Goal: Task Accomplishment & Management: Manage account settings

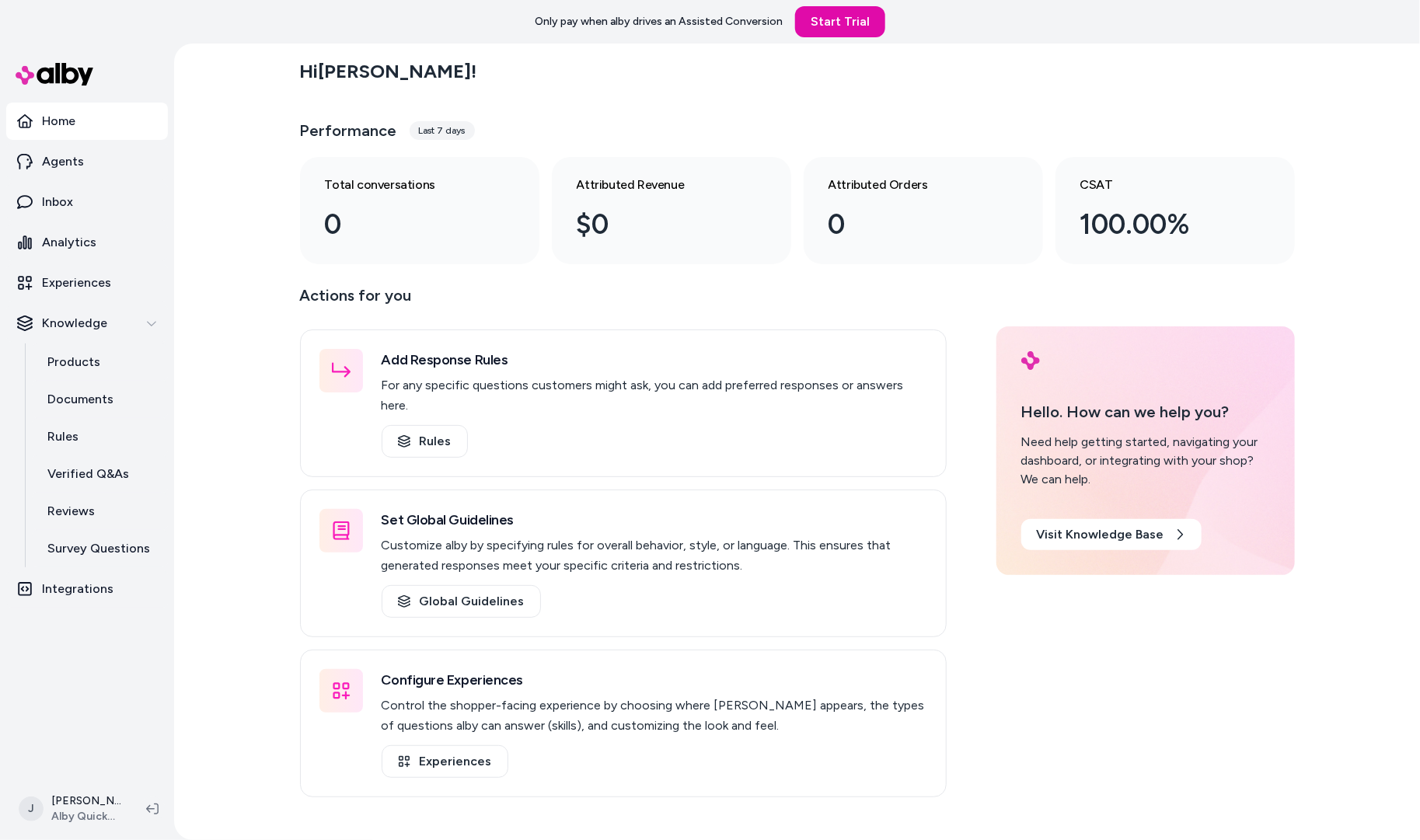
click at [256, 284] on div "Hi [PERSON_NAME] ! Performance Last 7 days Total conversations 0 Attributed Rev…" at bounding box center [797, 441] width 1246 height 796
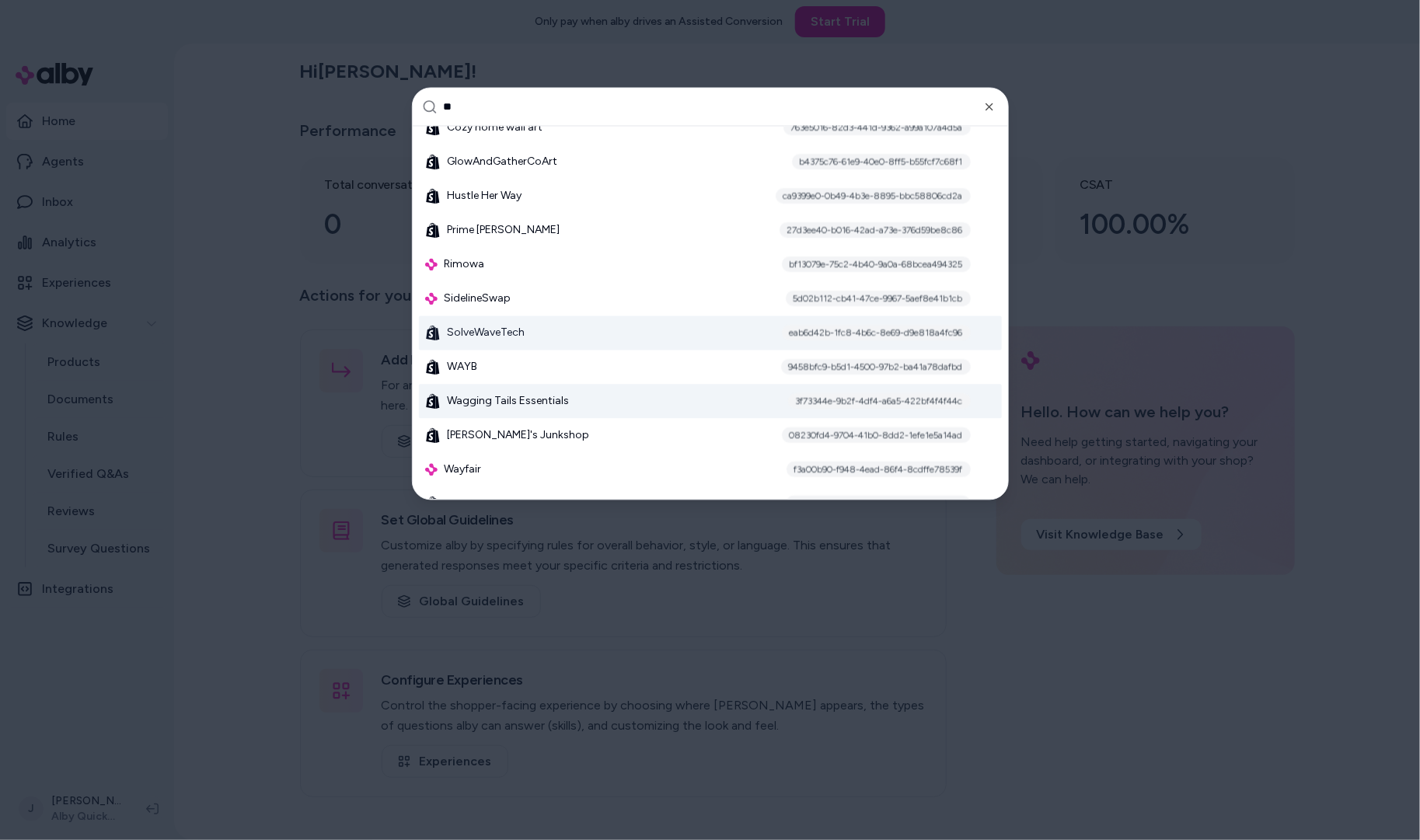
scroll to position [133, 0]
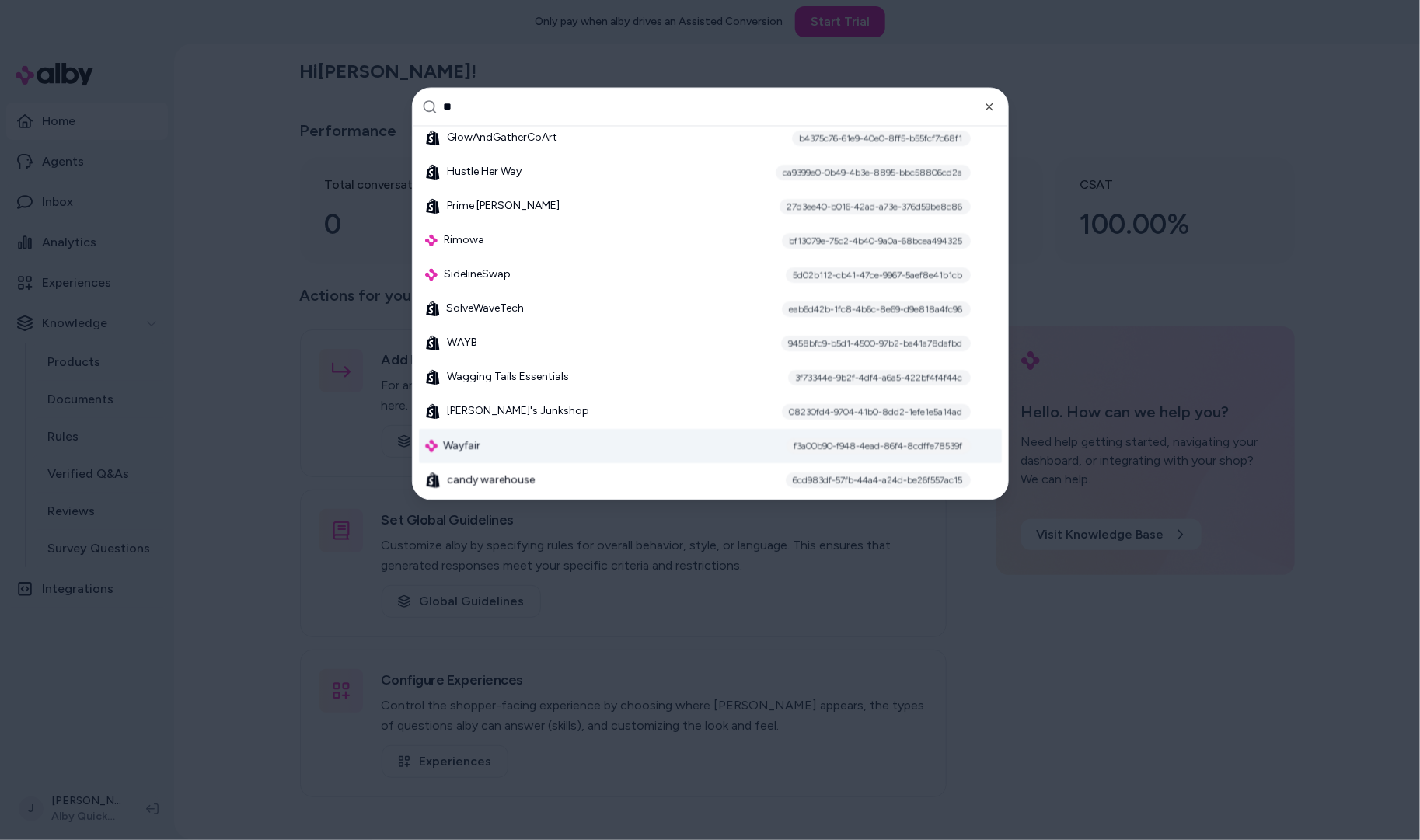
type input "**"
click at [503, 453] on div "Wayfair f3a00b90-f948-4ead-86f4-8cdffe78539f" at bounding box center [710, 446] width 583 height 34
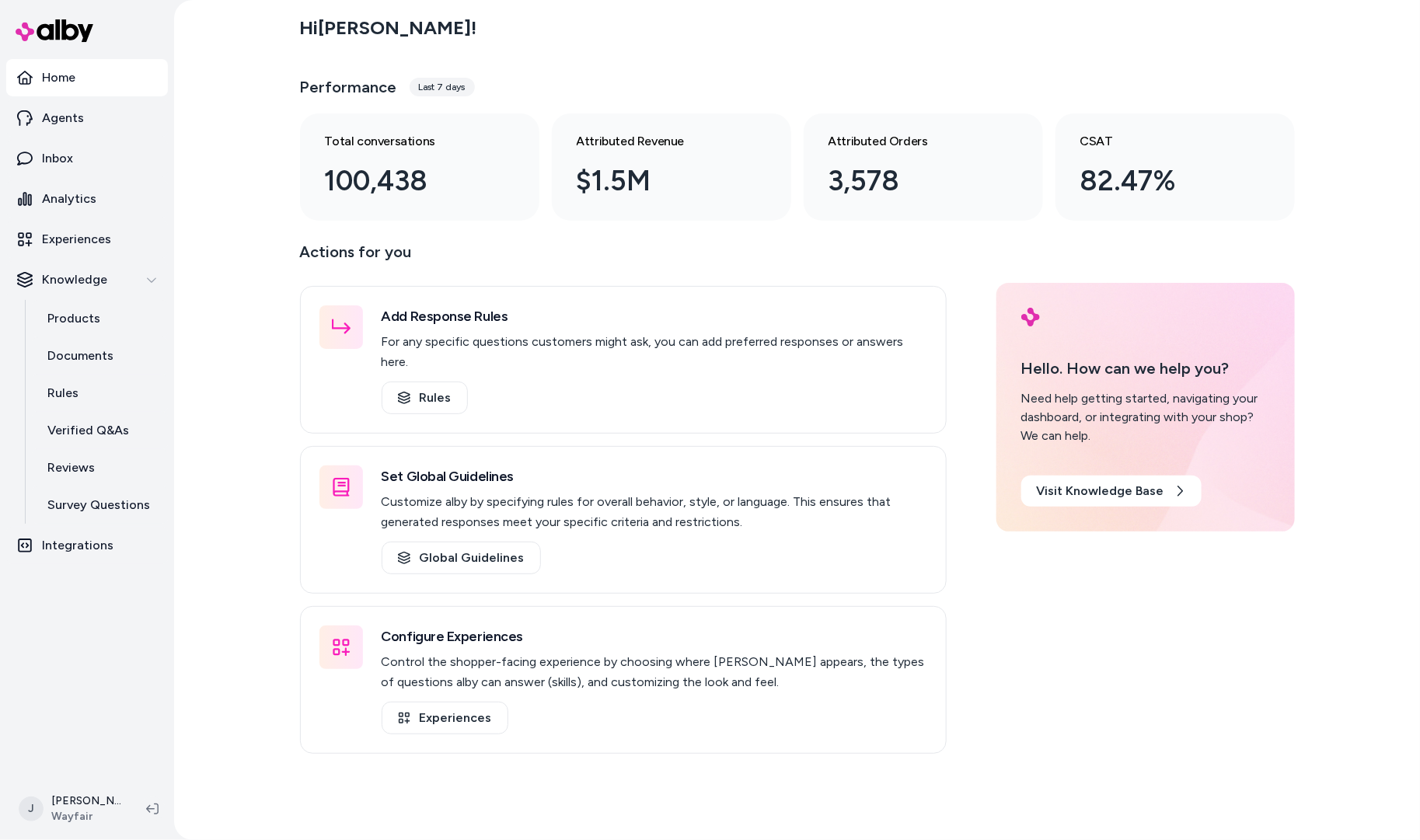
drag, startPoint x: 257, startPoint y: 369, endPoint x: 209, endPoint y: 447, distance: 91.6
click at [256, 391] on div "Hi Jackie ! Performance Last 7 days Total conversations 100,438 Attributed Reve…" at bounding box center [797, 420] width 1246 height 840
click at [77, 795] on html "Home Agents Inbox Analytics Experiences Knowledge Products Documents Rules Veri…" at bounding box center [710, 420] width 1420 height 840
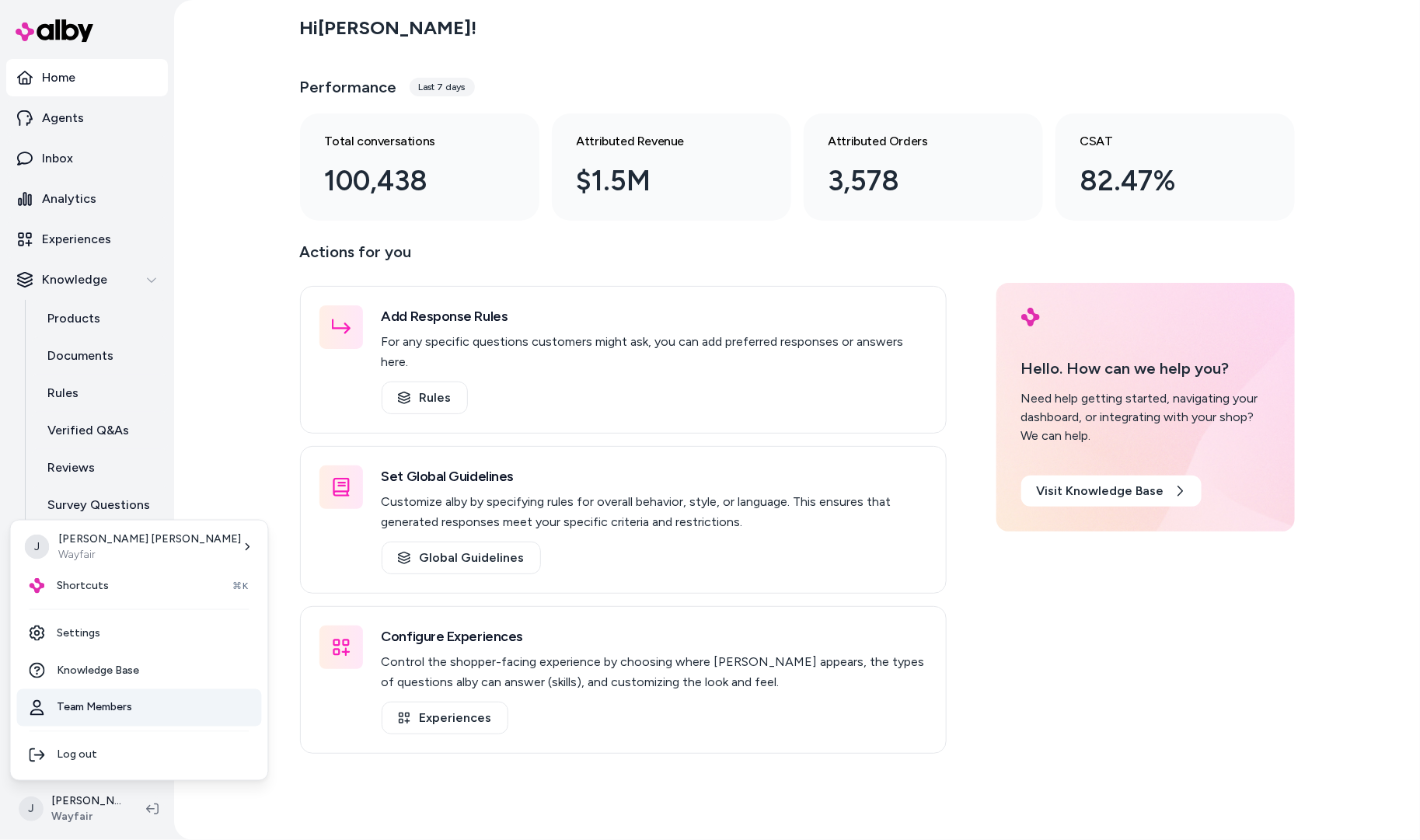
click at [94, 710] on link "Team Members" at bounding box center [139, 707] width 245 height 37
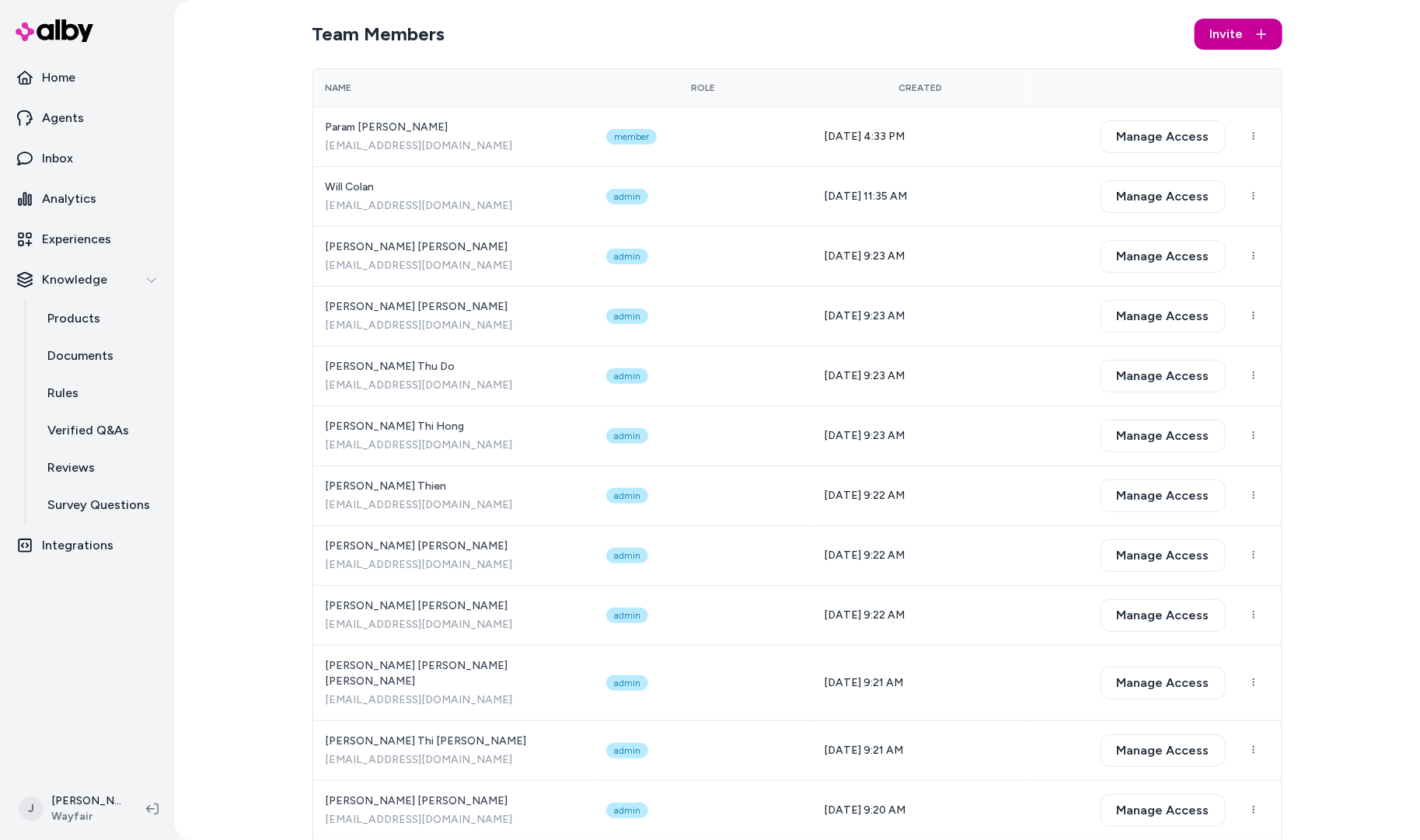
click at [1227, 31] on span "Invite" at bounding box center [1227, 34] width 34 height 18
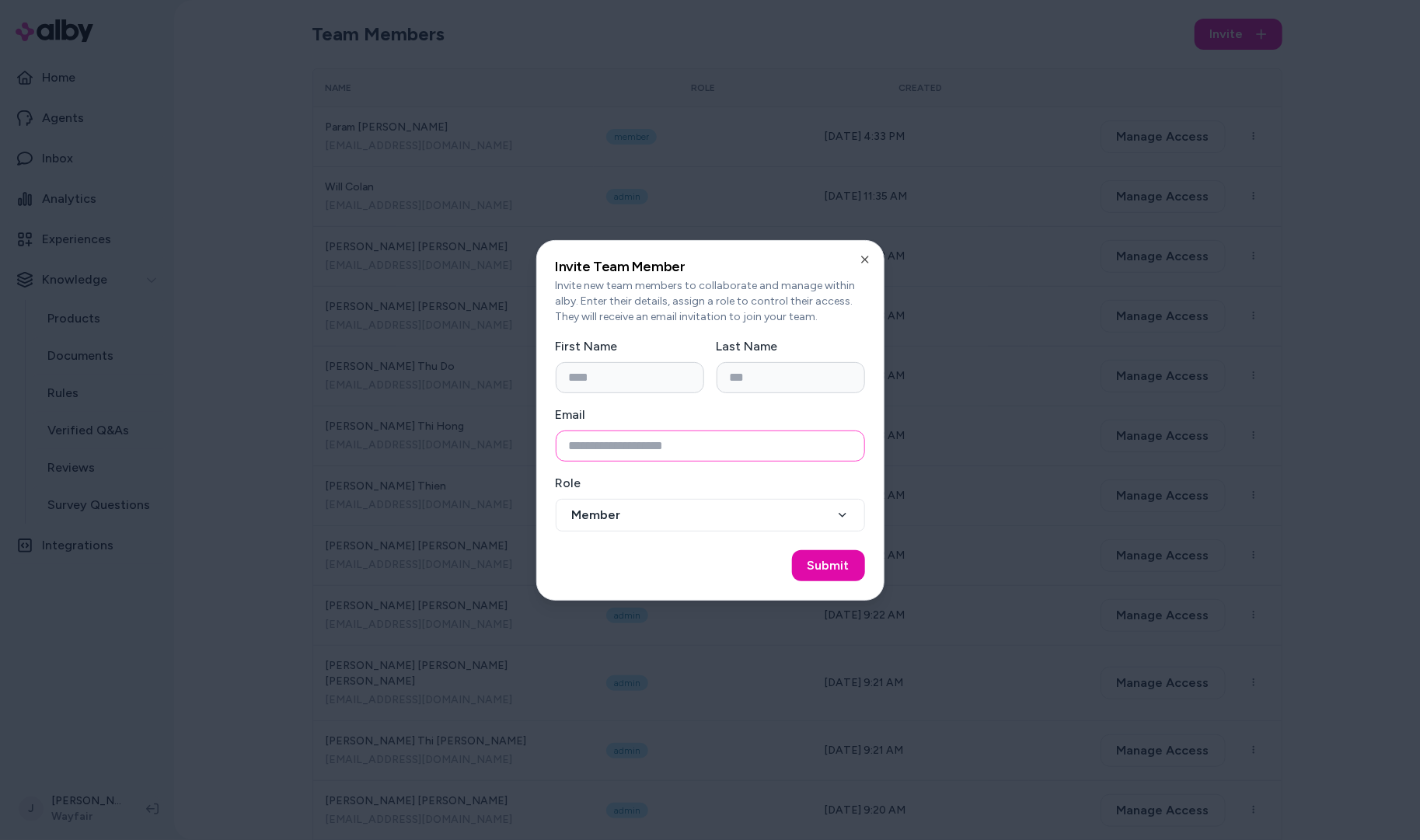
paste input "**********"
drag, startPoint x: 592, startPoint y: 448, endPoint x: 595, endPoint y: 436, distance: 12.4
click at [592, 448] on input "**********" at bounding box center [710, 446] width 310 height 31
type input "**********"
click at [596, 372] on input "First Name" at bounding box center [629, 377] width 148 height 31
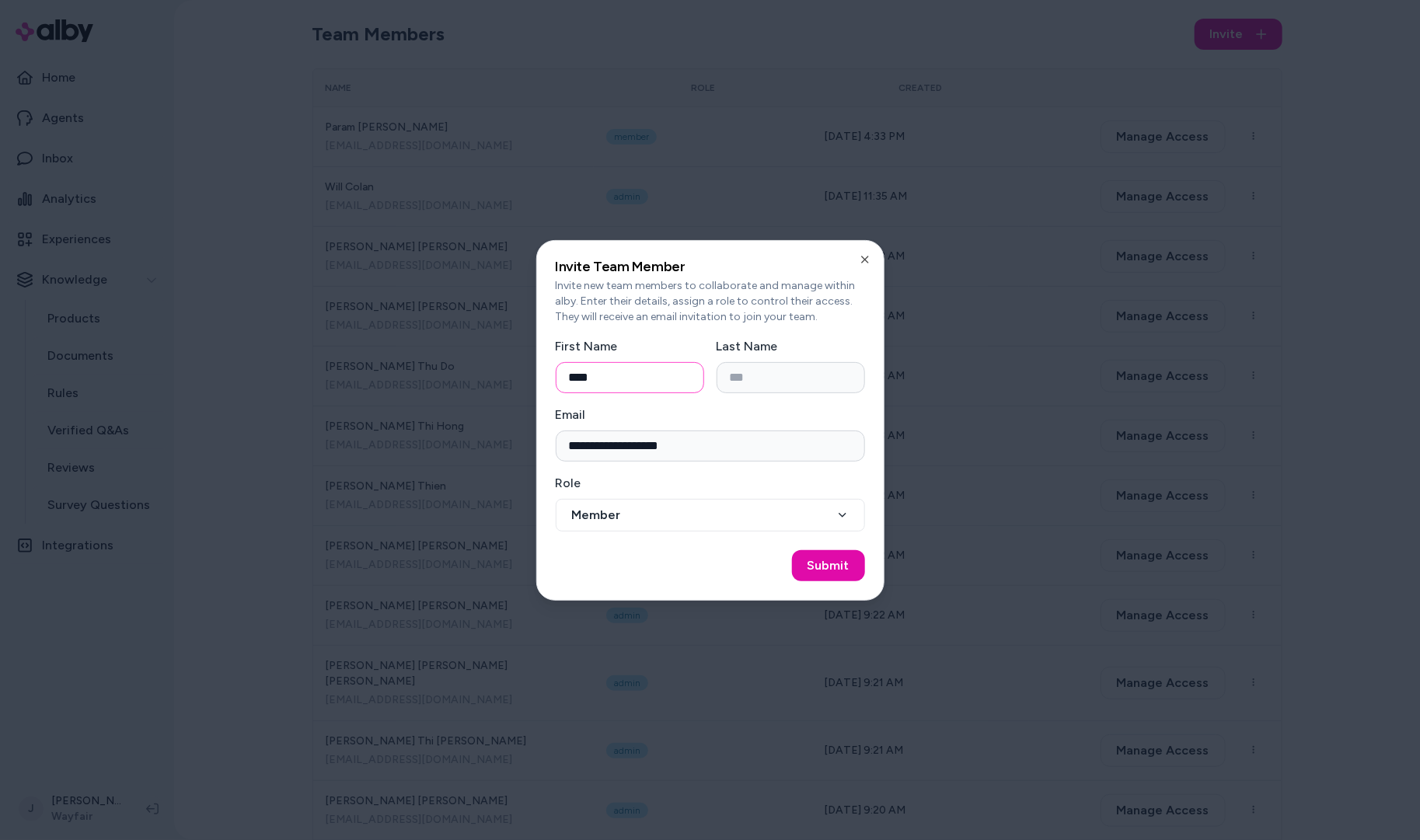
type input "****"
type input "******"
click at [702, 515] on button "Member" at bounding box center [710, 515] width 310 height 33
click at [832, 568] on button "Submit" at bounding box center [828, 565] width 73 height 31
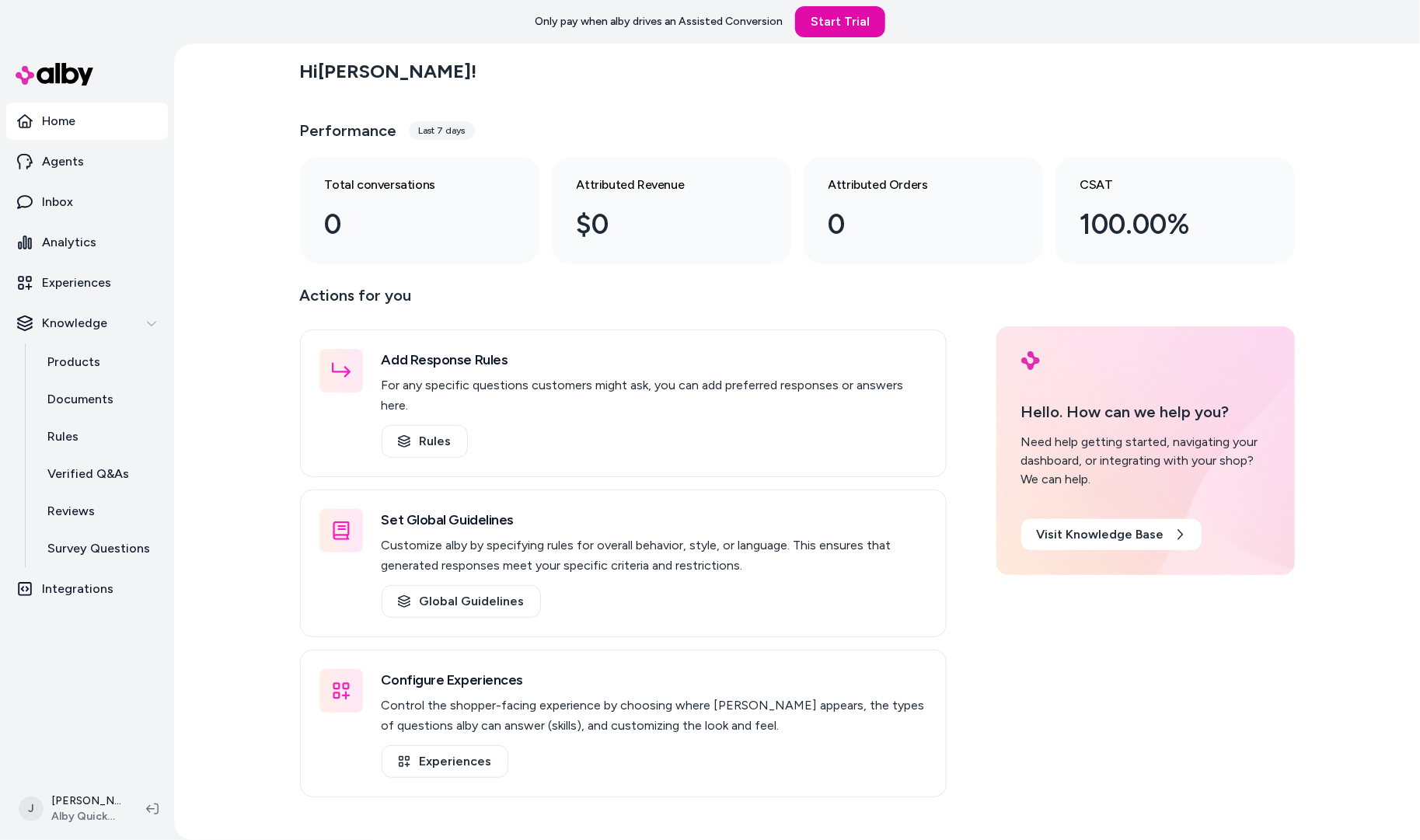
click at [266, 333] on div "Hi Jackie ! Performance Last 7 days Total conversations 0 Attributed Revenue $0…" at bounding box center [797, 441] width 1246 height 796
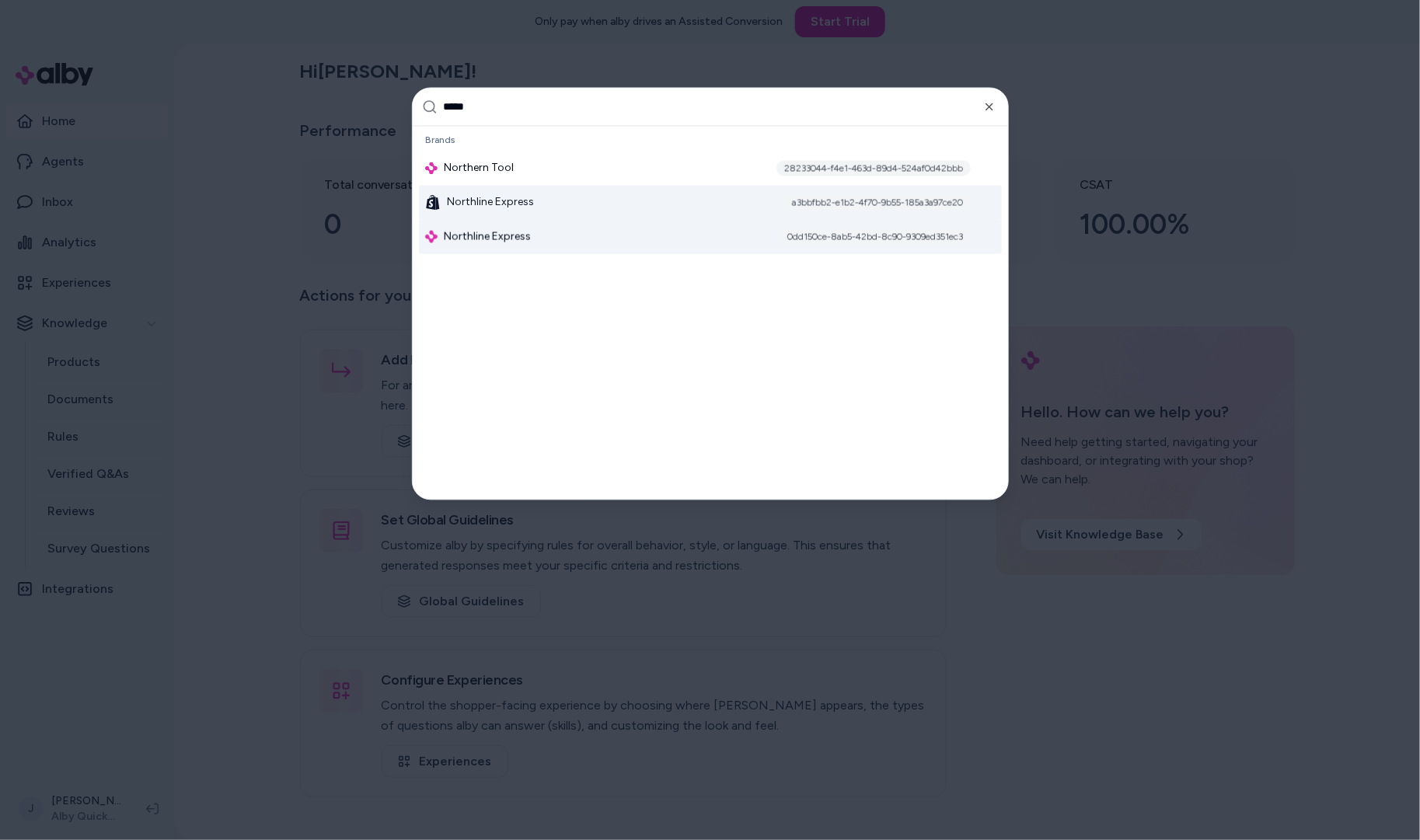
type input "*****"
drag, startPoint x: 493, startPoint y: 229, endPoint x: 500, endPoint y: 211, distance: 19.3
click at [494, 229] on span "Northline Express" at bounding box center [486, 236] width 87 height 15
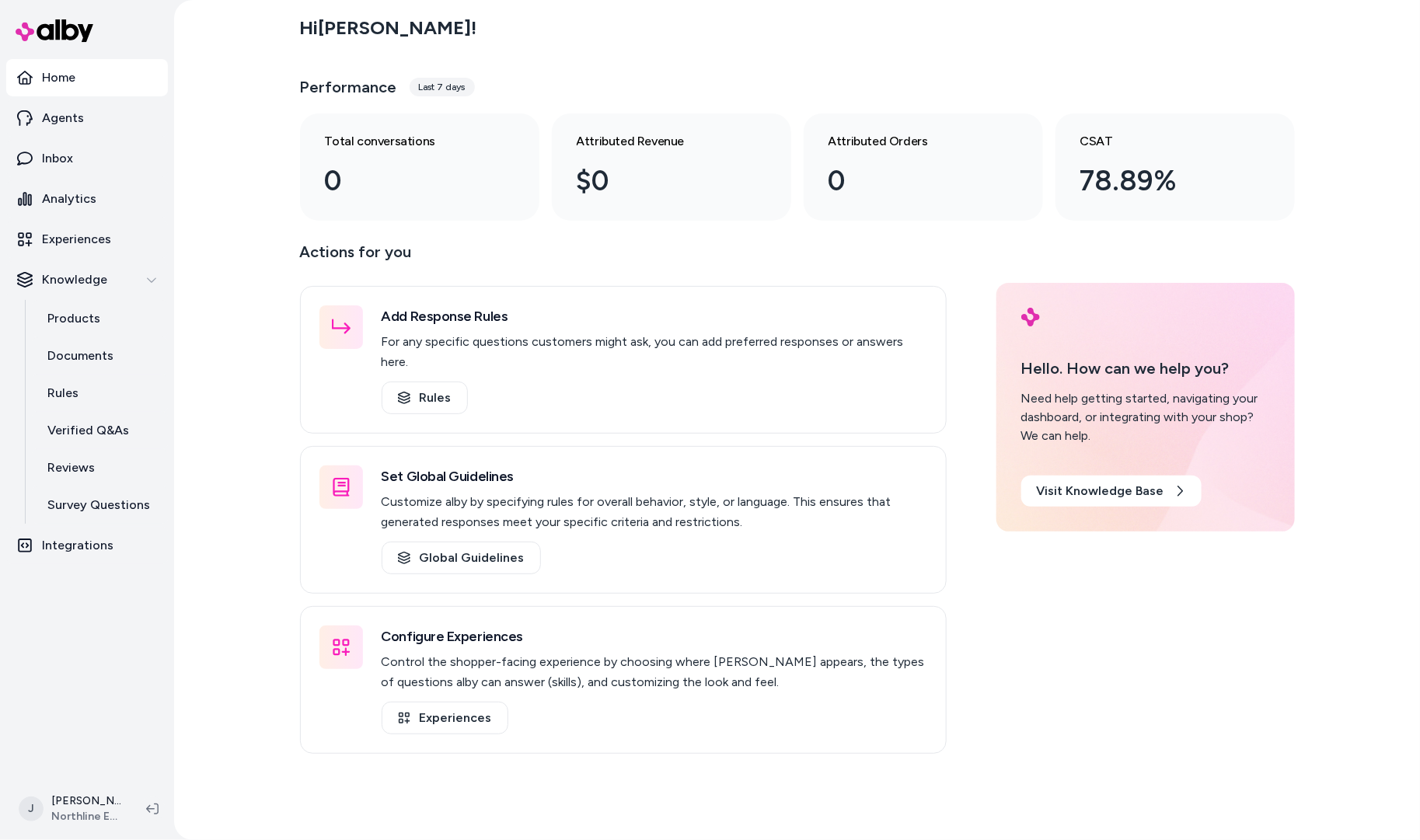
click at [199, 290] on div "Hi [PERSON_NAME] ! Performance Last 7 days Total conversations 0 Attributed Rev…" at bounding box center [797, 420] width 1246 height 840
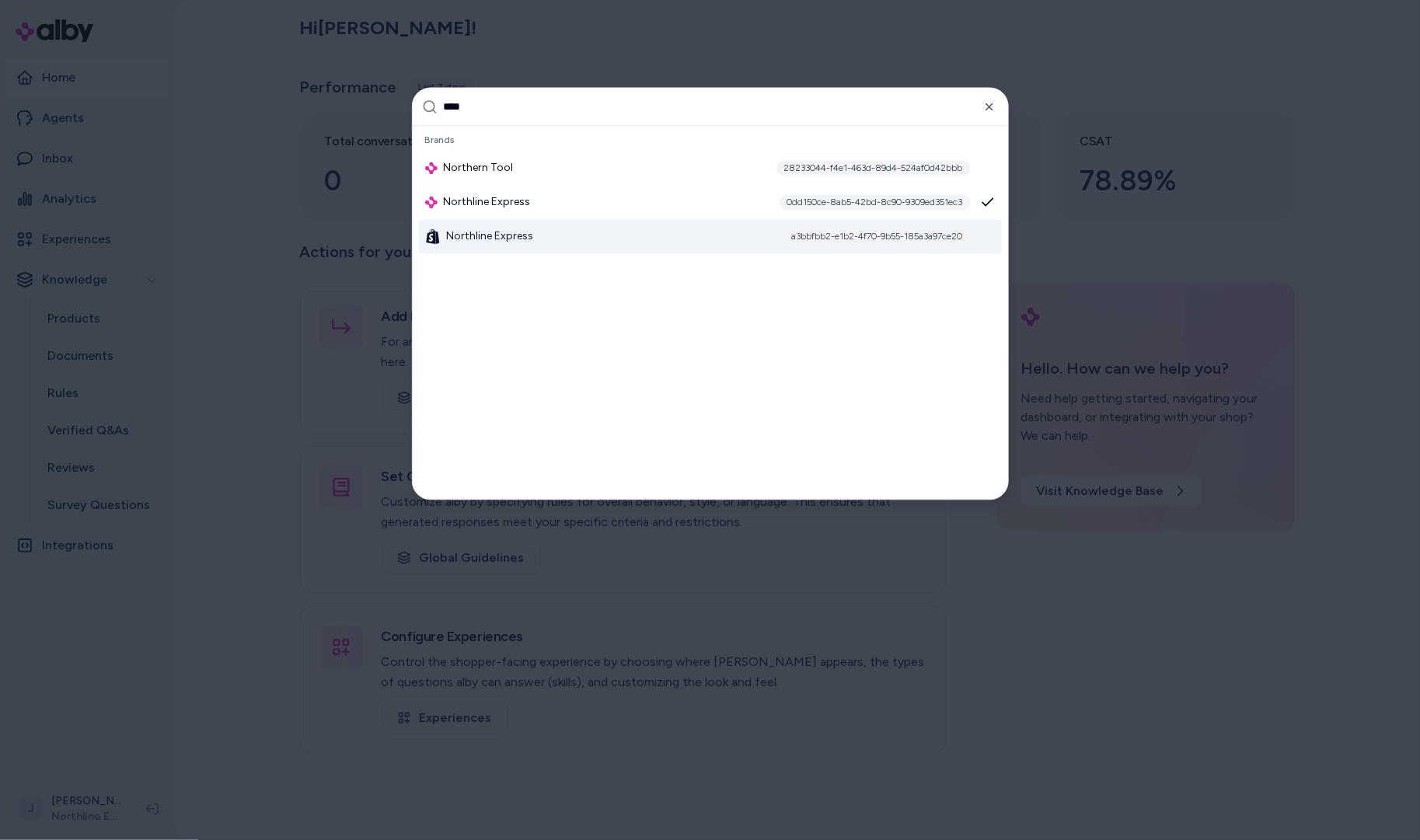
type input "****"
drag, startPoint x: 243, startPoint y: 270, endPoint x: 373, endPoint y: 5, distance: 295.2
click at [252, 249] on div at bounding box center [710, 420] width 1420 height 840
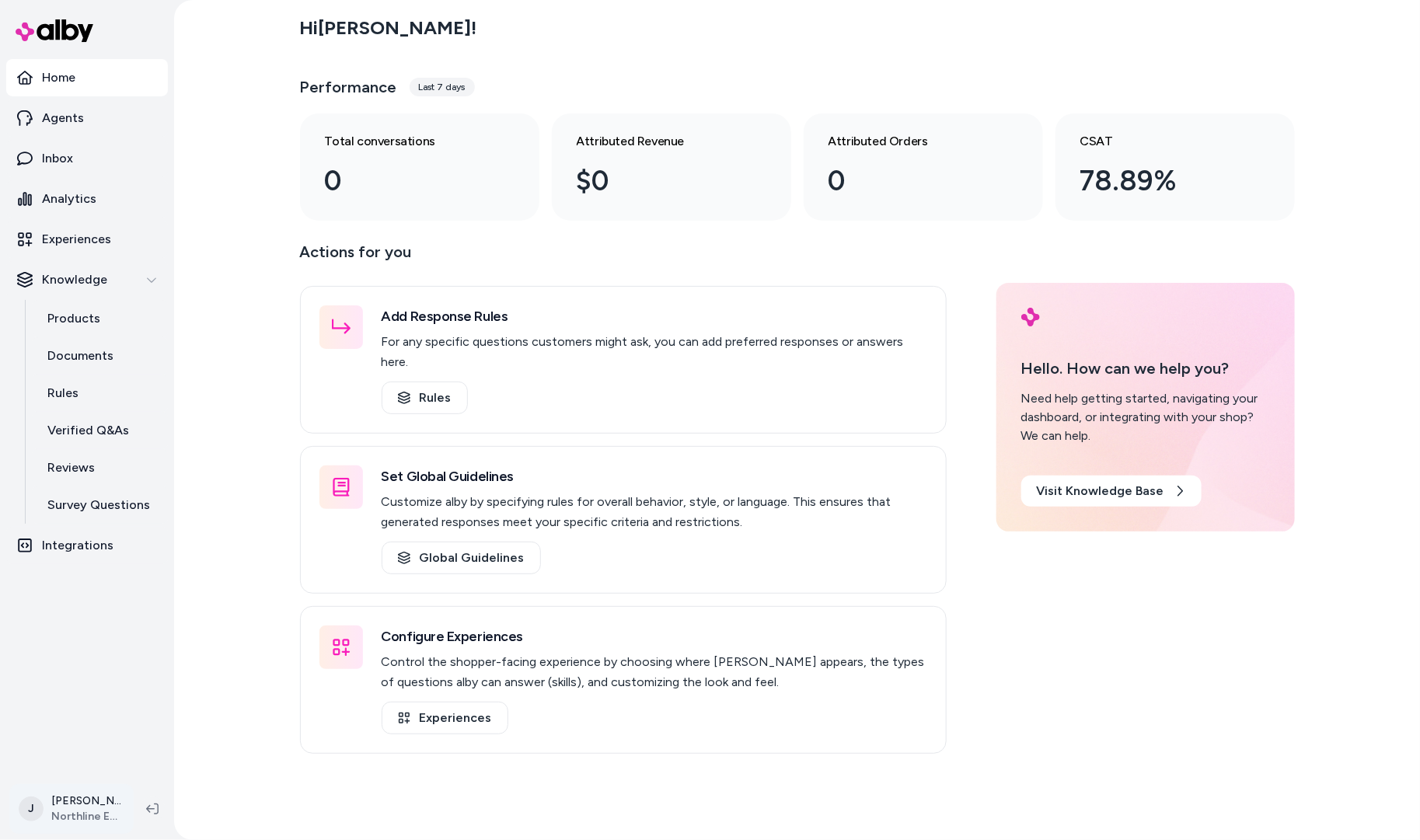
click at [100, 813] on html "Home Agents Inbox Analytics Experiences Knowledge Products Documents Rules Veri…" at bounding box center [710, 420] width 1420 height 840
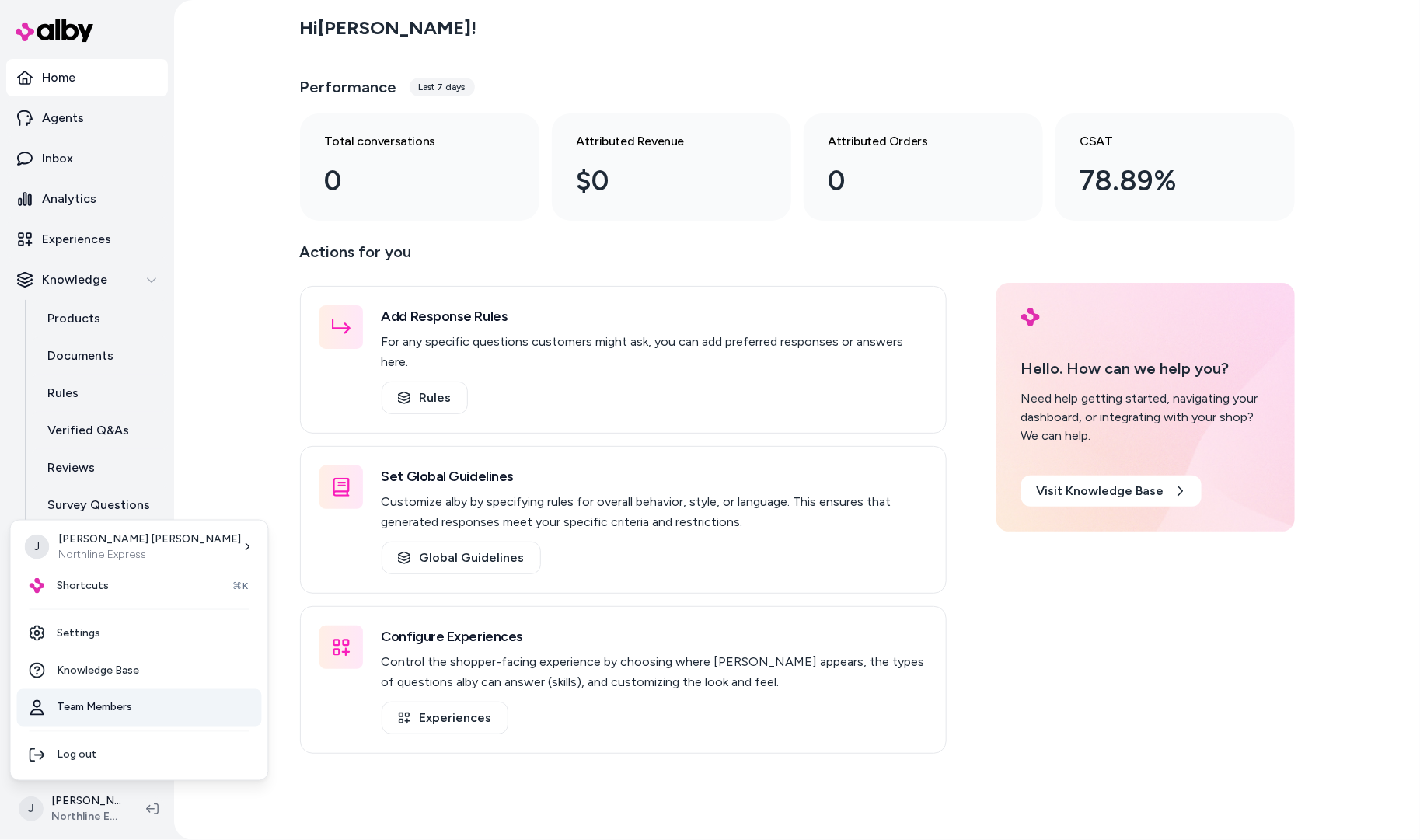
click at [111, 716] on link "Team Members" at bounding box center [139, 707] width 245 height 37
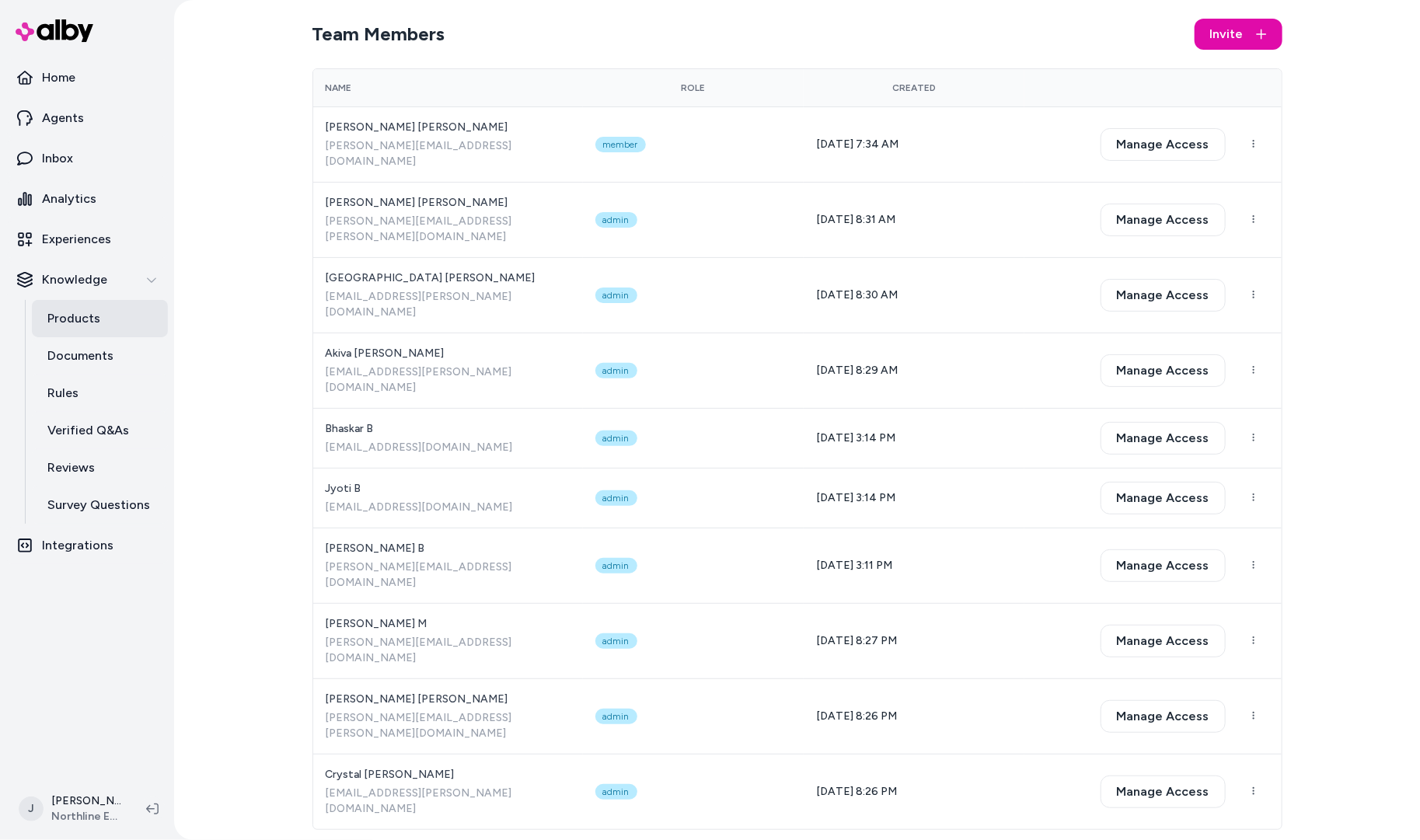
click at [80, 325] on p "Products" at bounding box center [73, 319] width 53 height 18
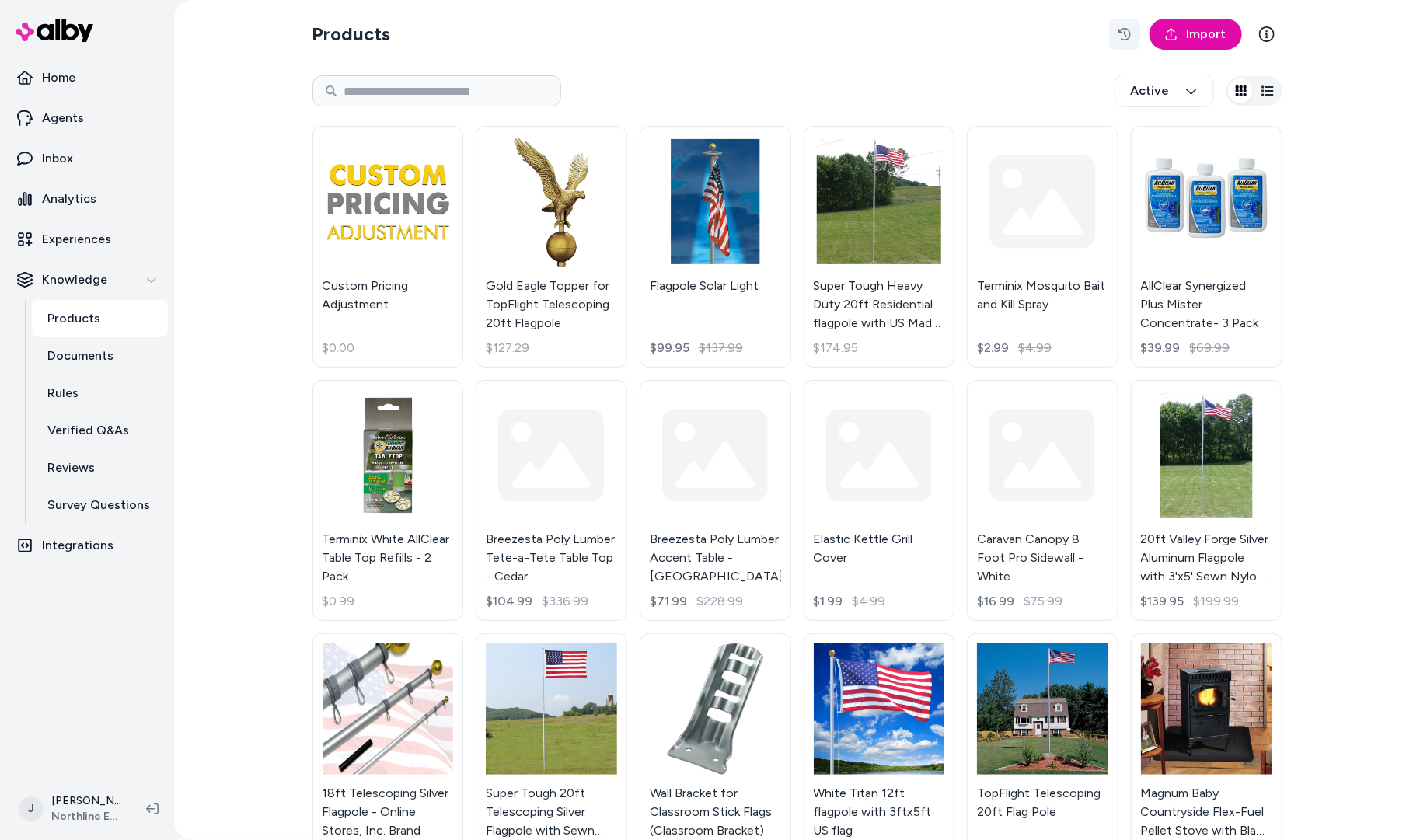
click at [1119, 36] on icon "button" at bounding box center [1124, 34] width 13 height 13
click at [888, 214] on link "Super Tough Heavy Duty 20ft Residential flagpole with US Made Nylon Flag $174.95" at bounding box center [879, 246] width 151 height 241
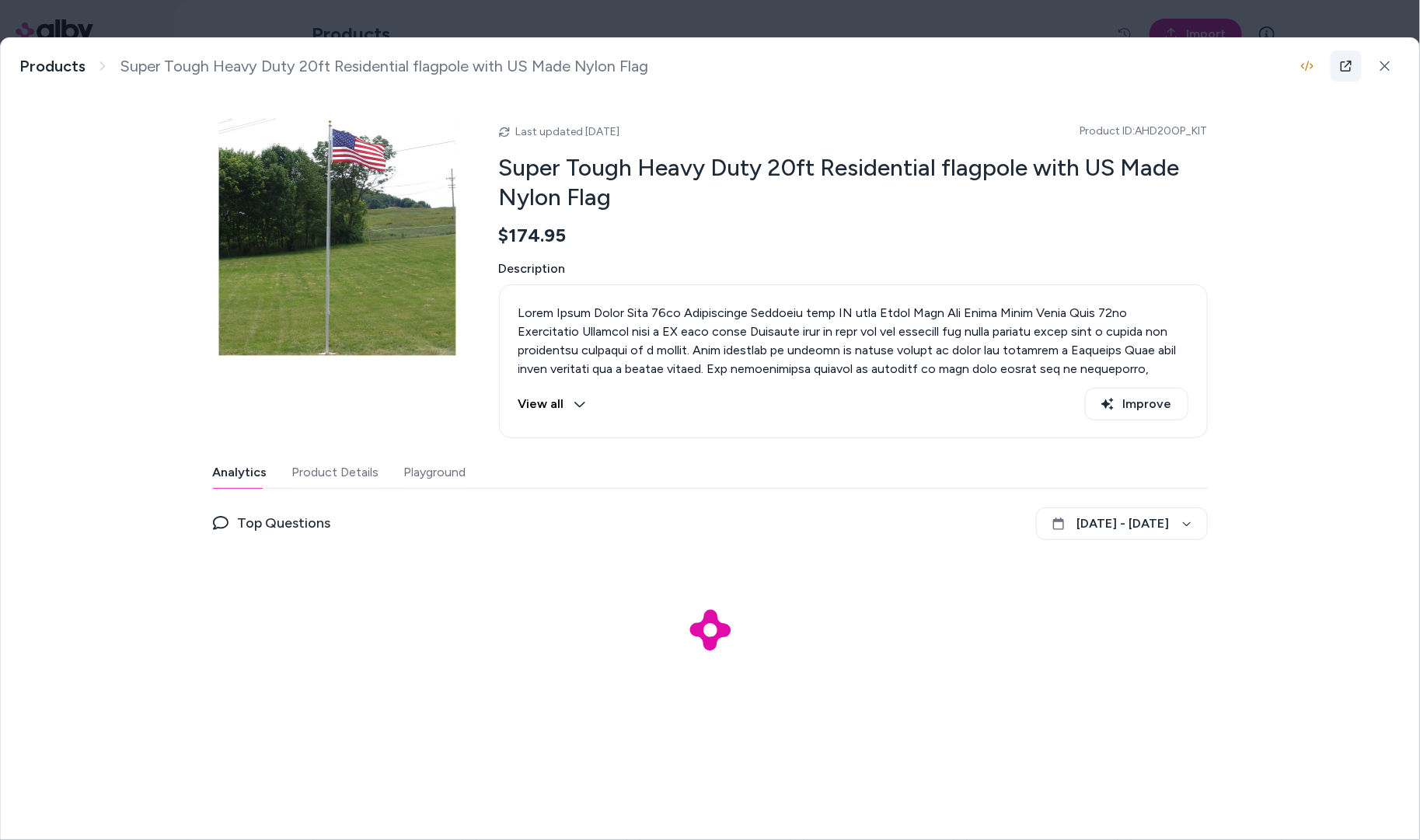
click at [1352, 69] on link at bounding box center [1345, 66] width 31 height 31
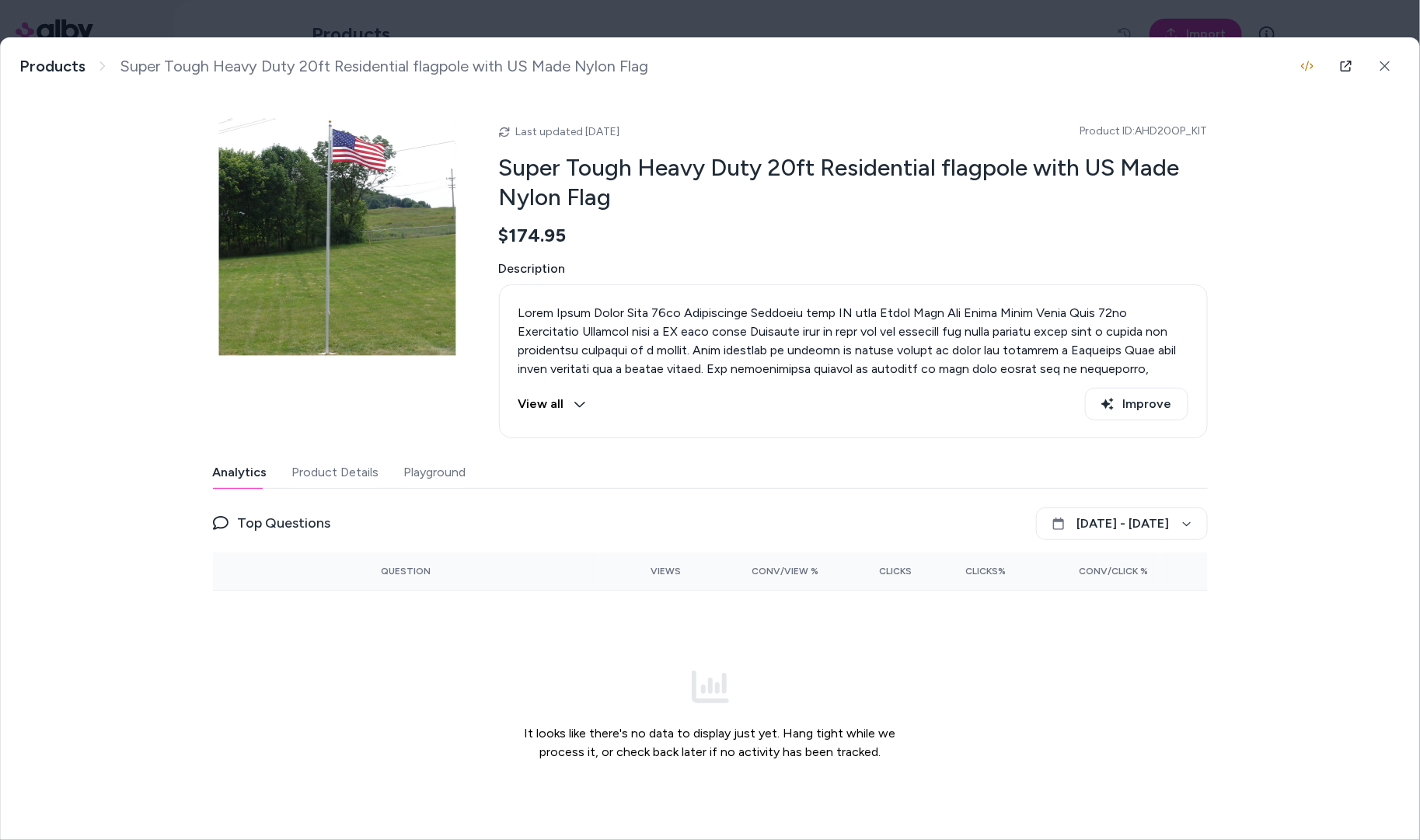
click at [132, 18] on body "Home Agents Inbox Analytics Experiences Knowledge Products Documents Rules Veri…" at bounding box center [710, 420] width 1420 height 840
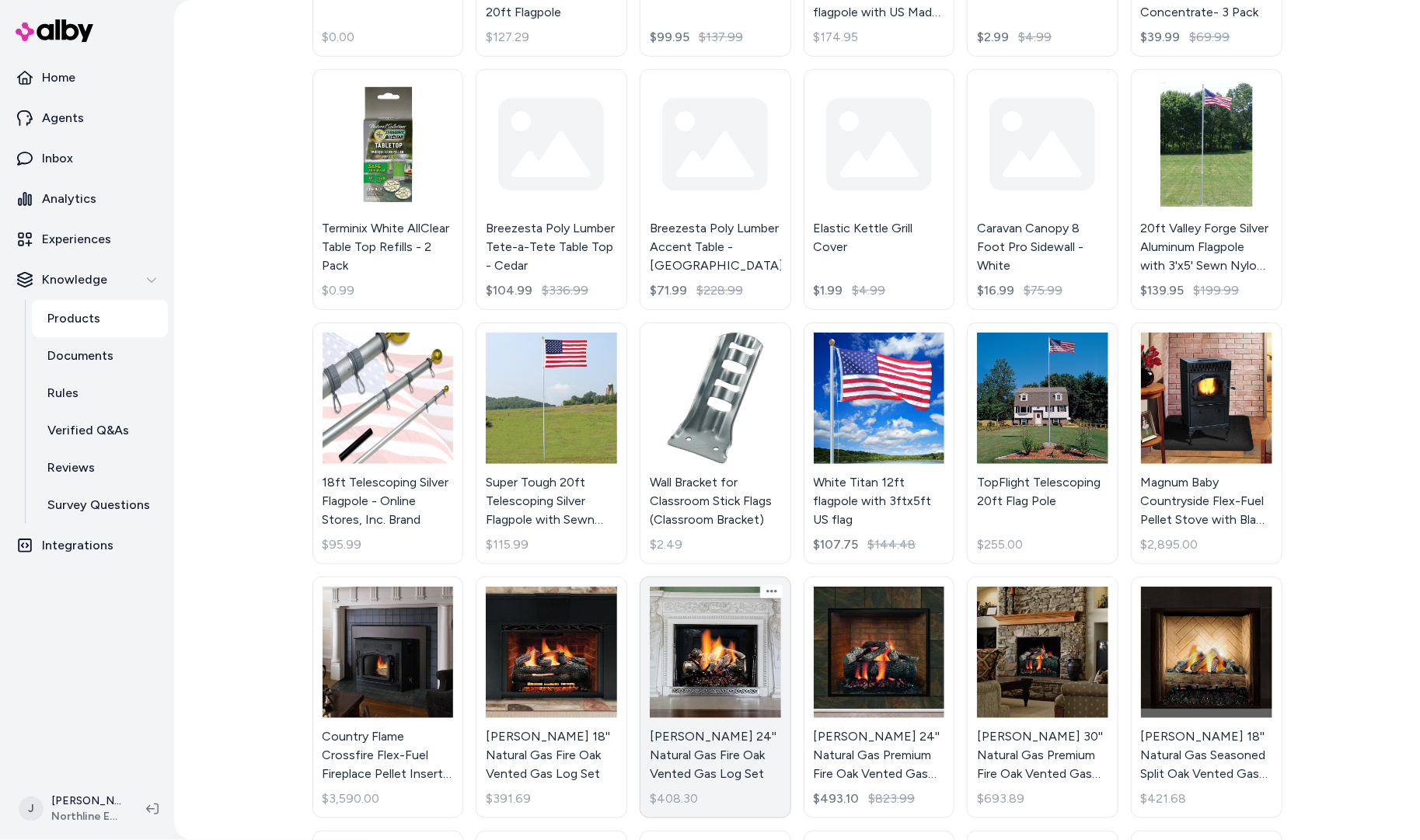
scroll to position [341, 0]
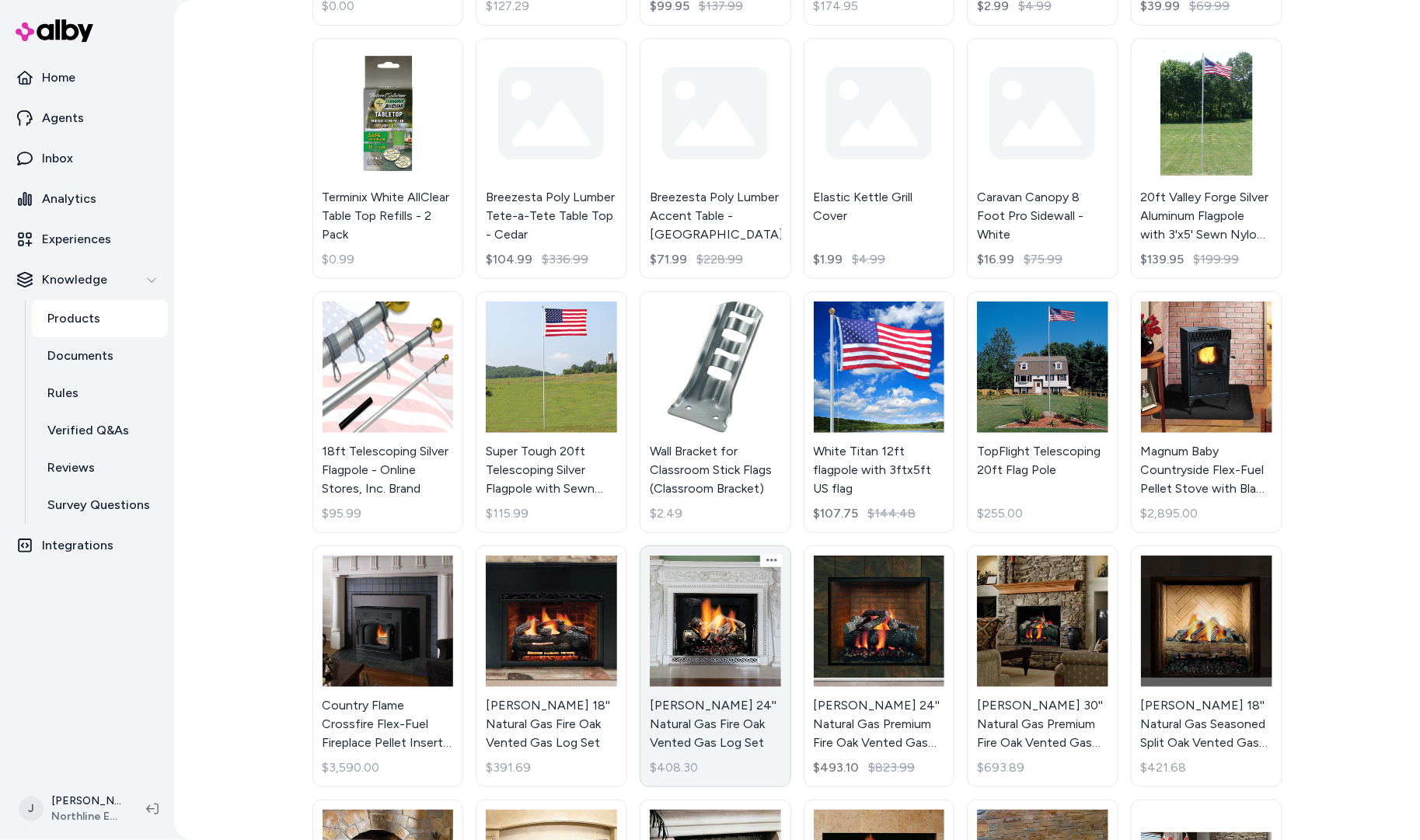
click at [720, 626] on link "Hargrove 24'' Natural Gas Fire Oak Vented Gas Log Set $408.30" at bounding box center [715, 665] width 151 height 241
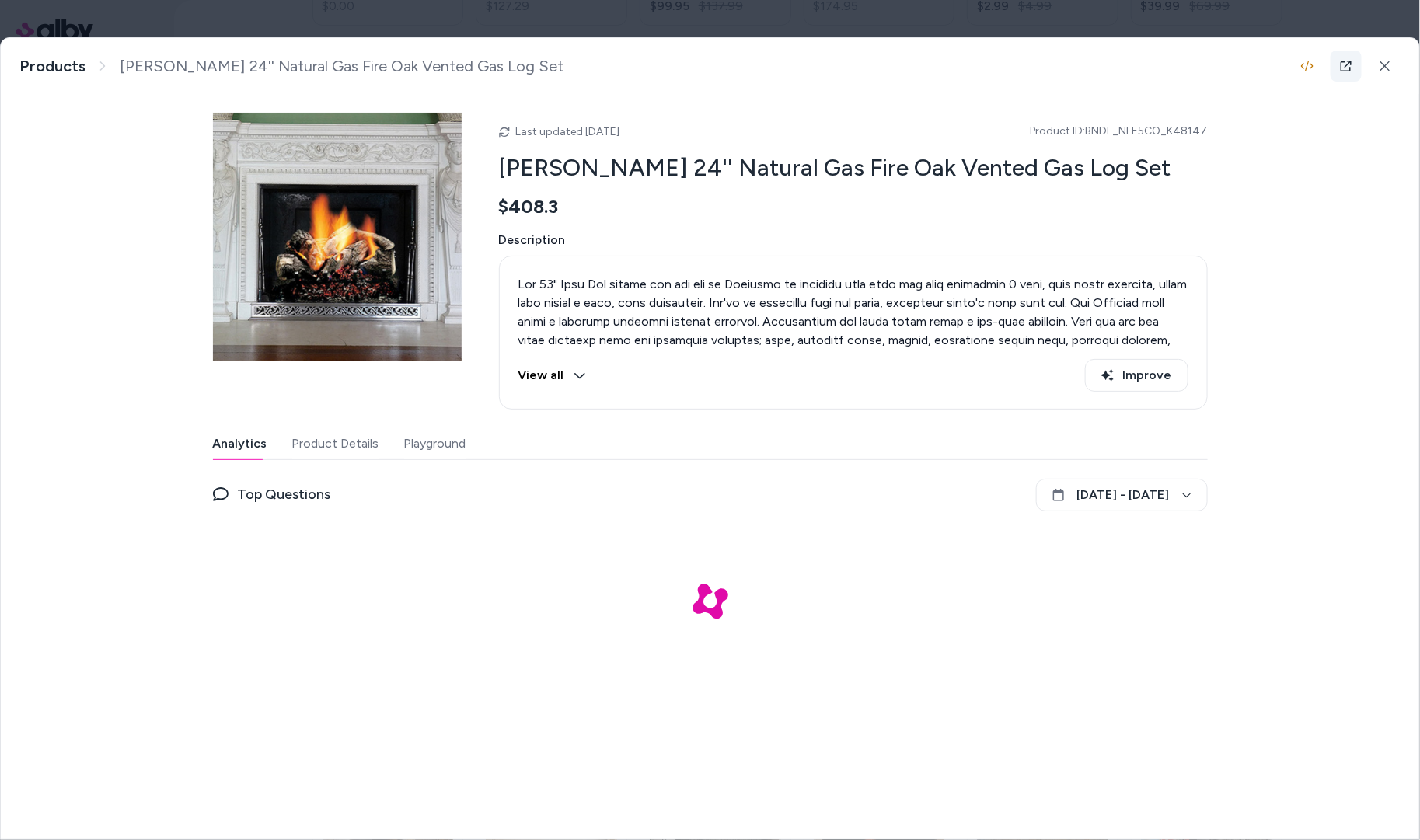
click at [1355, 65] on link at bounding box center [1345, 66] width 31 height 31
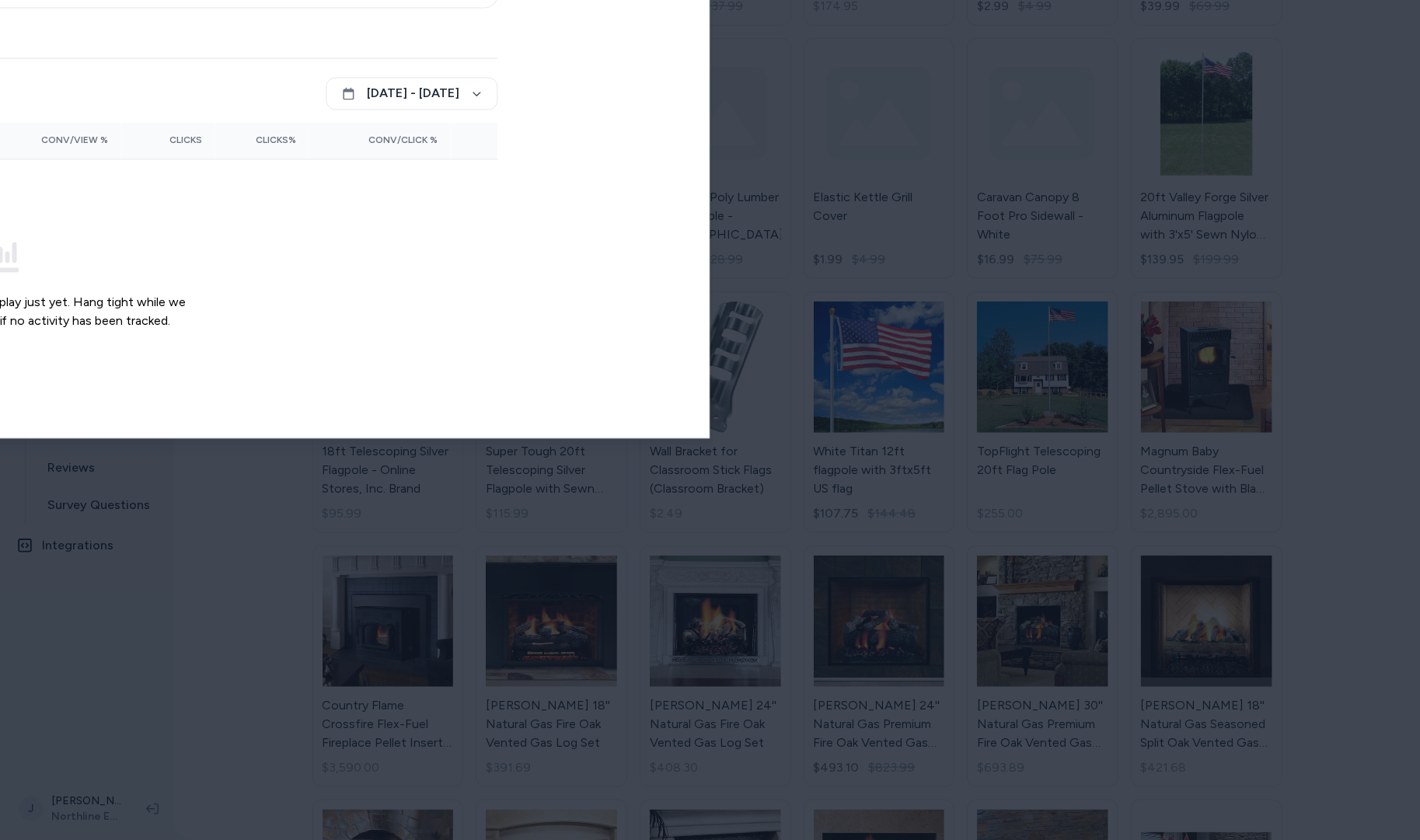
drag, startPoint x: 371, startPoint y: 17, endPoint x: 349, endPoint y: 66, distance: 53.7
click at [372, 17] on body "Home Agents Inbox Analytics Experiences Knowledge Products Documents Rules Veri…" at bounding box center [710, 420] width 1420 height 840
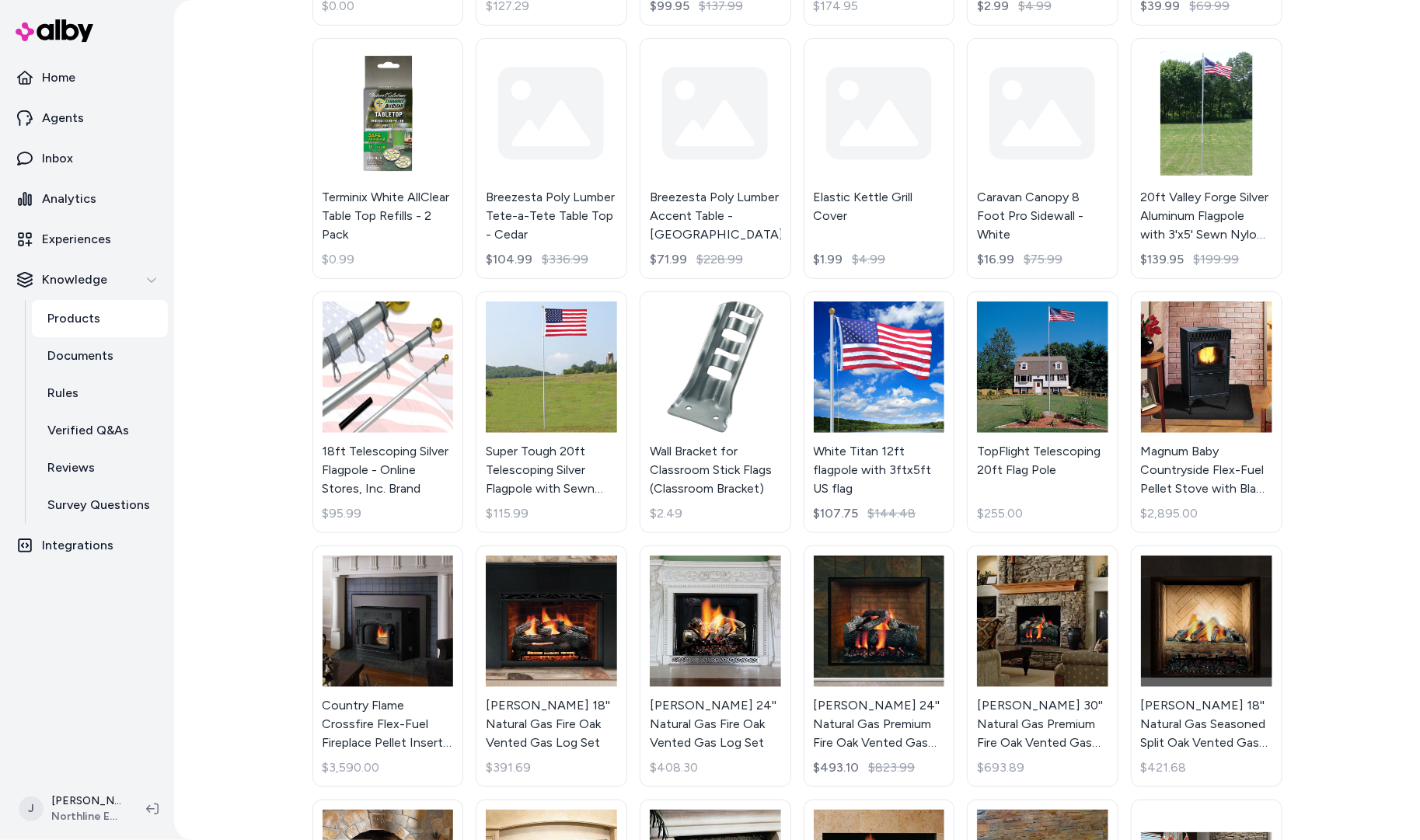
drag, startPoint x: 267, startPoint y: 309, endPoint x: 258, endPoint y: 304, distance: 10.3
click at [266, 309] on html "Home Agents Inbox Analytics Experiences Knowledge Products Documents Rules Veri…" at bounding box center [710, 420] width 1420 height 840
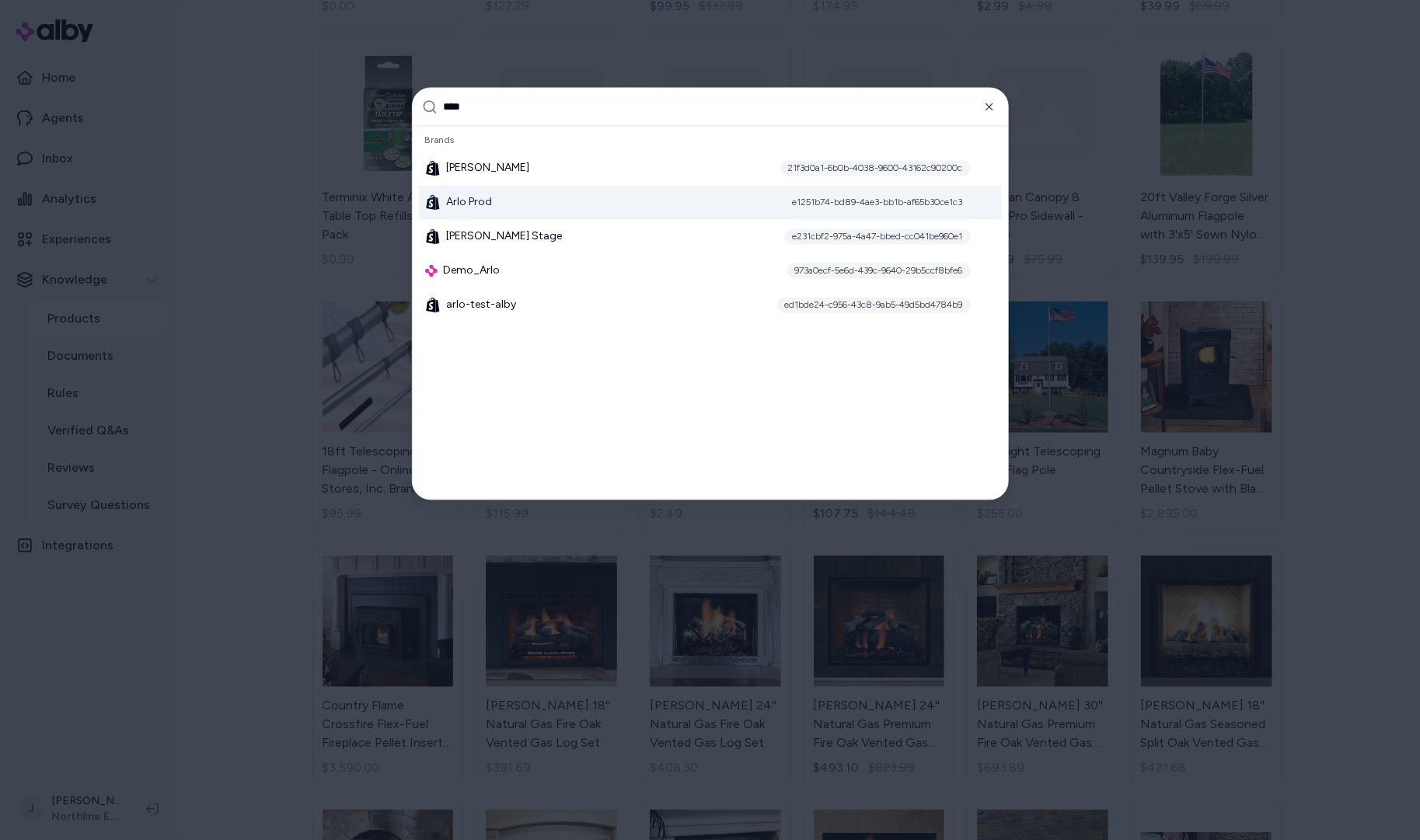
type input "****"
click at [513, 201] on div "Arlo Prod e1251b74-bd89-4ae3-bb1b-af65b30ce1c3" at bounding box center [710, 203] width 583 height 34
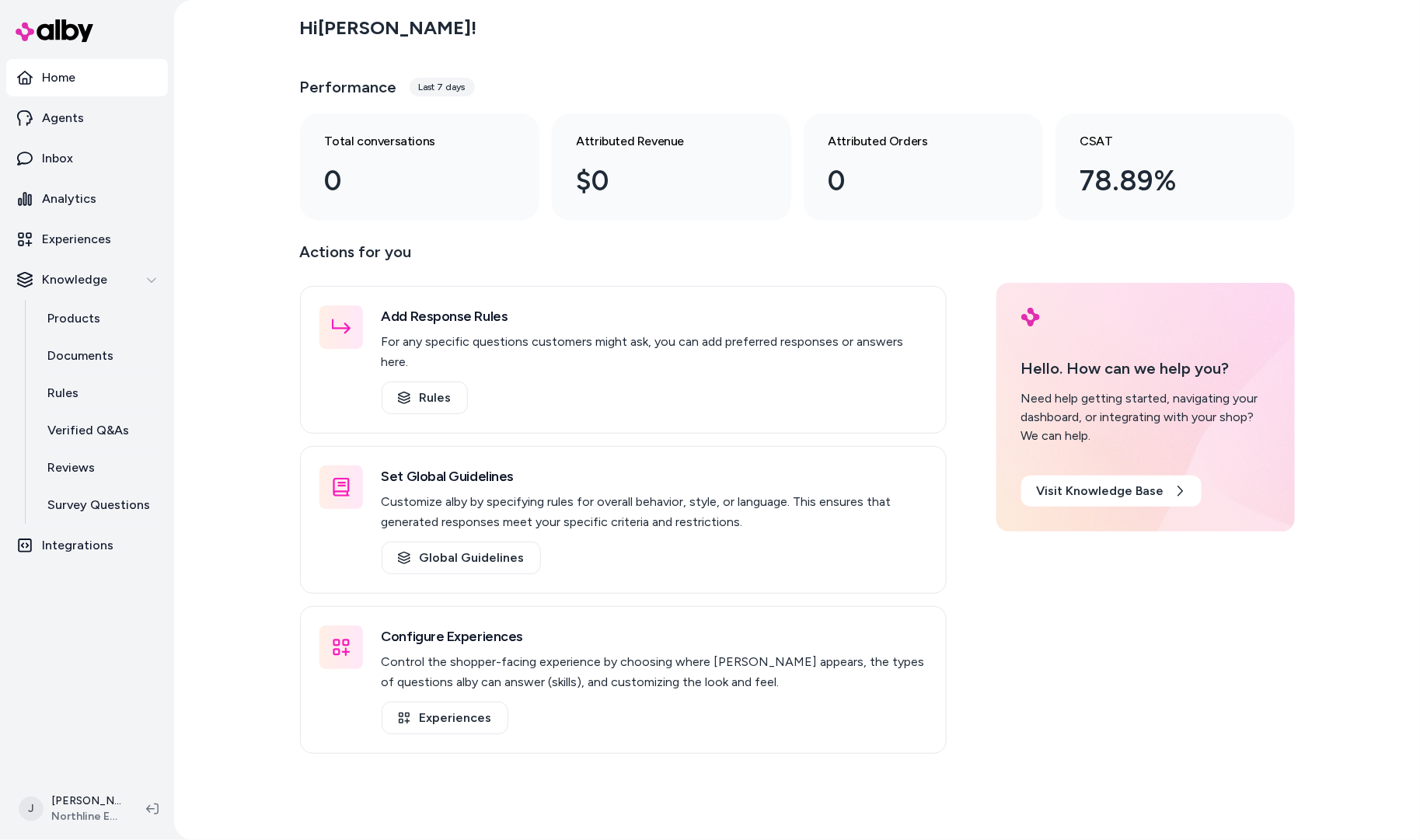
click at [236, 172] on div "Hi Jackie ! Performance Last 7 days Total conversations 0 Attributed Revenue $0…" at bounding box center [797, 420] width 1246 height 840
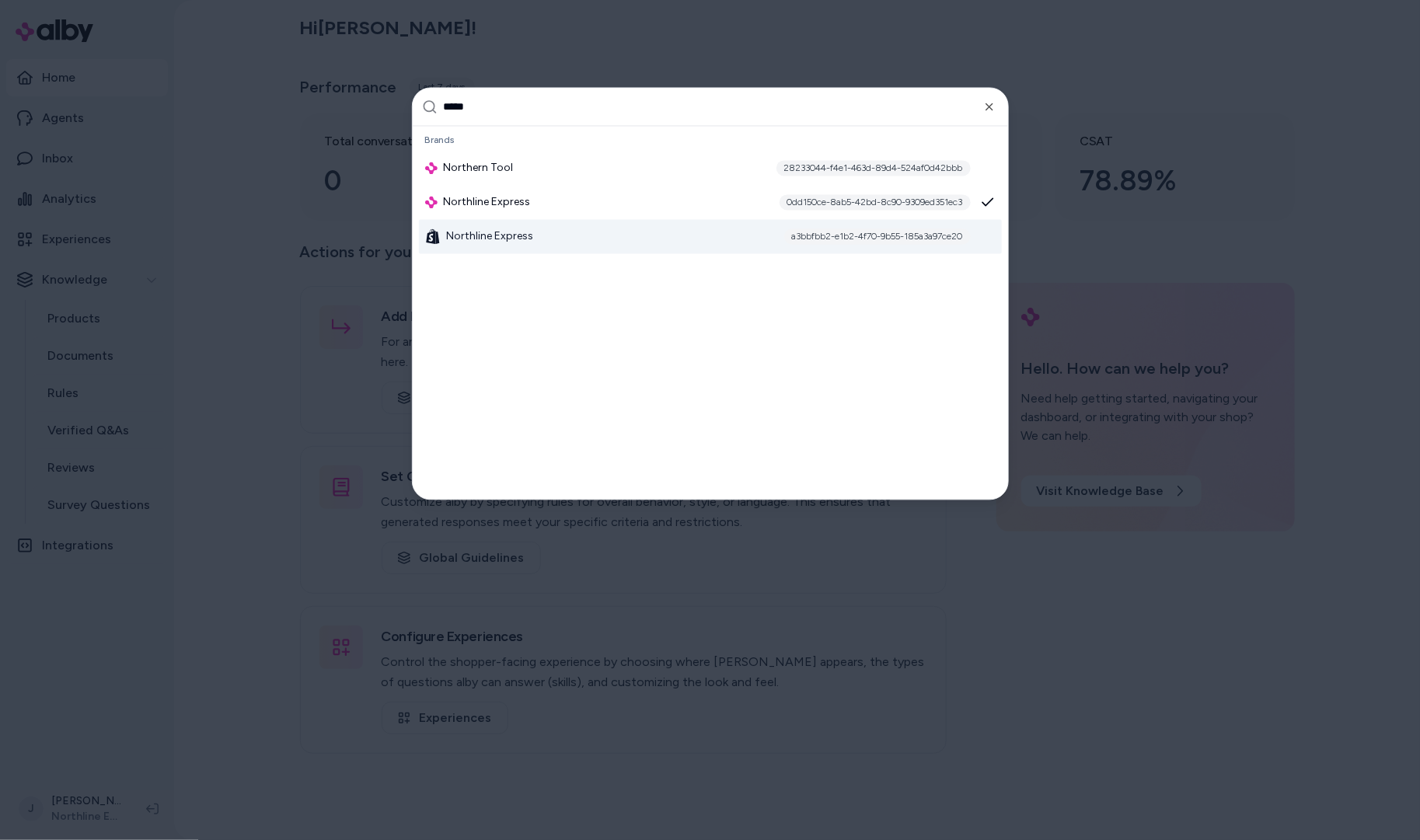
type input "*****"
click at [739, 225] on div "Northline Express a3bbfbb2-e1b2-4f70-9b55-185a3a97ce20" at bounding box center [710, 236] width 583 height 34
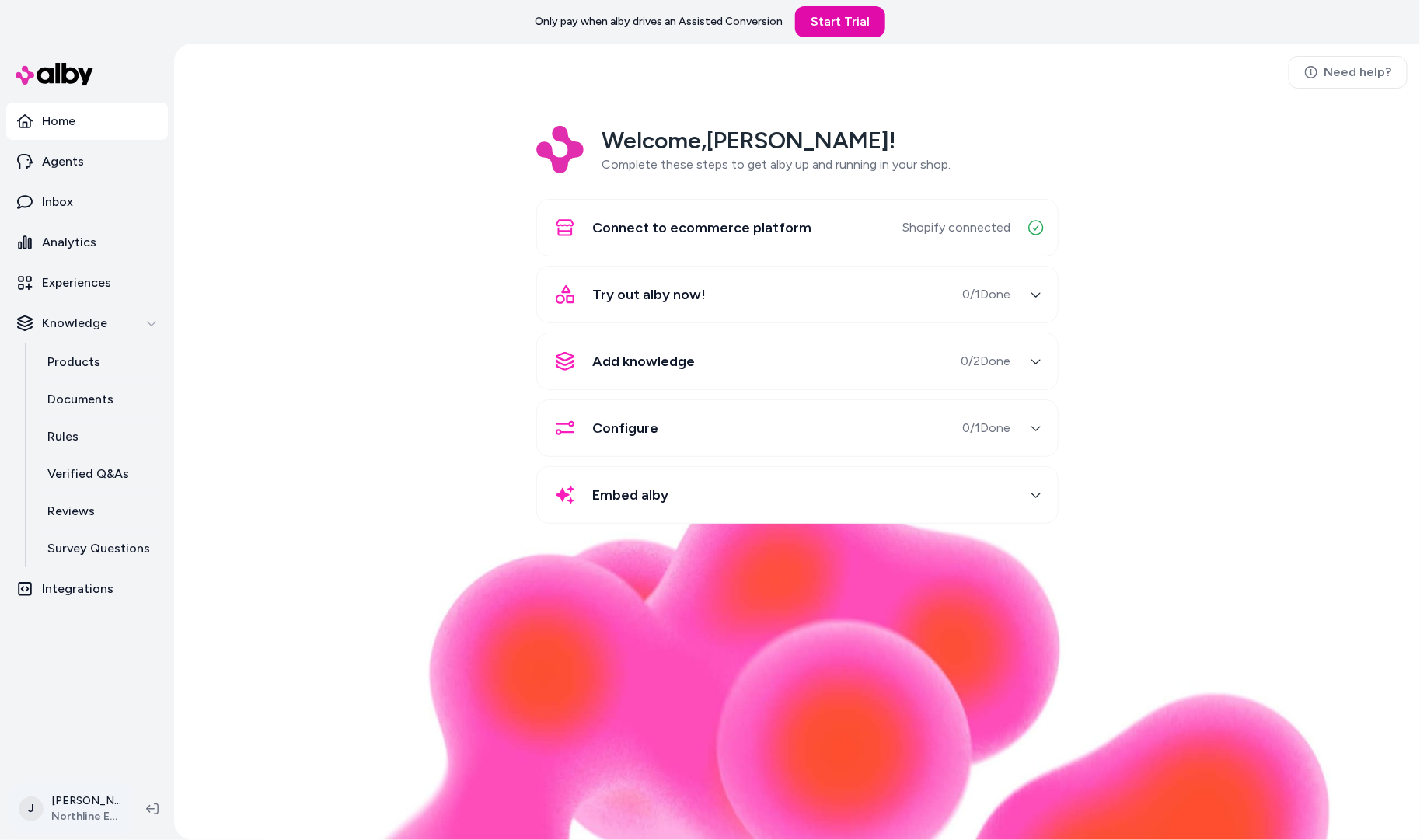
click at [76, 805] on html "Only pay when [PERSON_NAME] drives an Assisted Conversion Start Trial Home Agen…" at bounding box center [710, 420] width 1420 height 840
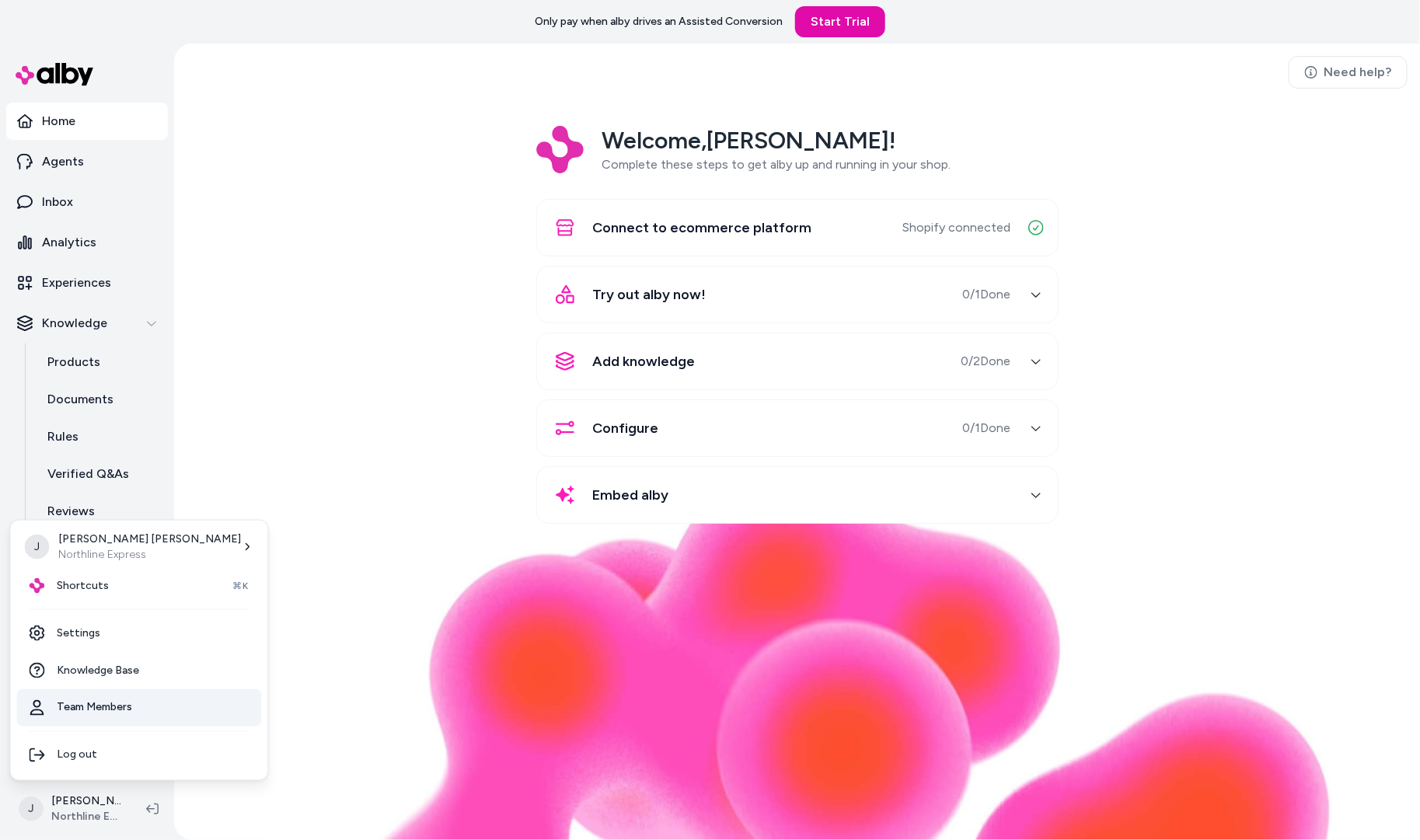
click at [93, 703] on link "Team Members" at bounding box center [139, 707] width 245 height 37
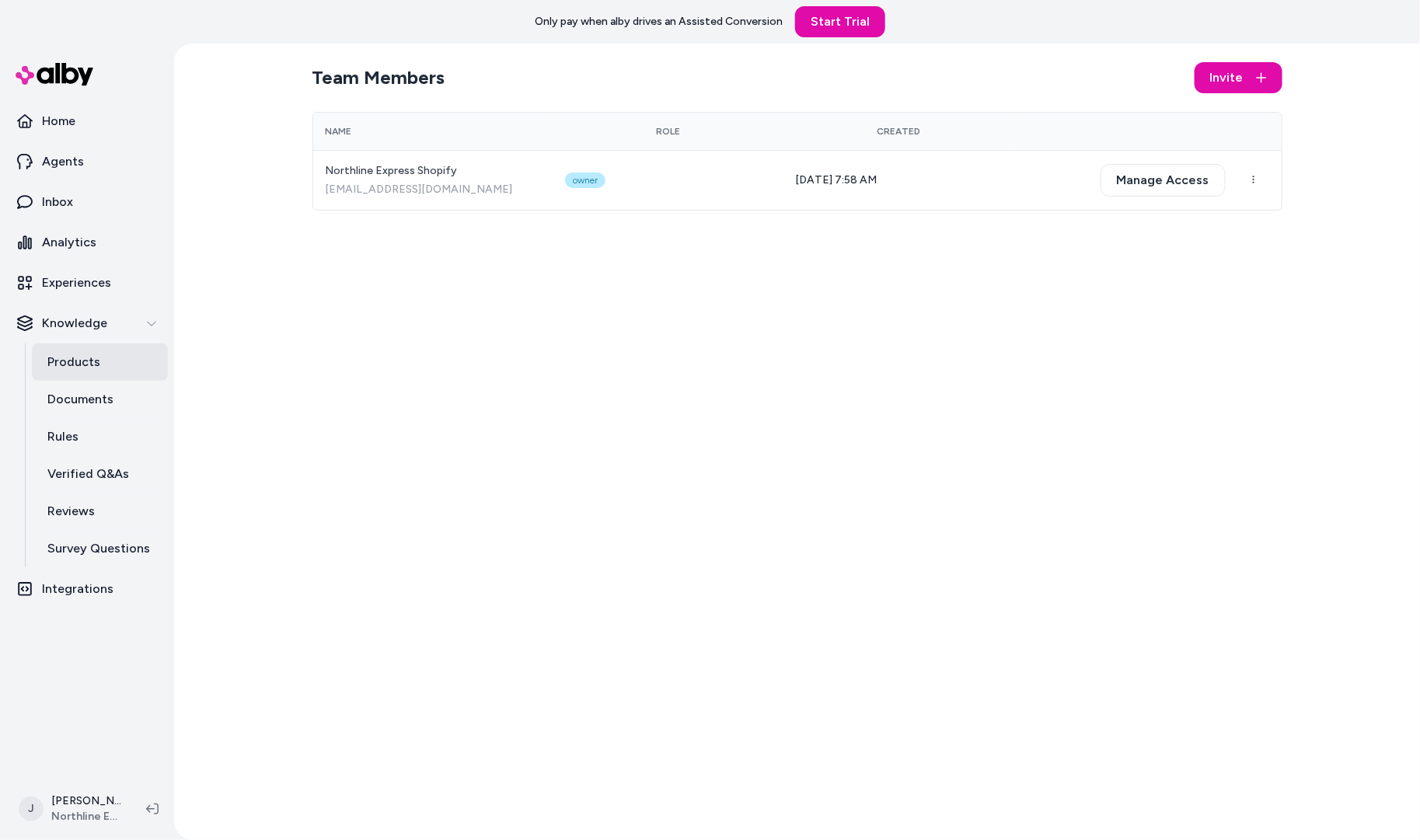
click at [61, 355] on p "Products" at bounding box center [73, 362] width 53 height 18
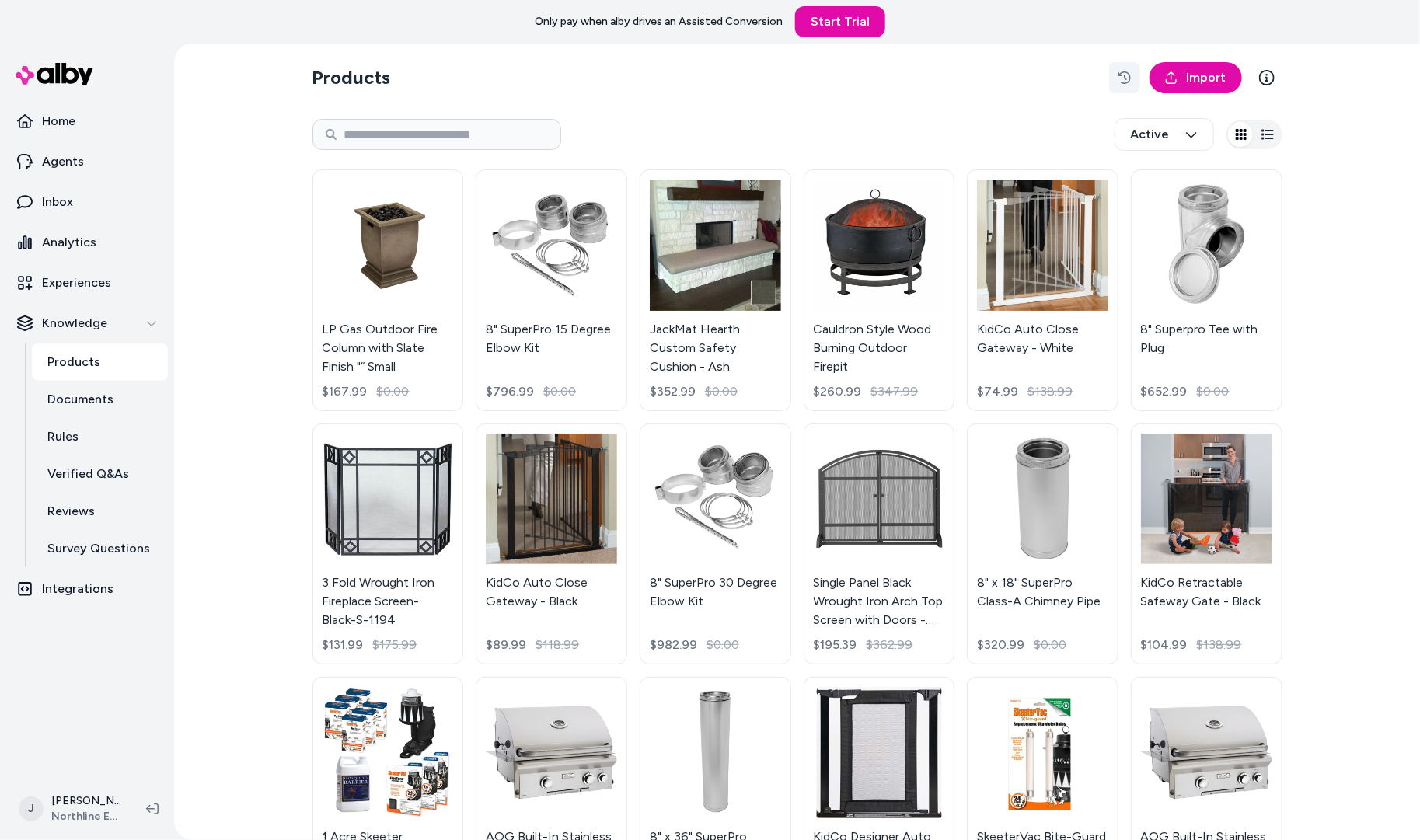
click at [1115, 77] on button "button" at bounding box center [1124, 77] width 31 height 31
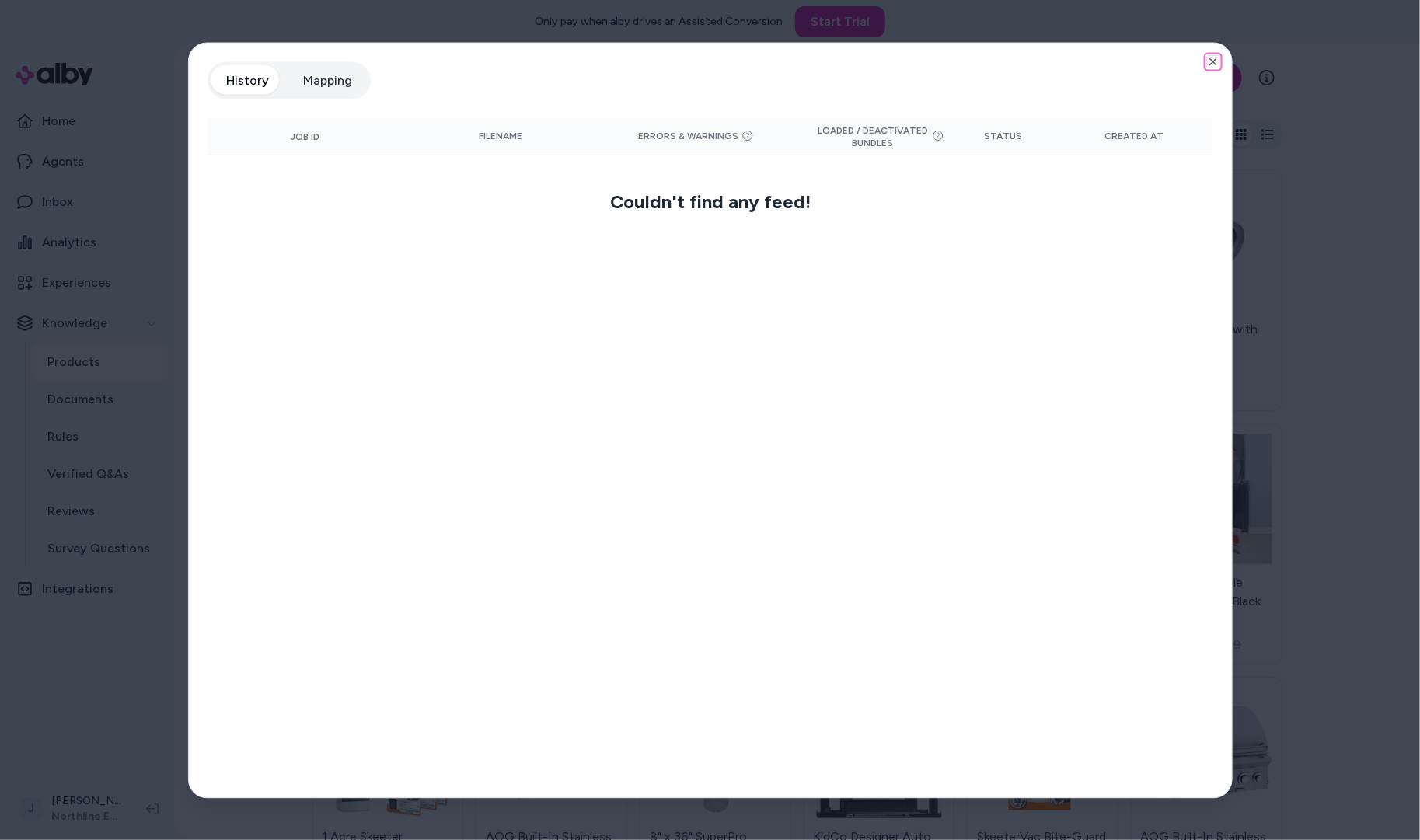
drag, startPoint x: 1215, startPoint y: 60, endPoint x: 866, endPoint y: 37, distance: 349.8
click at [1215, 60] on icon "button" at bounding box center [1213, 61] width 13 height 13
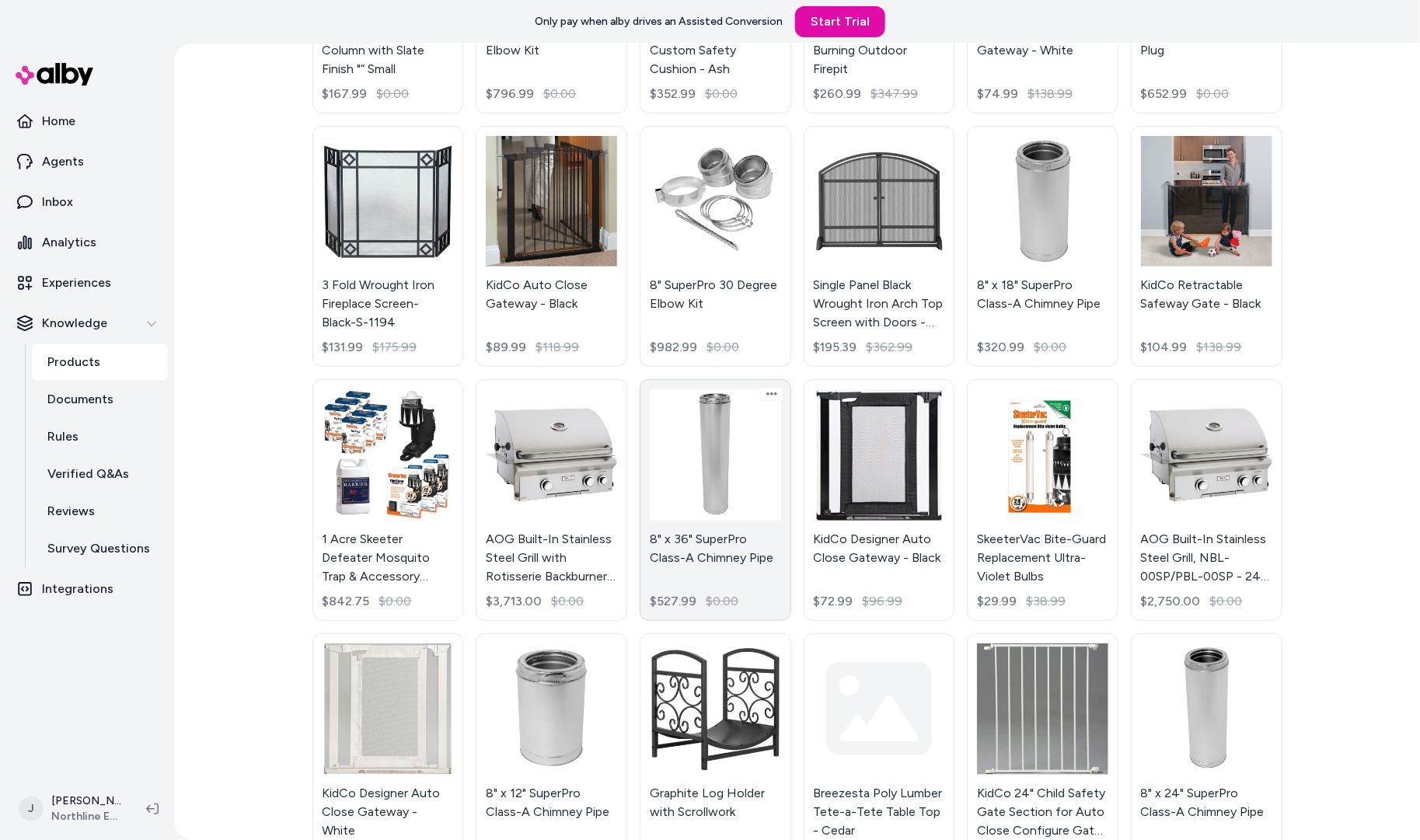
scroll to position [295, 0]
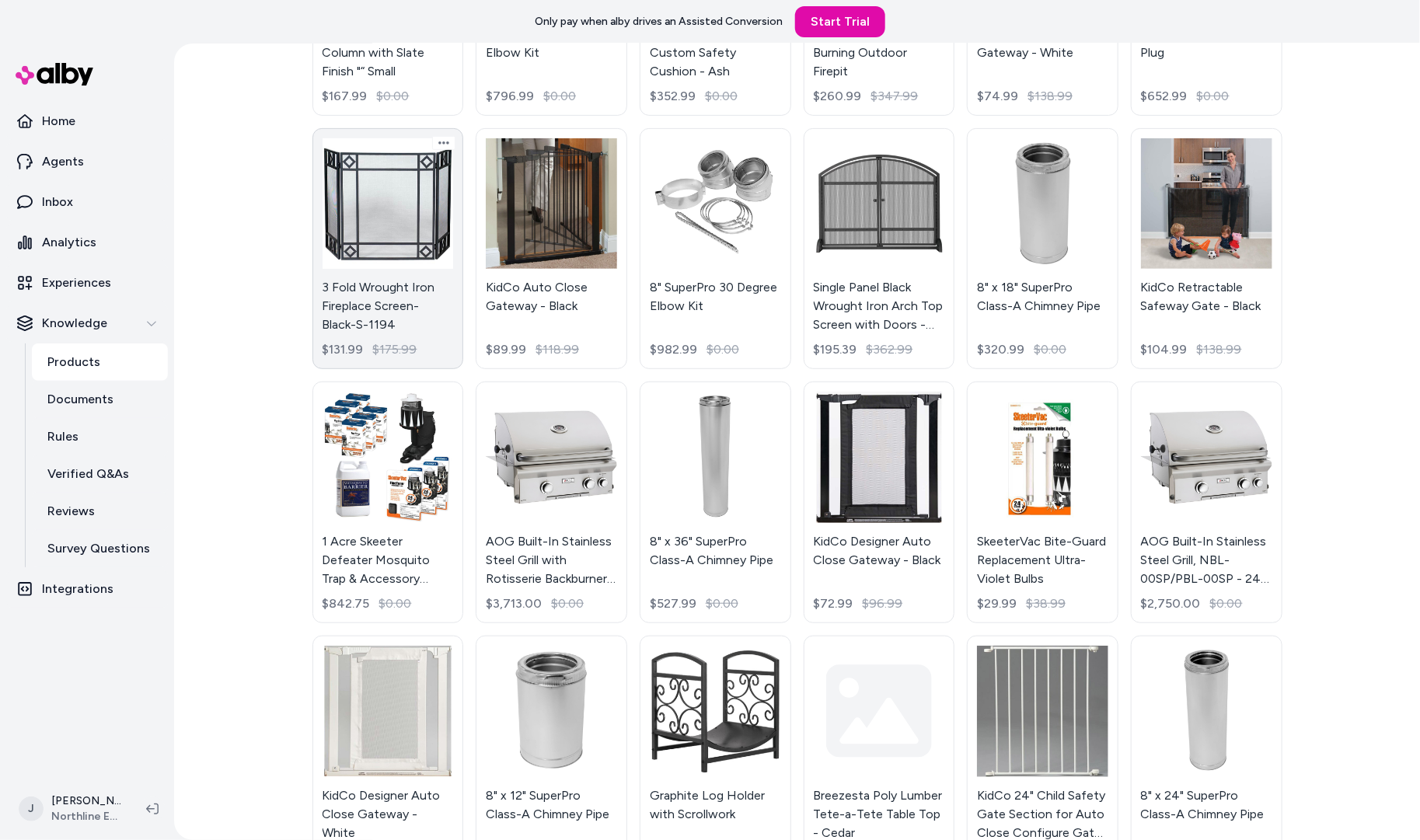
click at [375, 235] on link "3 Fold Wrought Iron Fireplace Screen- Black-S-1194 $131.99 $175.99" at bounding box center [388, 248] width 151 height 241
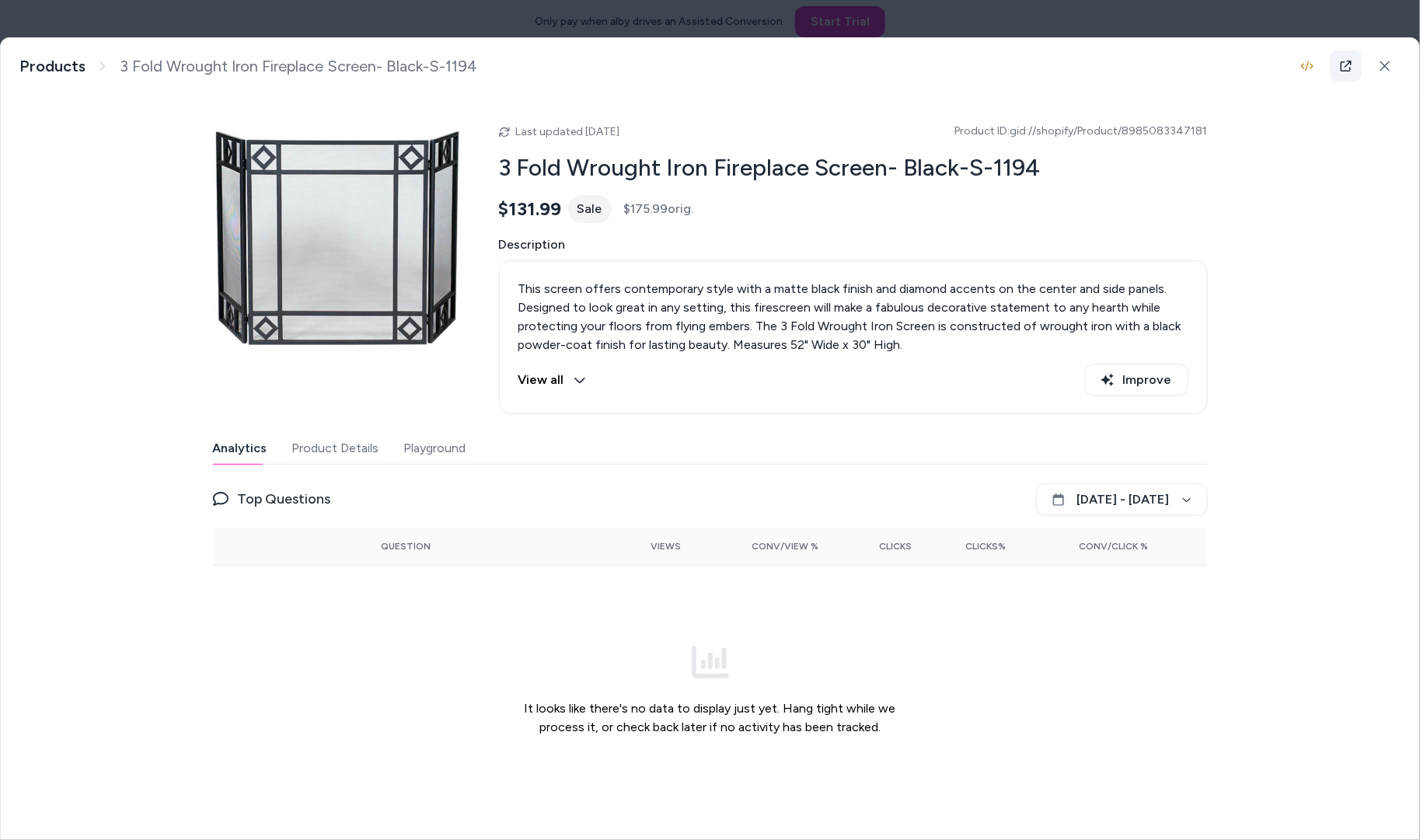
click at [1343, 68] on icon at bounding box center [1345, 66] width 13 height 13
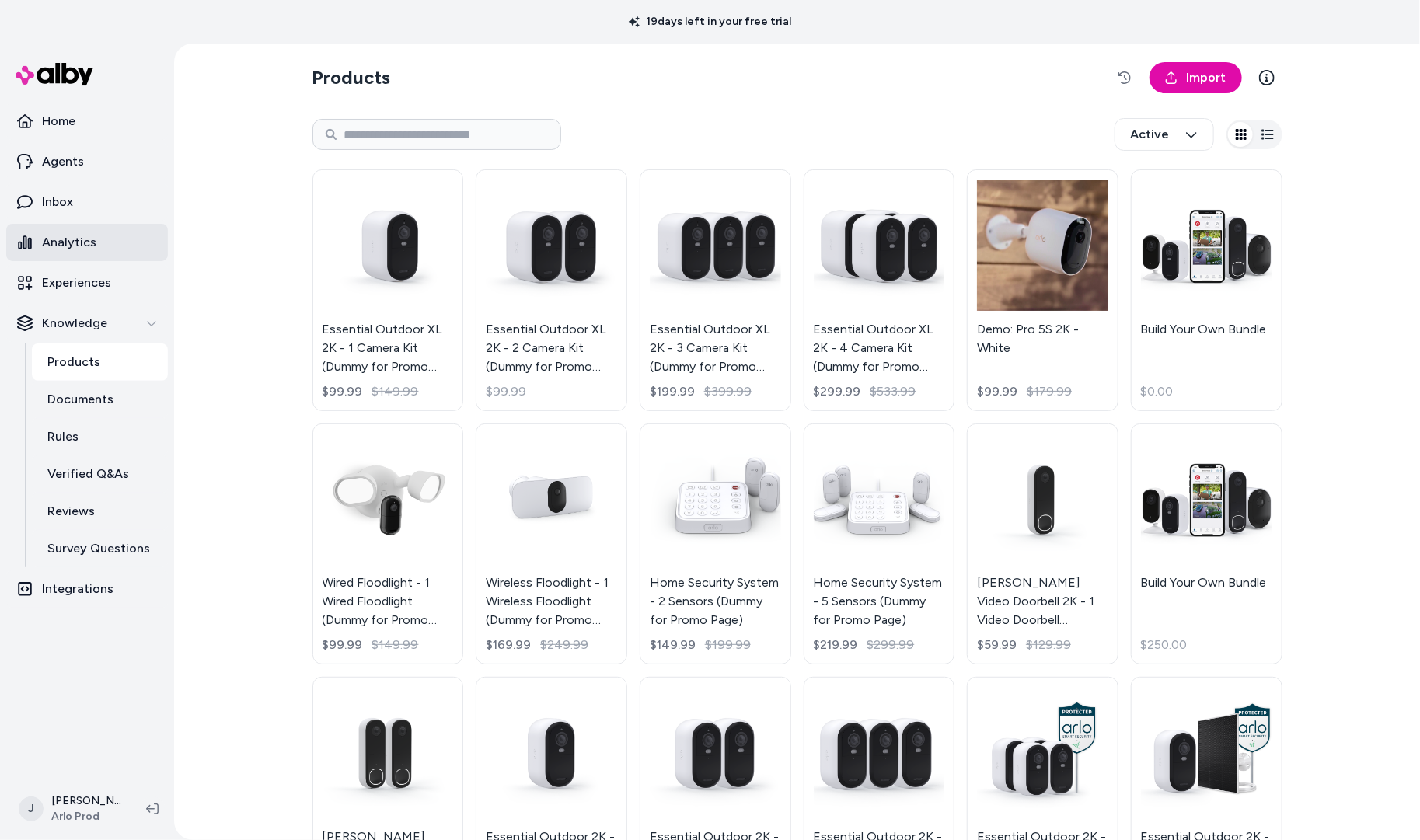
click at [99, 240] on link "Analytics" at bounding box center [87, 242] width 162 height 37
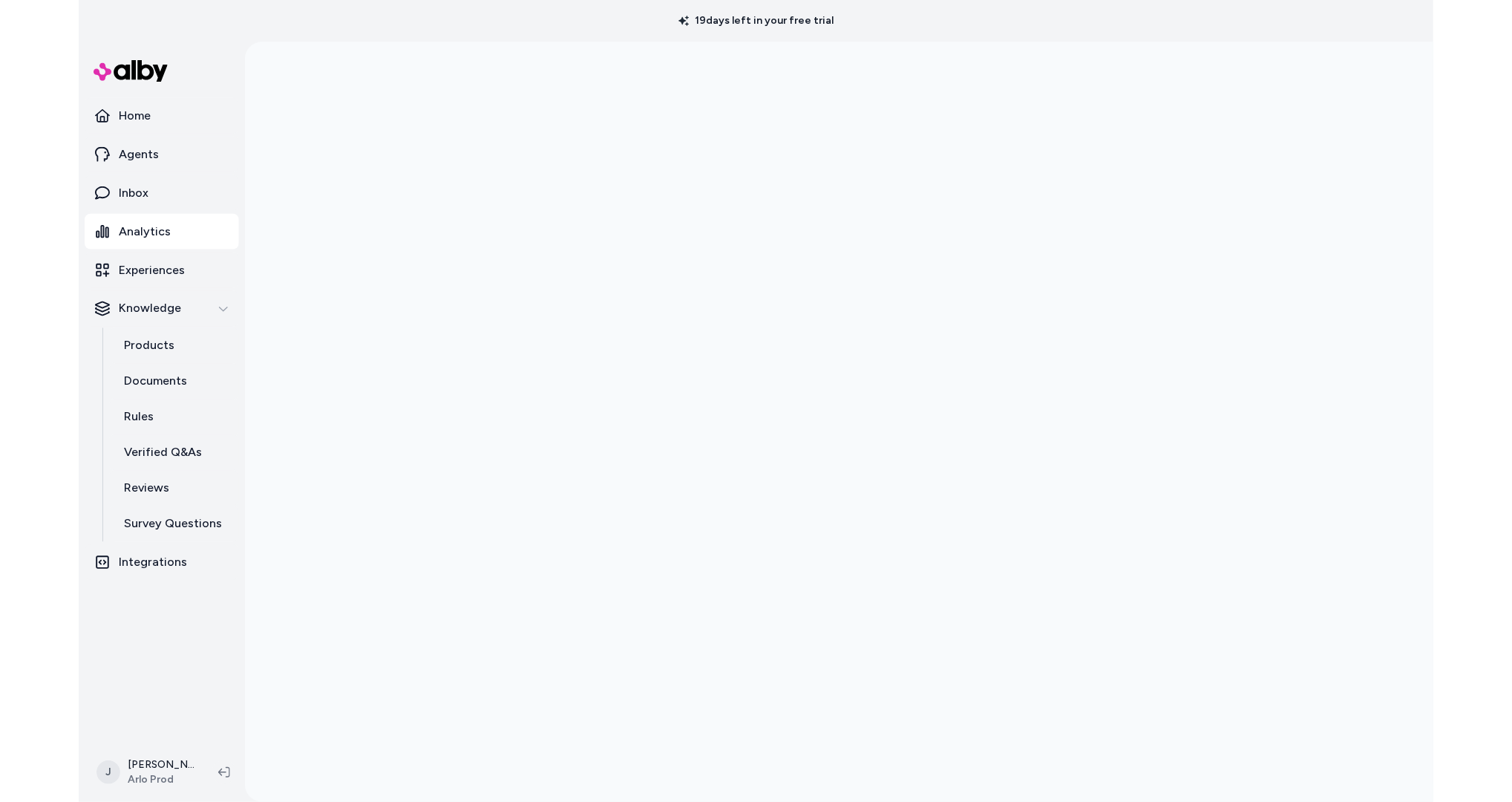
scroll to position [42, 0]
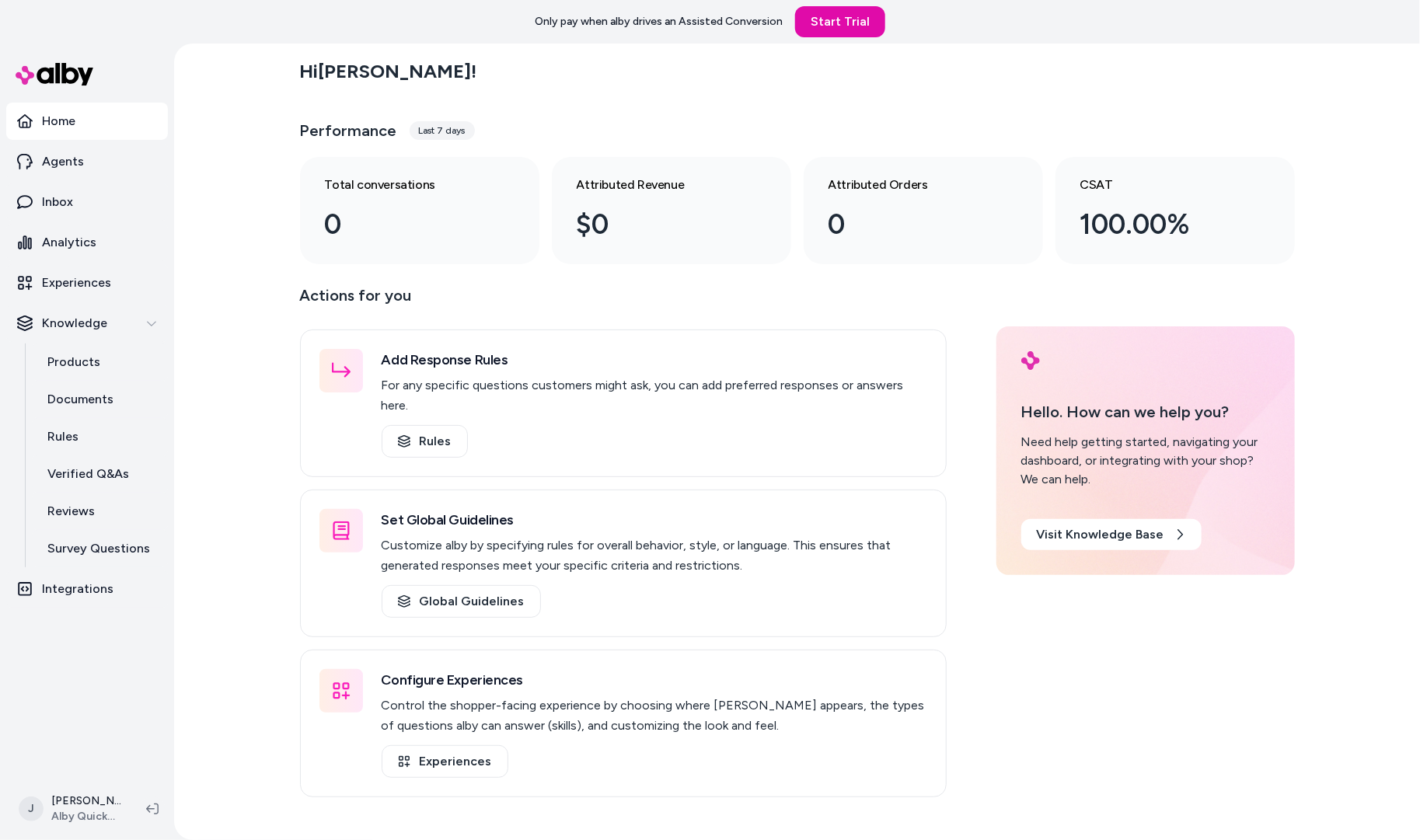
click at [230, 166] on div "Hi Jackie ! Performance Last 7 days Total conversations 0 Attributed Revenue $0…" at bounding box center [797, 441] width 1246 height 796
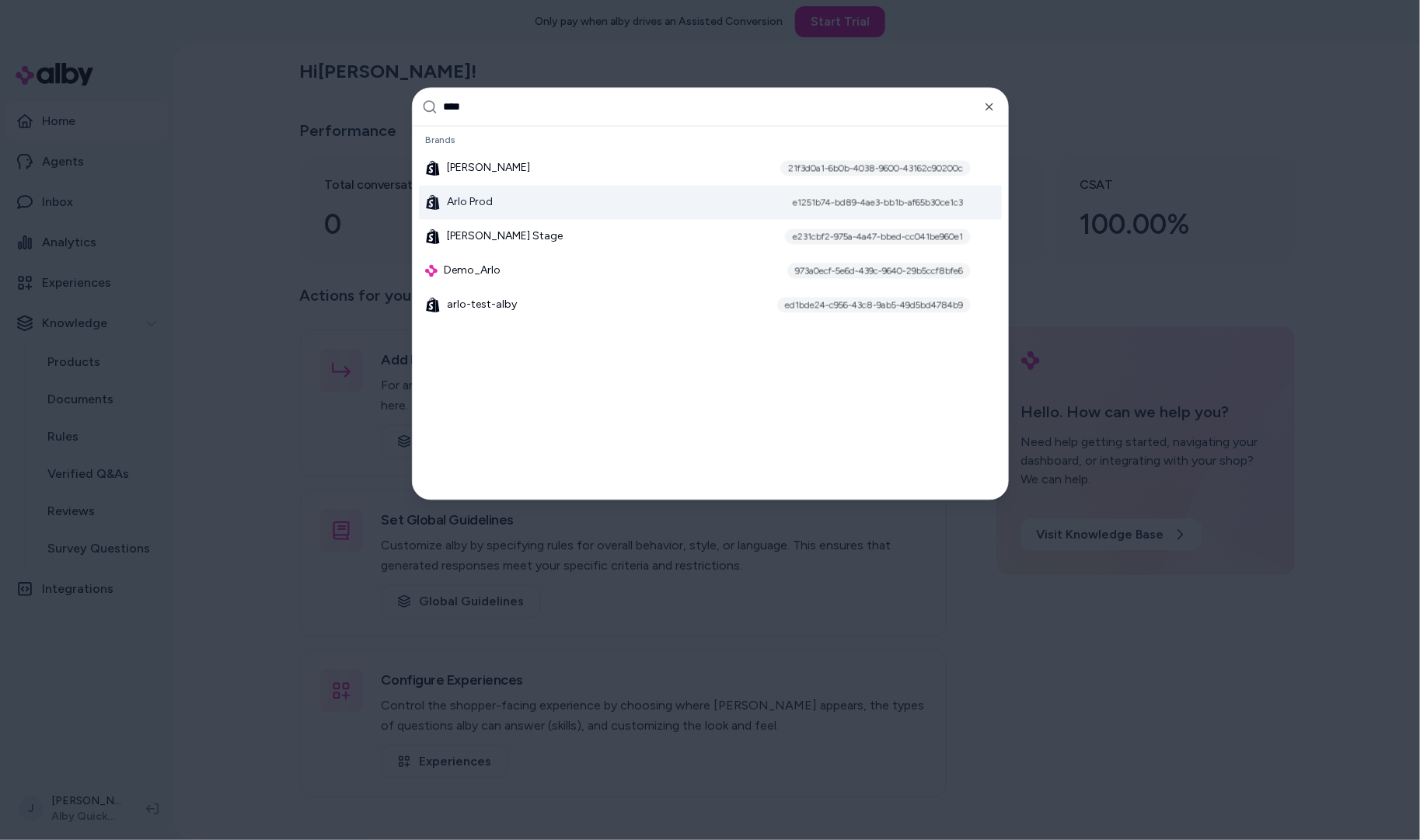
type input "****"
click at [492, 208] on div "Arlo Prod e1251b74-bd89-4ae3-bb1b-af65b30ce1c3" at bounding box center [710, 203] width 583 height 34
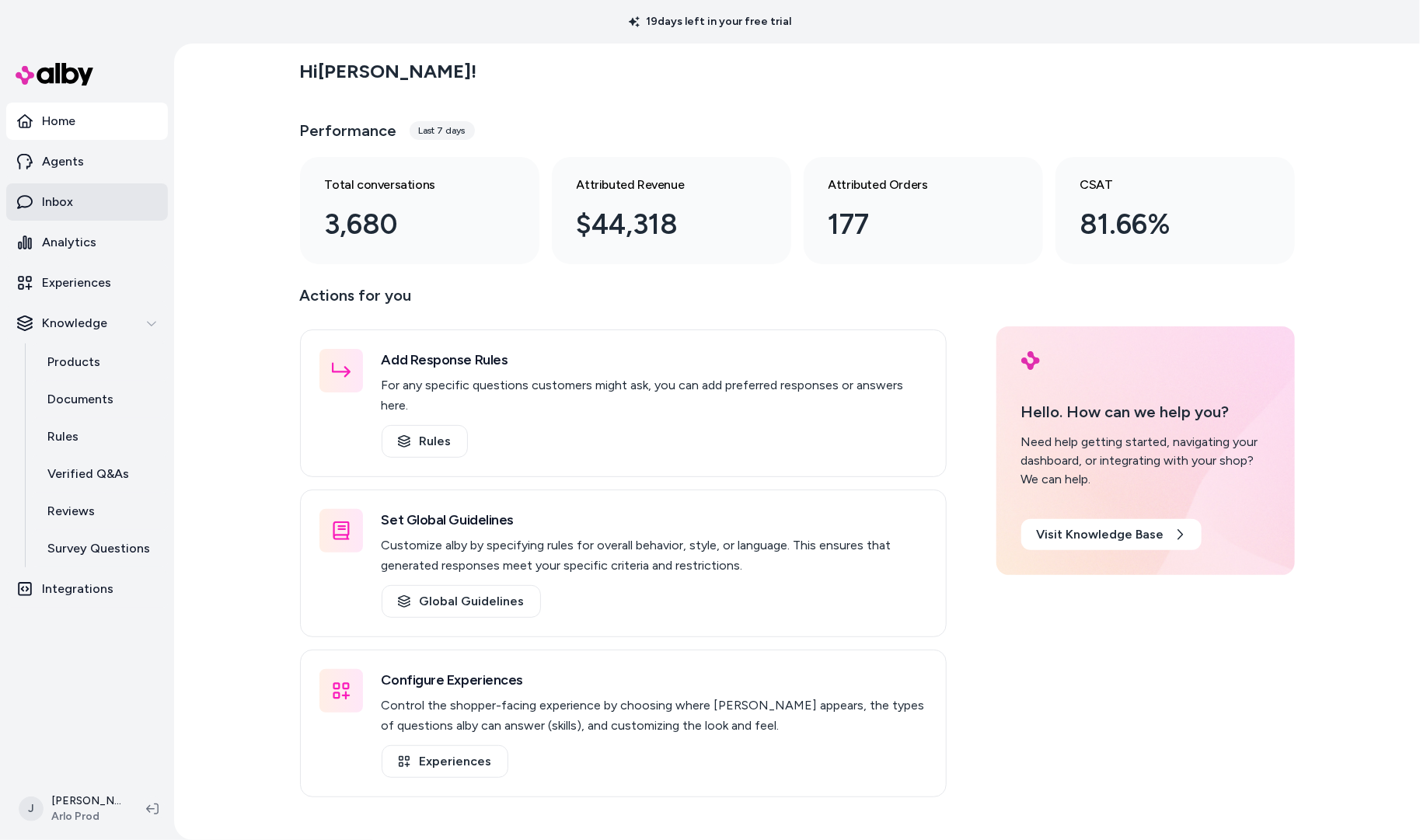
drag, startPoint x: 215, startPoint y: 434, endPoint x: 33, endPoint y: 206, distance: 291.7
click at [215, 434] on div "Hi [PERSON_NAME] ! Performance Last 7 days Total conversations 3,680 Attributed…" at bounding box center [797, 441] width 1246 height 796
click at [56, 156] on p "Agents" at bounding box center [63, 161] width 42 height 18
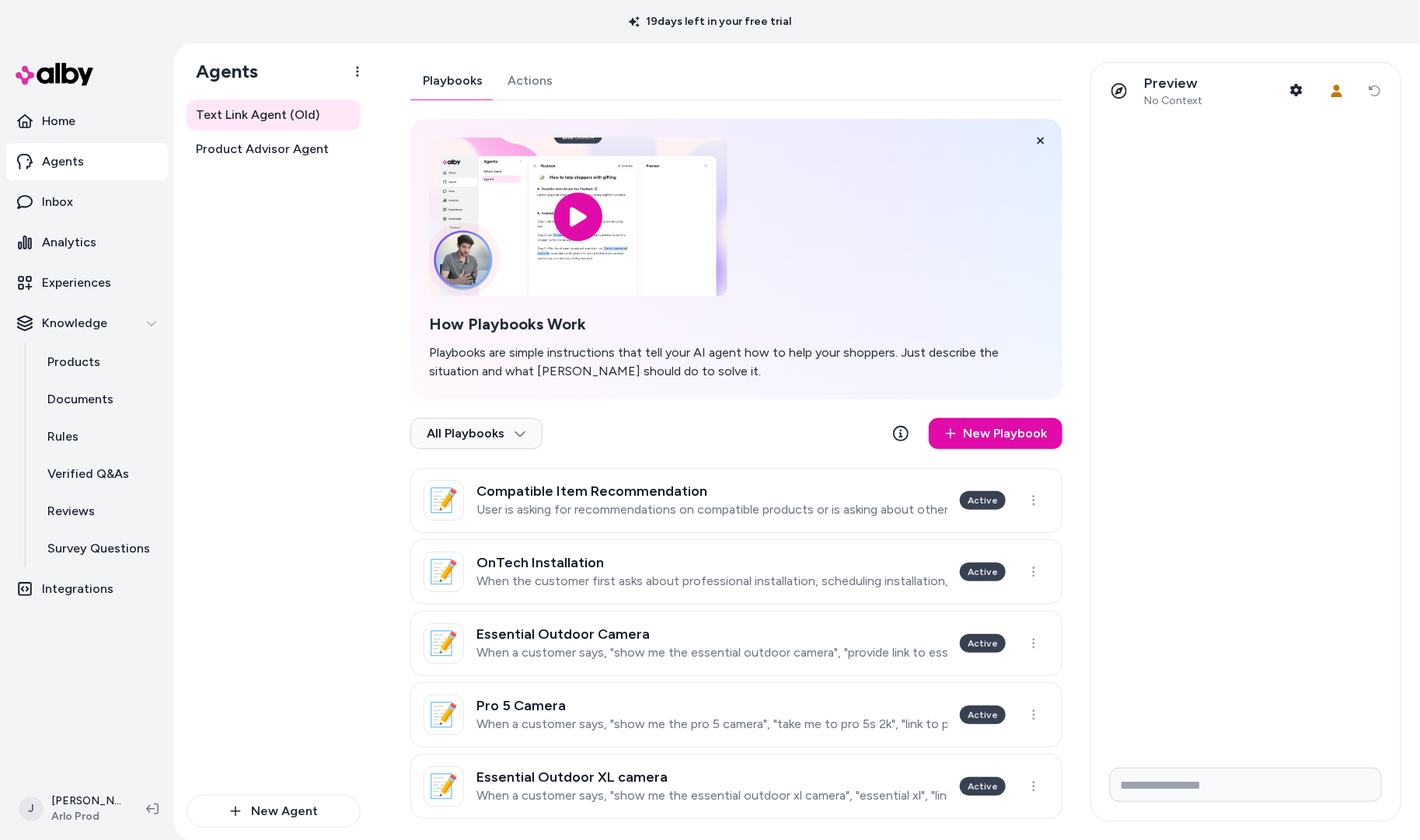
click at [531, 89] on link "Actions" at bounding box center [529, 81] width 70 height 37
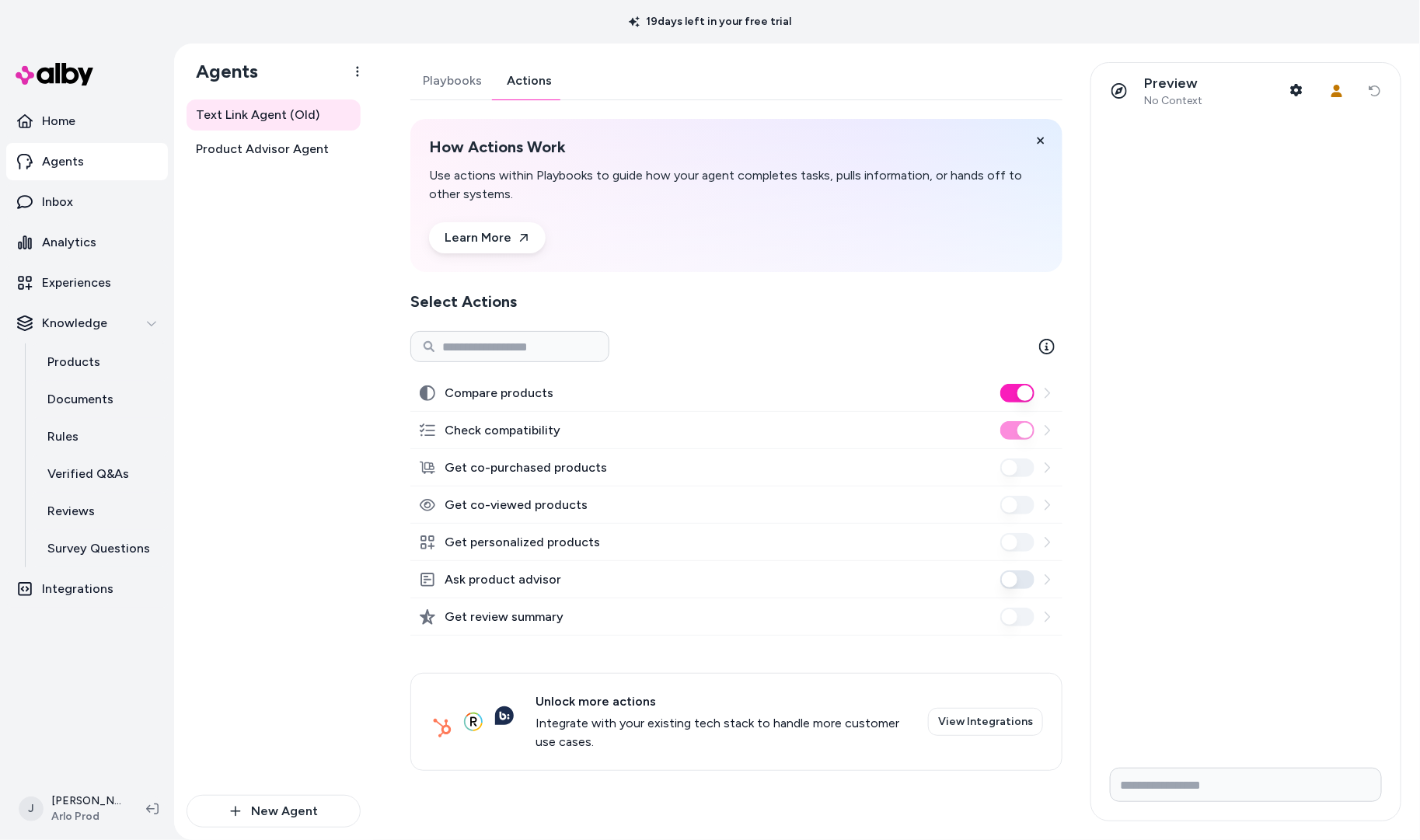
click at [294, 567] on div "Text Link Agent (Old) Product Advisor Agent" at bounding box center [273, 446] width 174 height 695
click at [257, 309] on div "Text Link Agent (Old) Product Advisor Agent" at bounding box center [273, 446] width 174 height 695
click at [64, 357] on p "Products" at bounding box center [73, 362] width 53 height 18
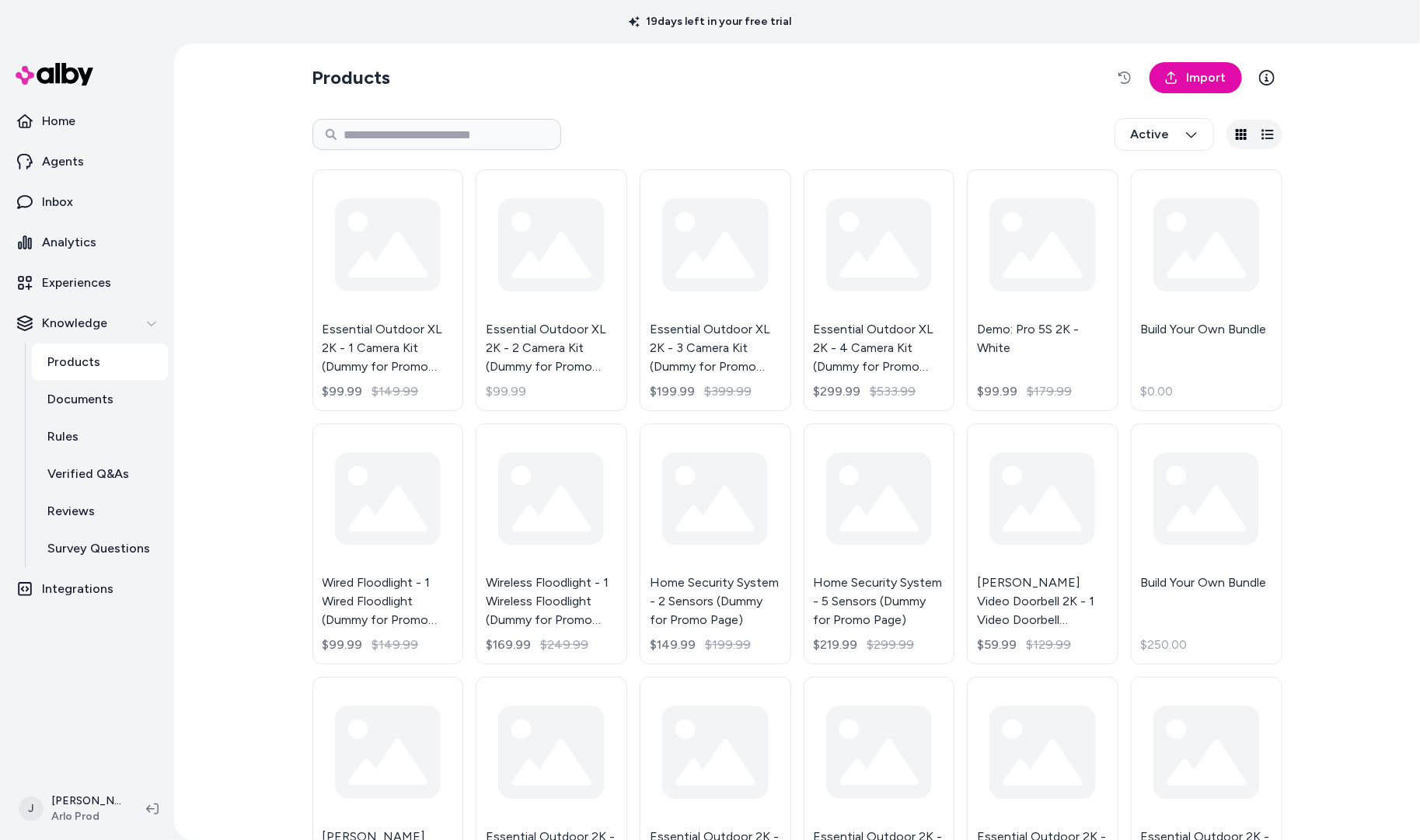
click at [283, 527] on div "Products Import Active Essential Outdoor XL 2K - 1 Camera Kit (Dummy for Promo …" at bounding box center [797, 441] width 1246 height 796
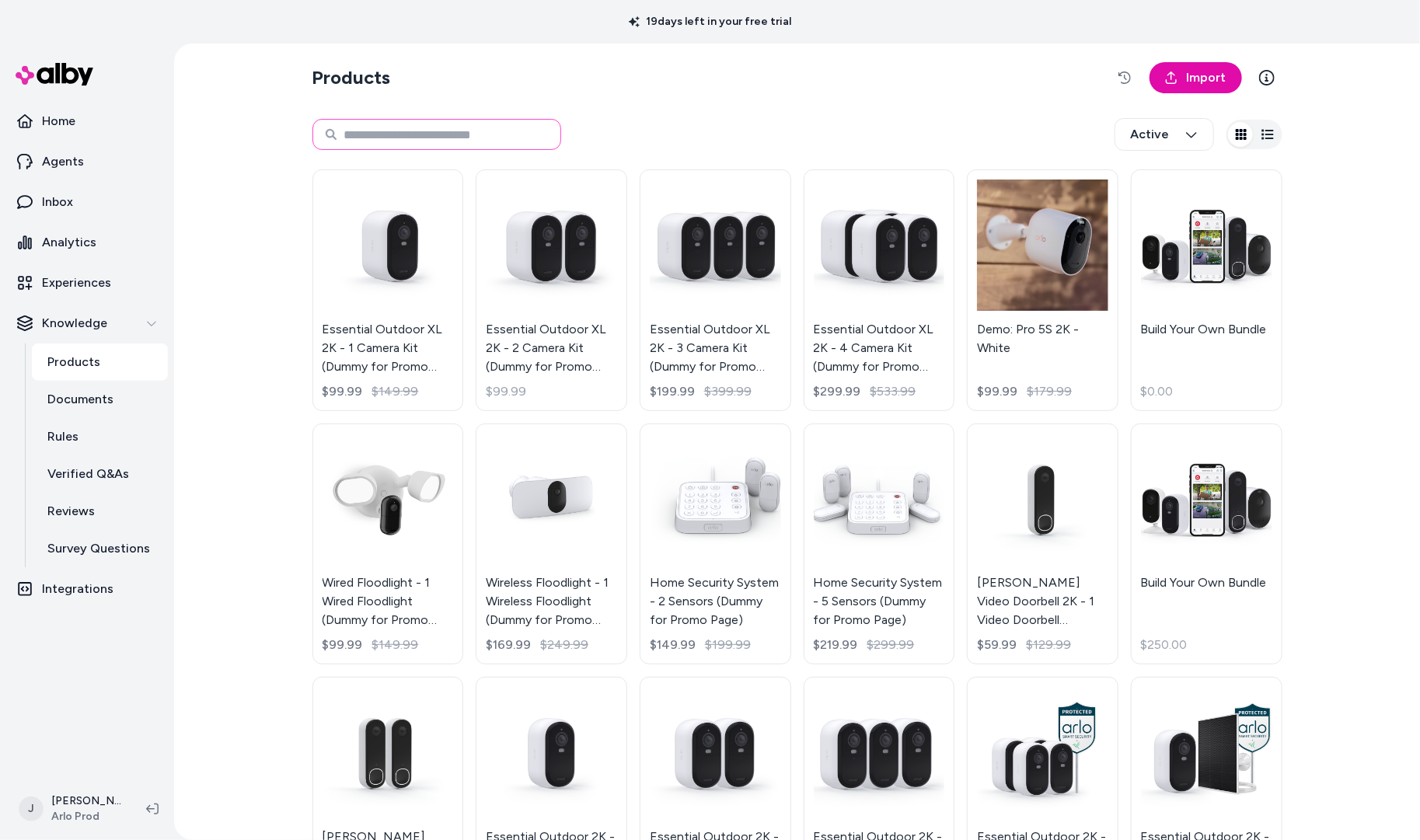
click at [382, 132] on input at bounding box center [437, 134] width 249 height 31
type input "**********"
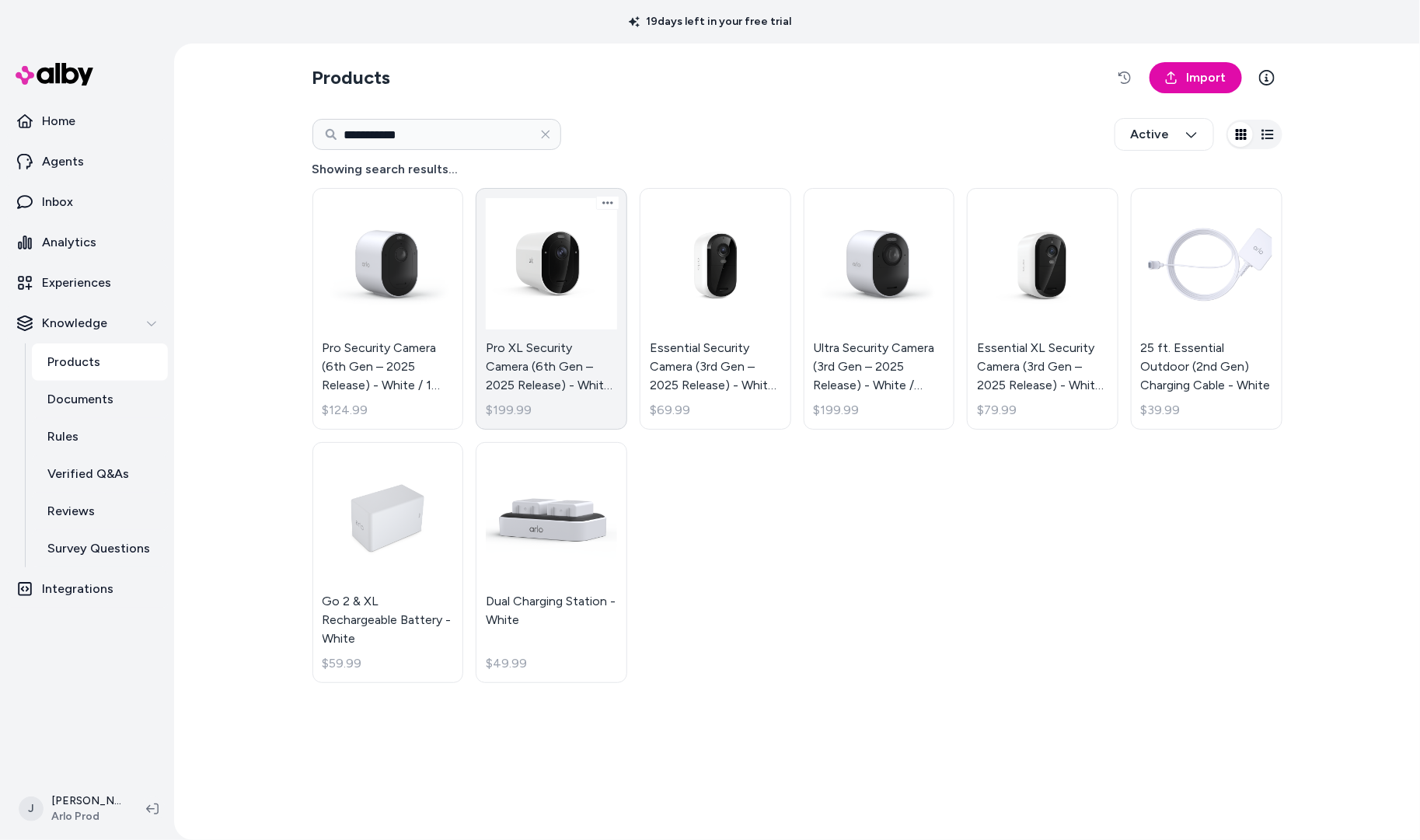
click at [528, 307] on link "Pro XL Security Camera (6th Gen – 2025 Release) - White / 1 Camera $199.99" at bounding box center [551, 309] width 151 height 241
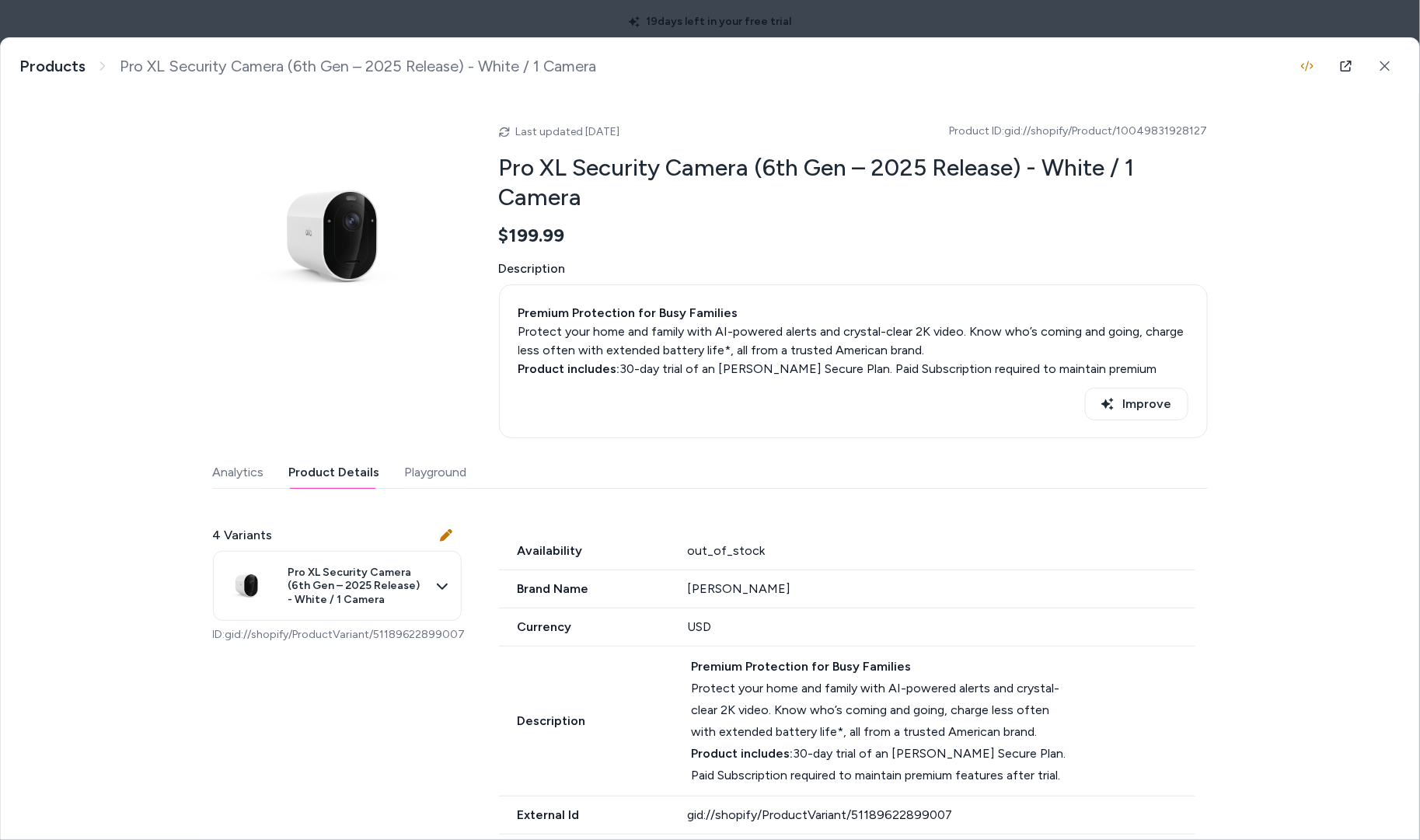
click at [340, 470] on button "Product Details" at bounding box center [335, 472] width 91 height 31
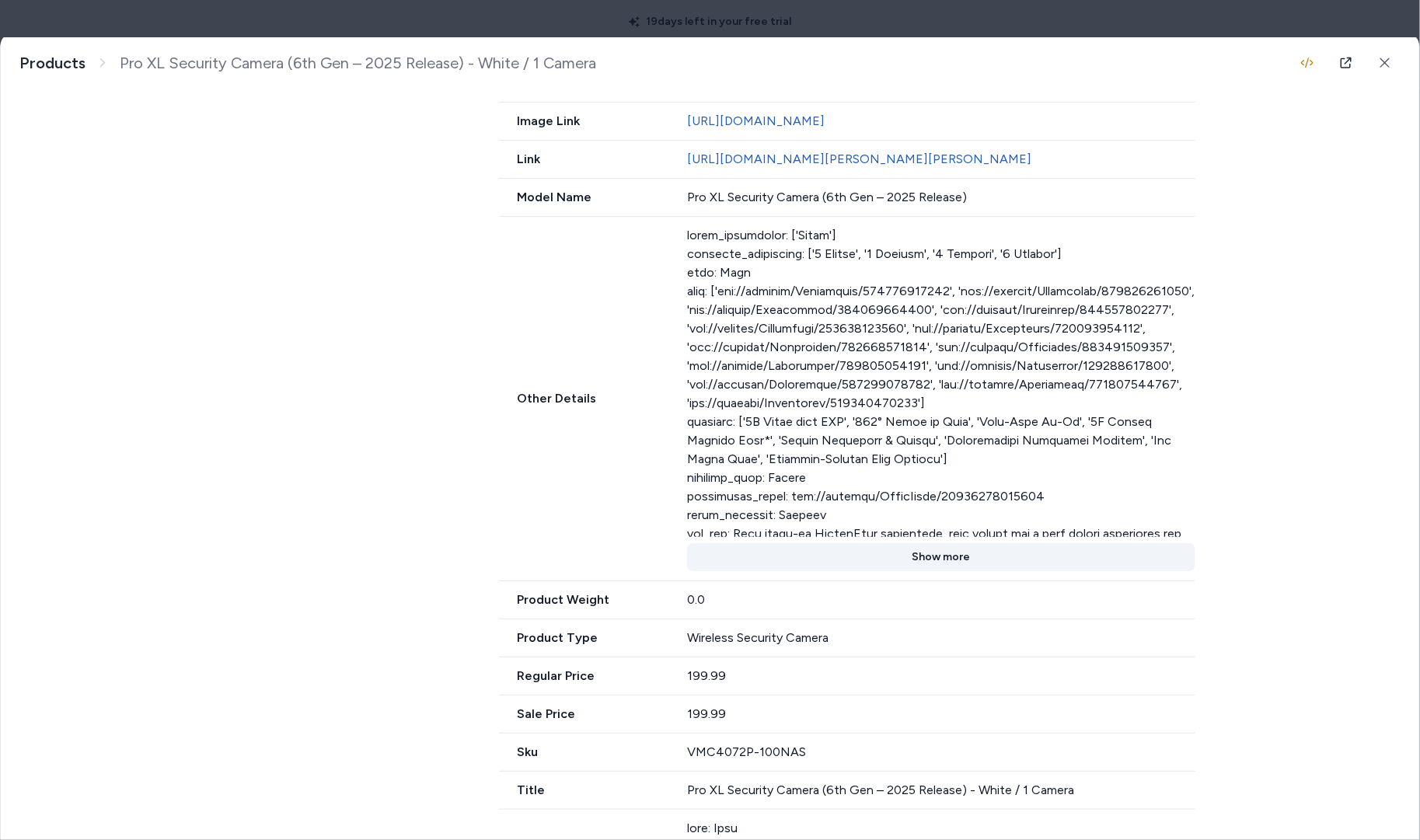
scroll to position [804, 0]
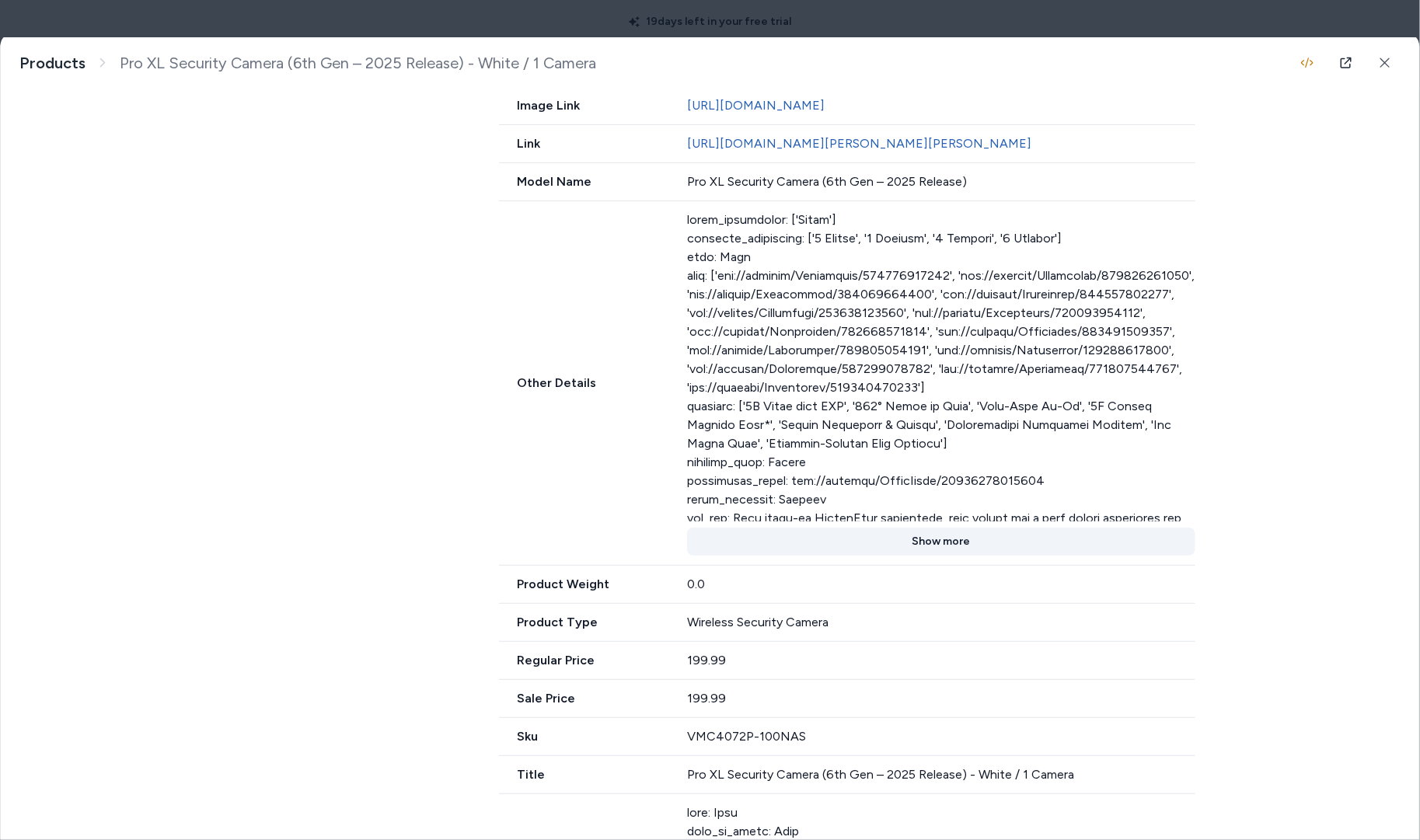
click at [925, 539] on button "Show more" at bounding box center [941, 541] width 508 height 28
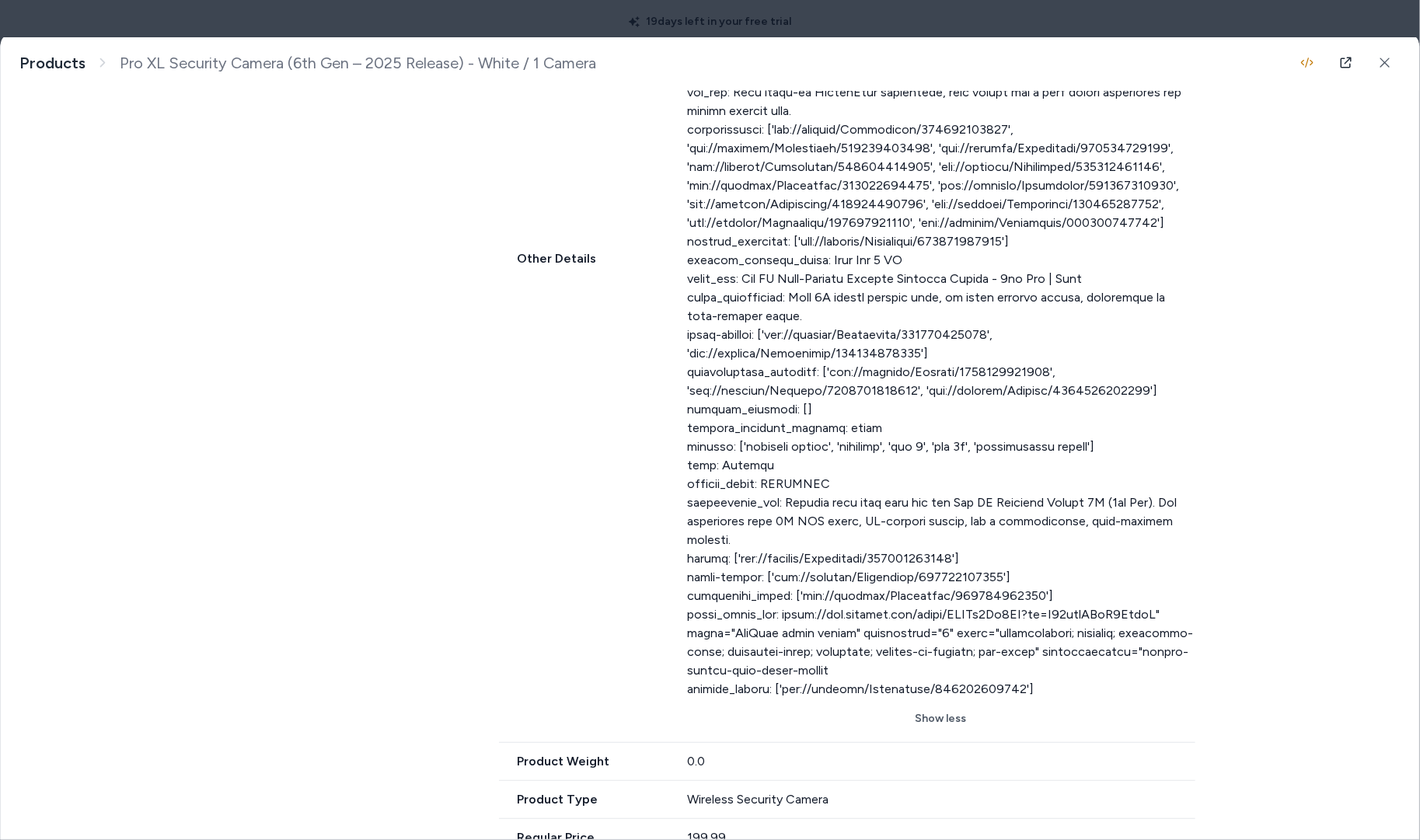
scroll to position [1234, 0]
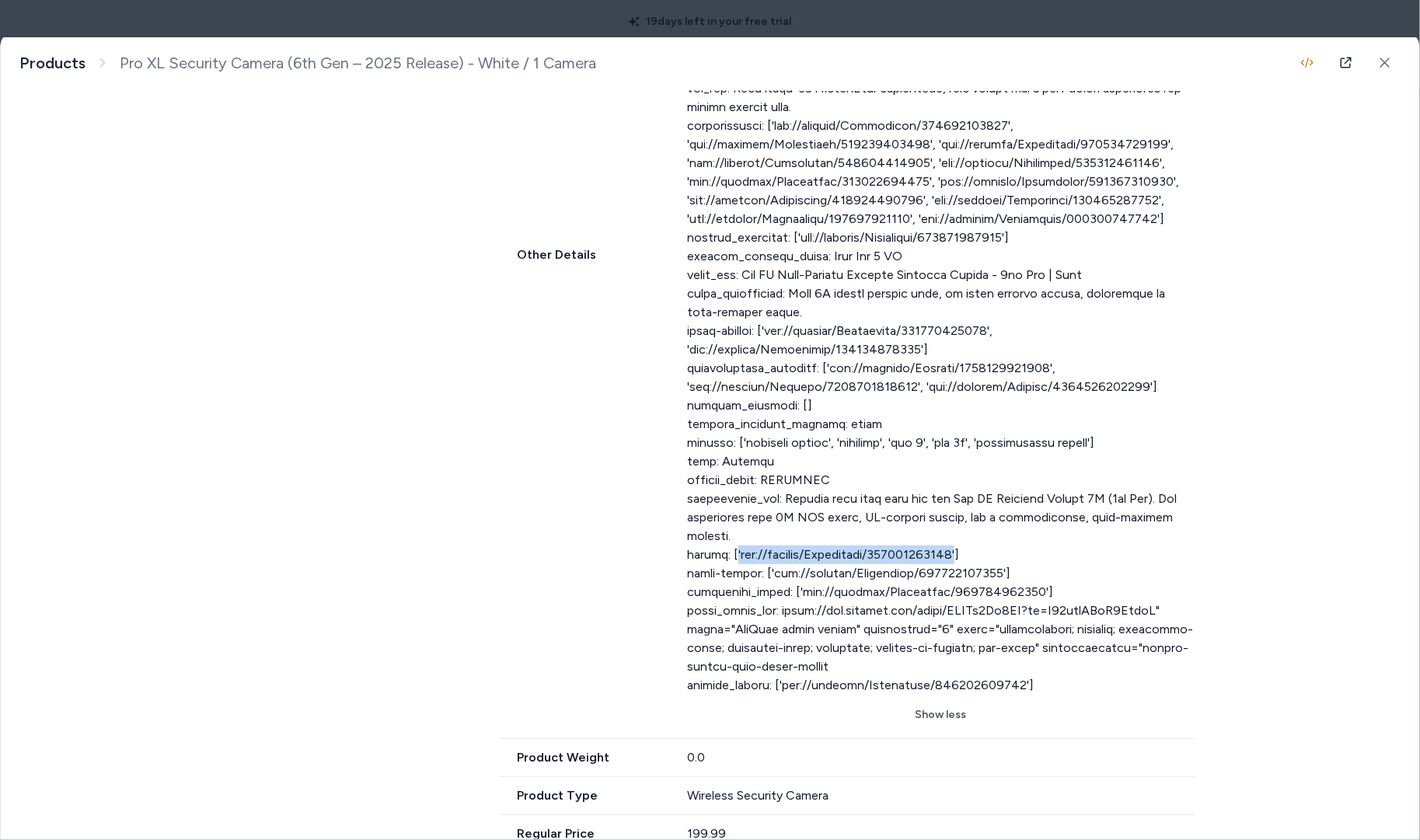
drag, startPoint x: 969, startPoint y: 536, endPoint x: 739, endPoint y: 536, distance: 230.0
click at [739, 536] on div at bounding box center [941, 238] width 508 height 913
copy div "'gid://shopify/Metaobject/165695947071'"
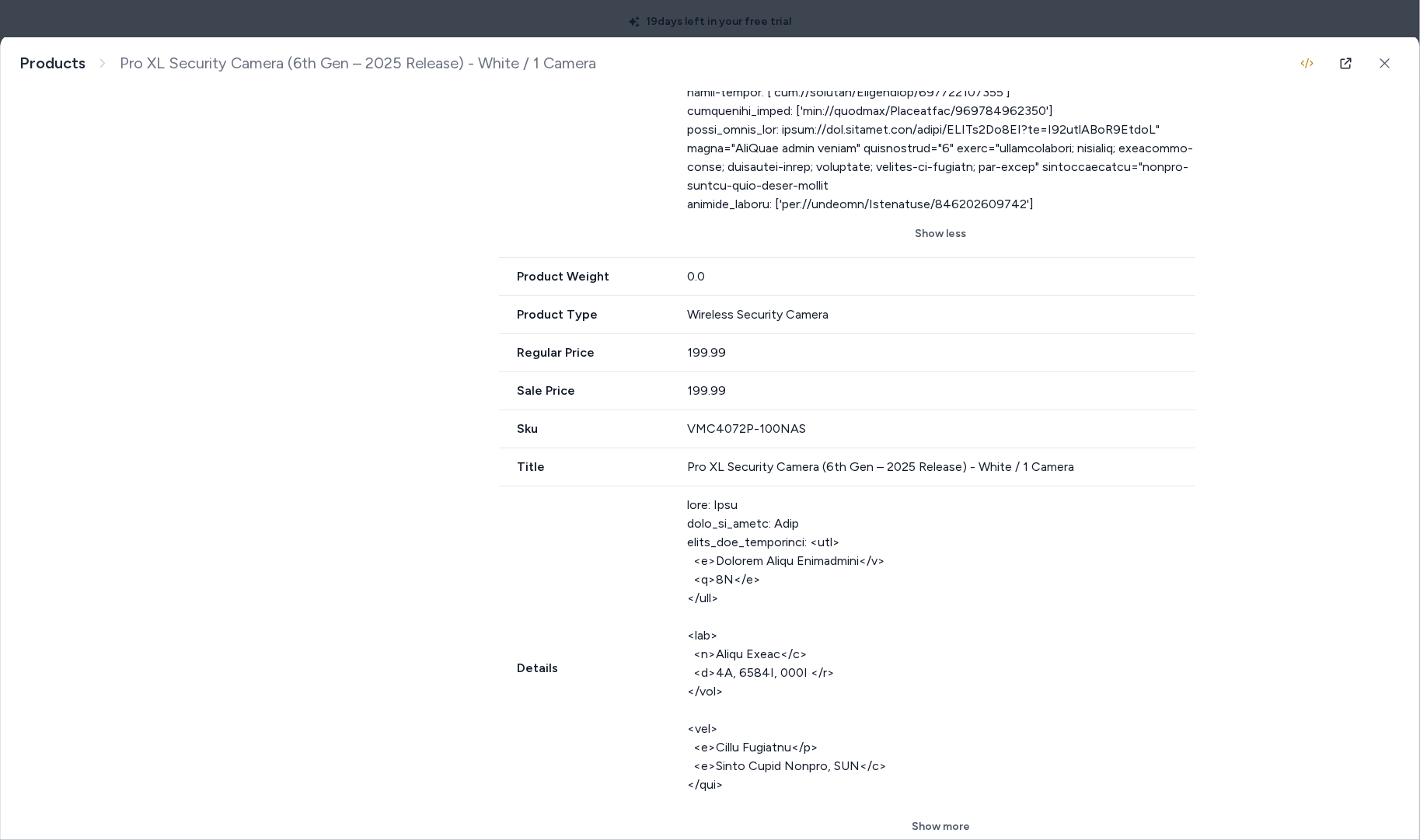
scroll to position [1735, 0]
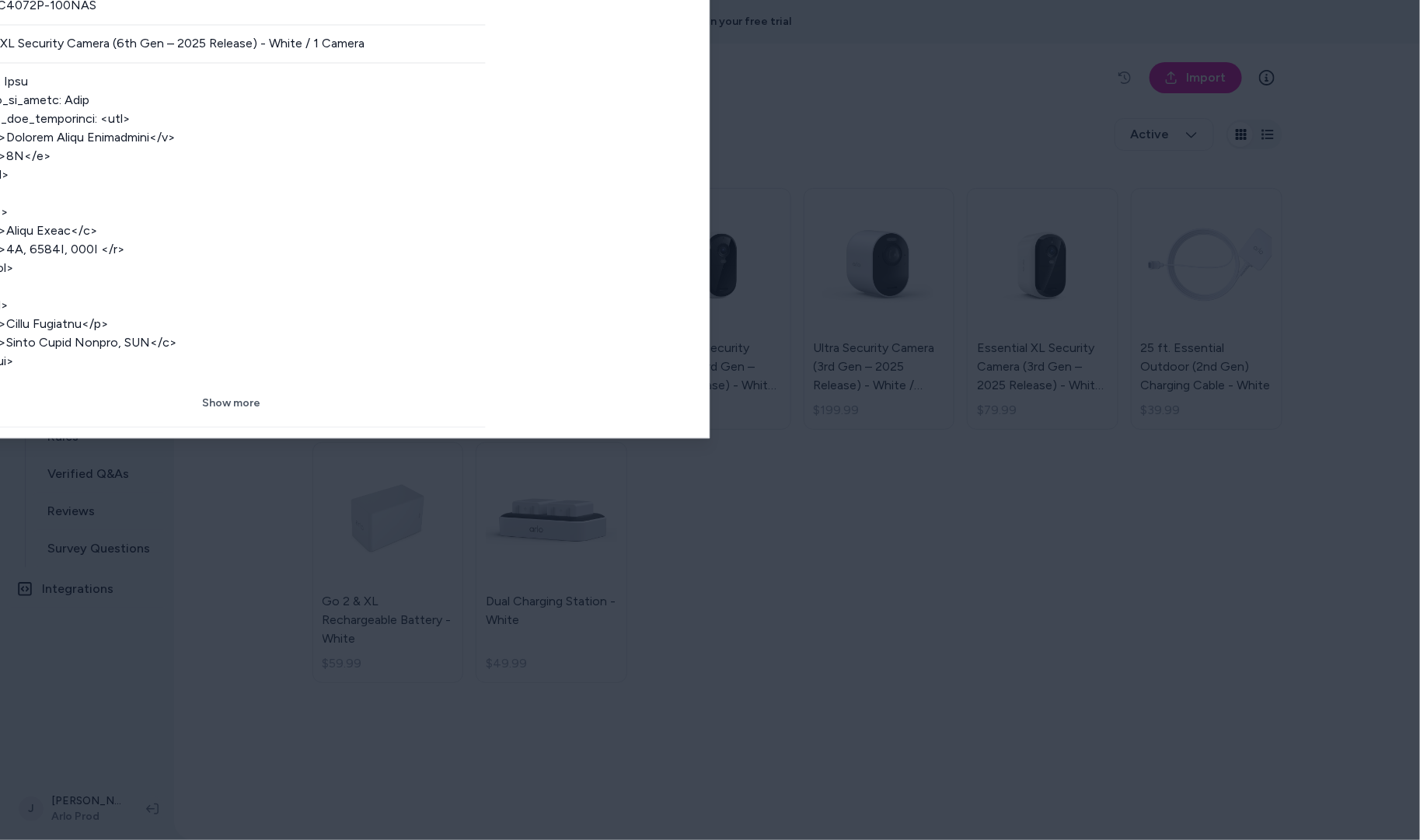
click at [321, 24] on body "**********" at bounding box center [710, 420] width 1420 height 840
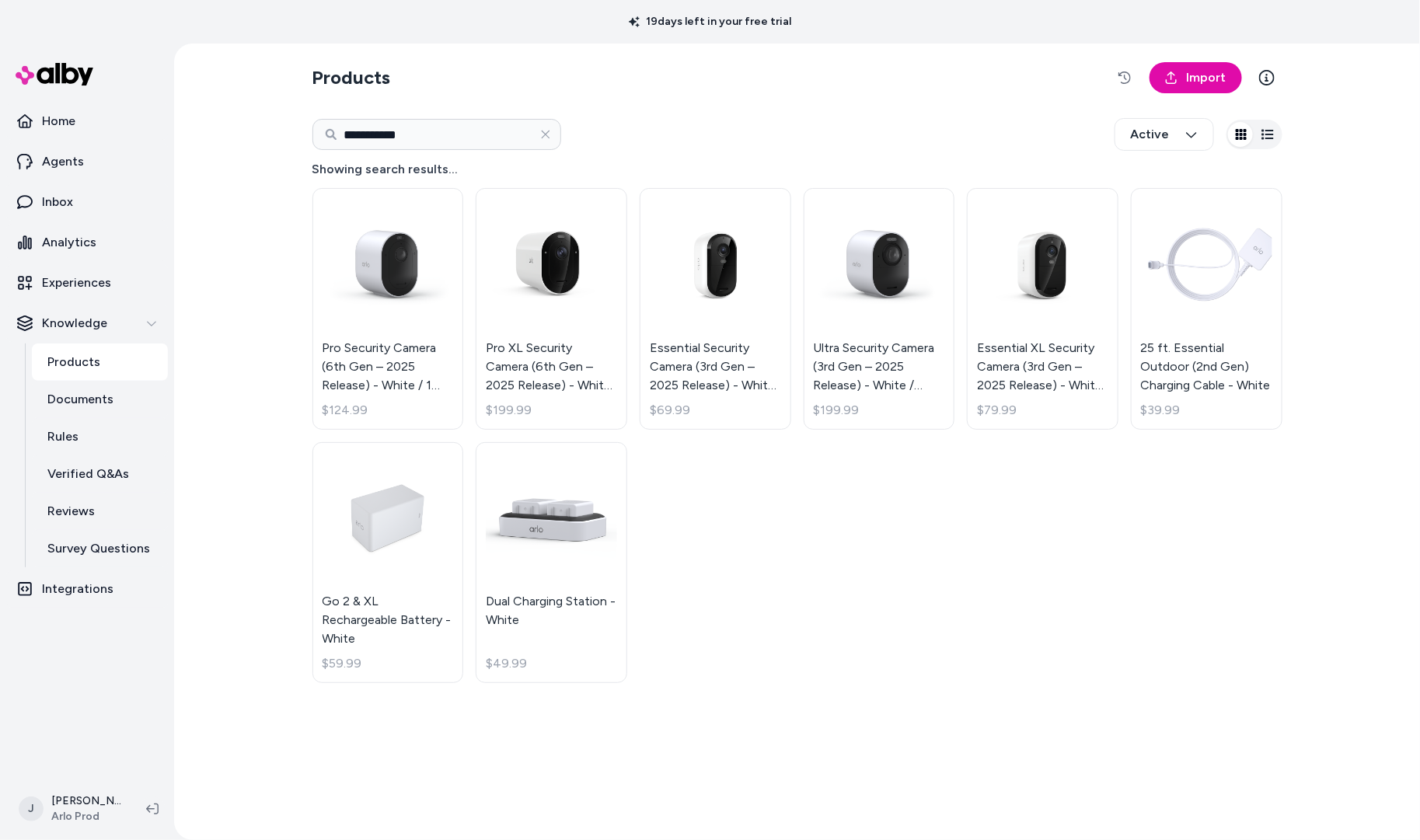
drag, startPoint x: 223, startPoint y: 255, endPoint x: 215, endPoint y: 246, distance: 12.0
click at [222, 253] on html "**********" at bounding box center [710, 420] width 1420 height 840
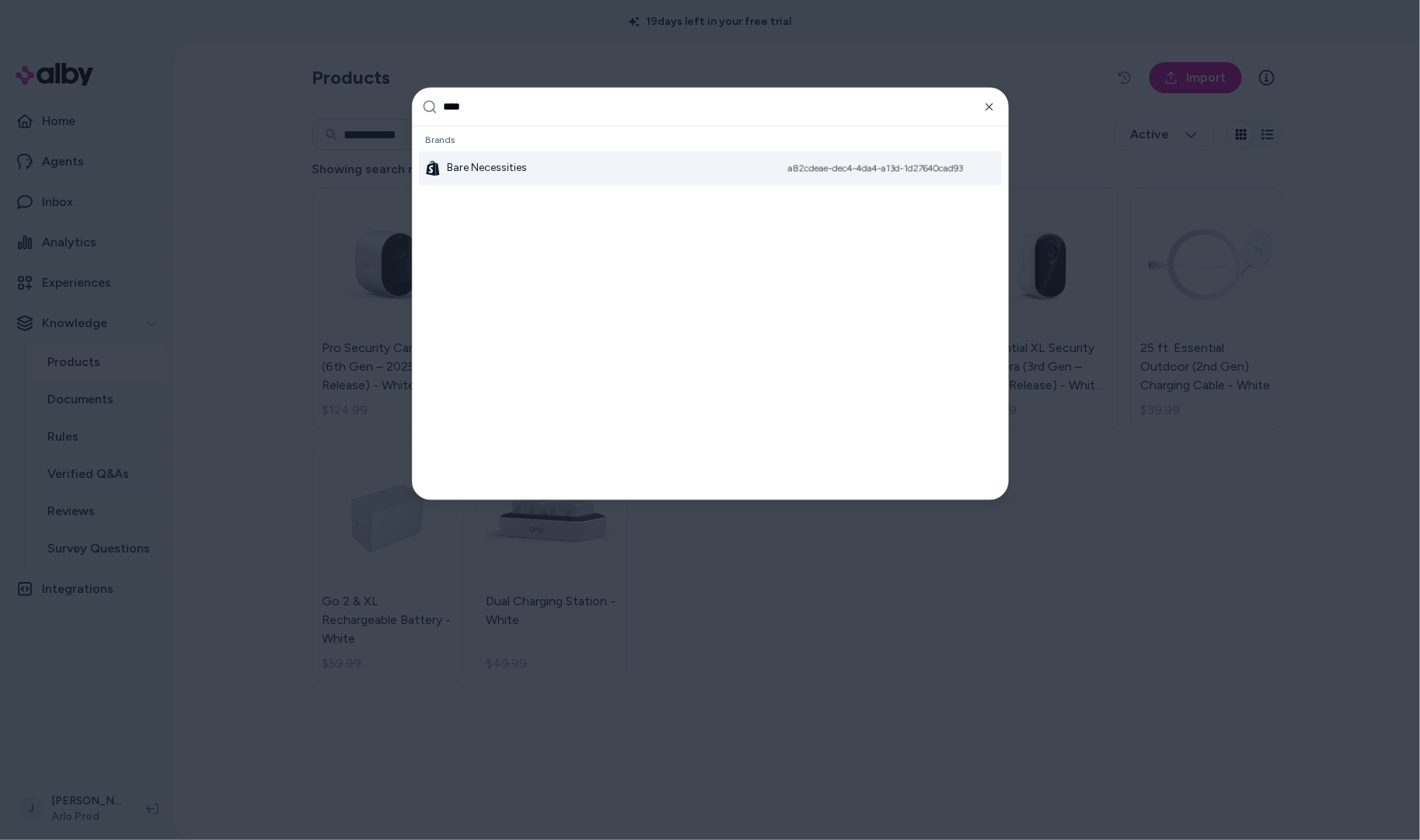
type input "****"
click at [532, 172] on div "Bare Necessities a82cdeae-dec4-4da4-a13d-1d27640cad93" at bounding box center [710, 168] width 583 height 34
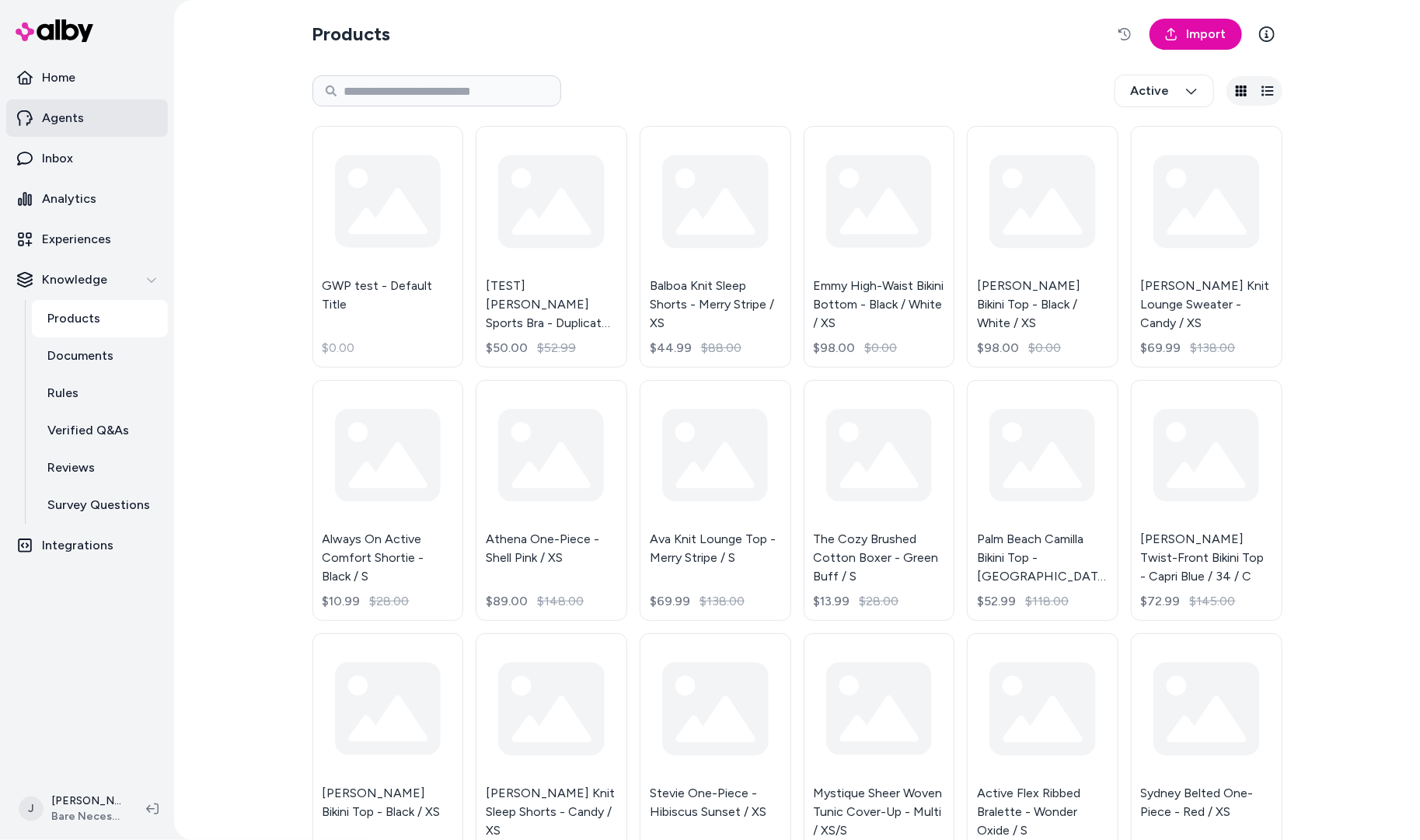
click at [67, 118] on p "Agents" at bounding box center [63, 118] width 42 height 18
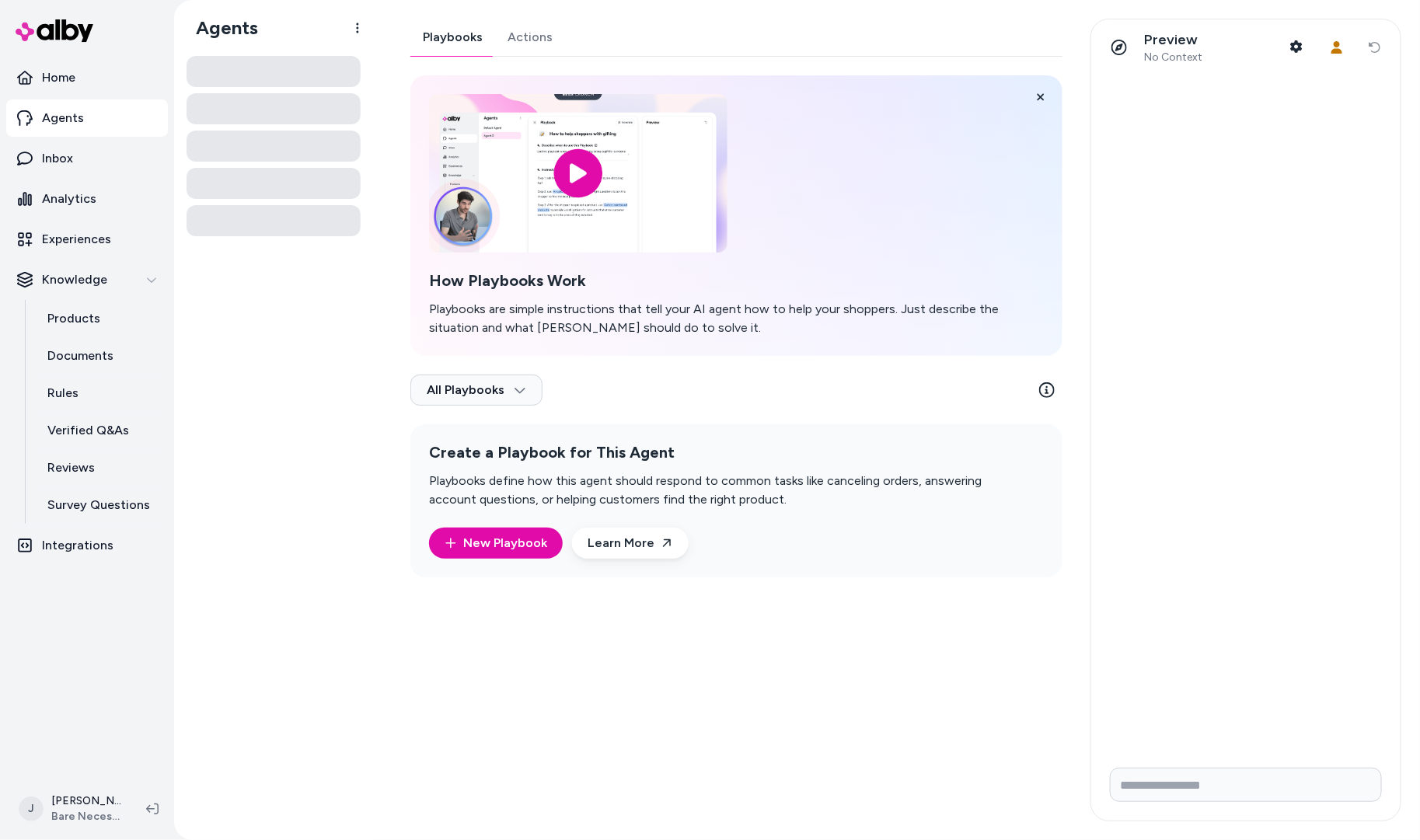
click at [523, 36] on link "Actions" at bounding box center [529, 37] width 70 height 37
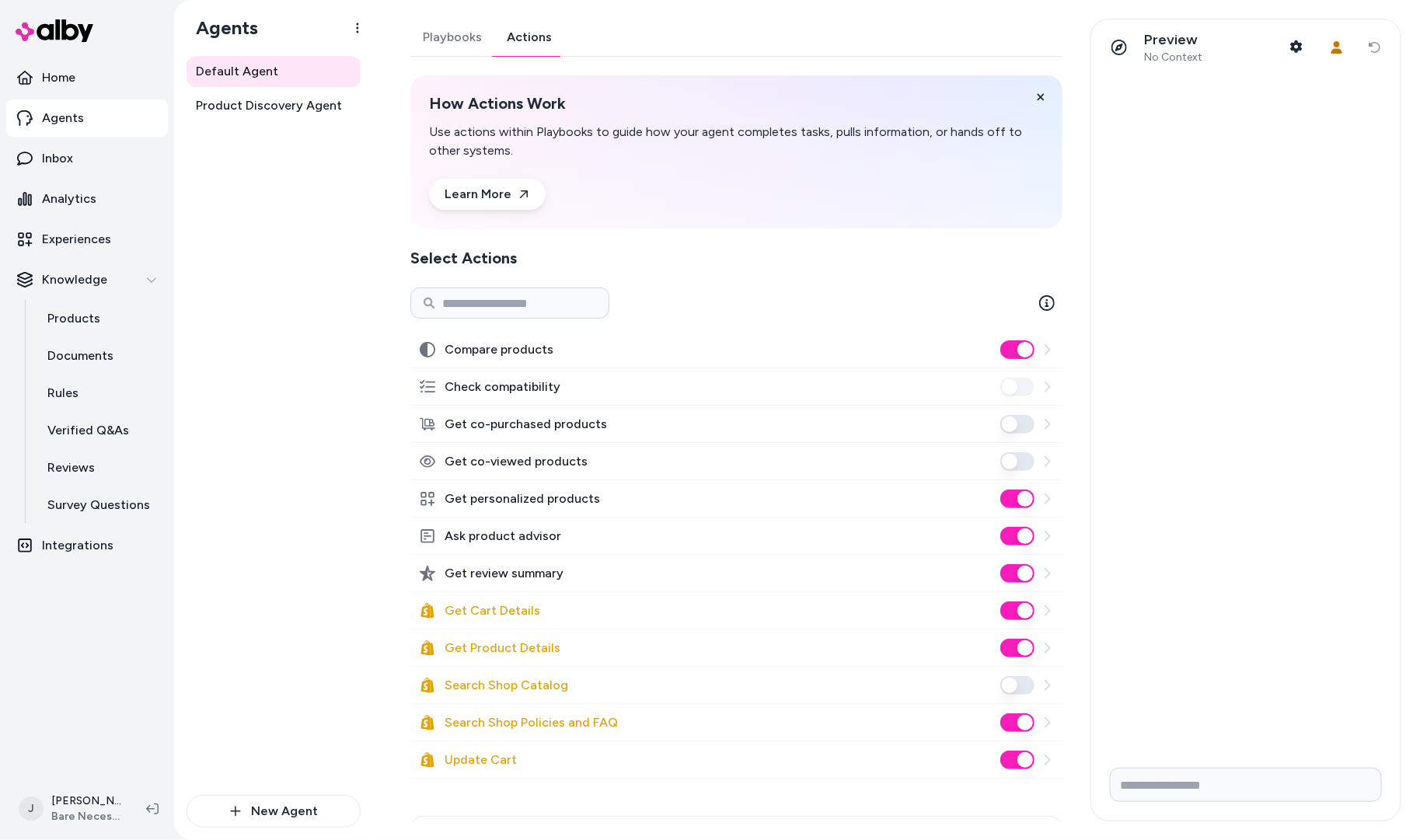
scroll to position [110, 0]
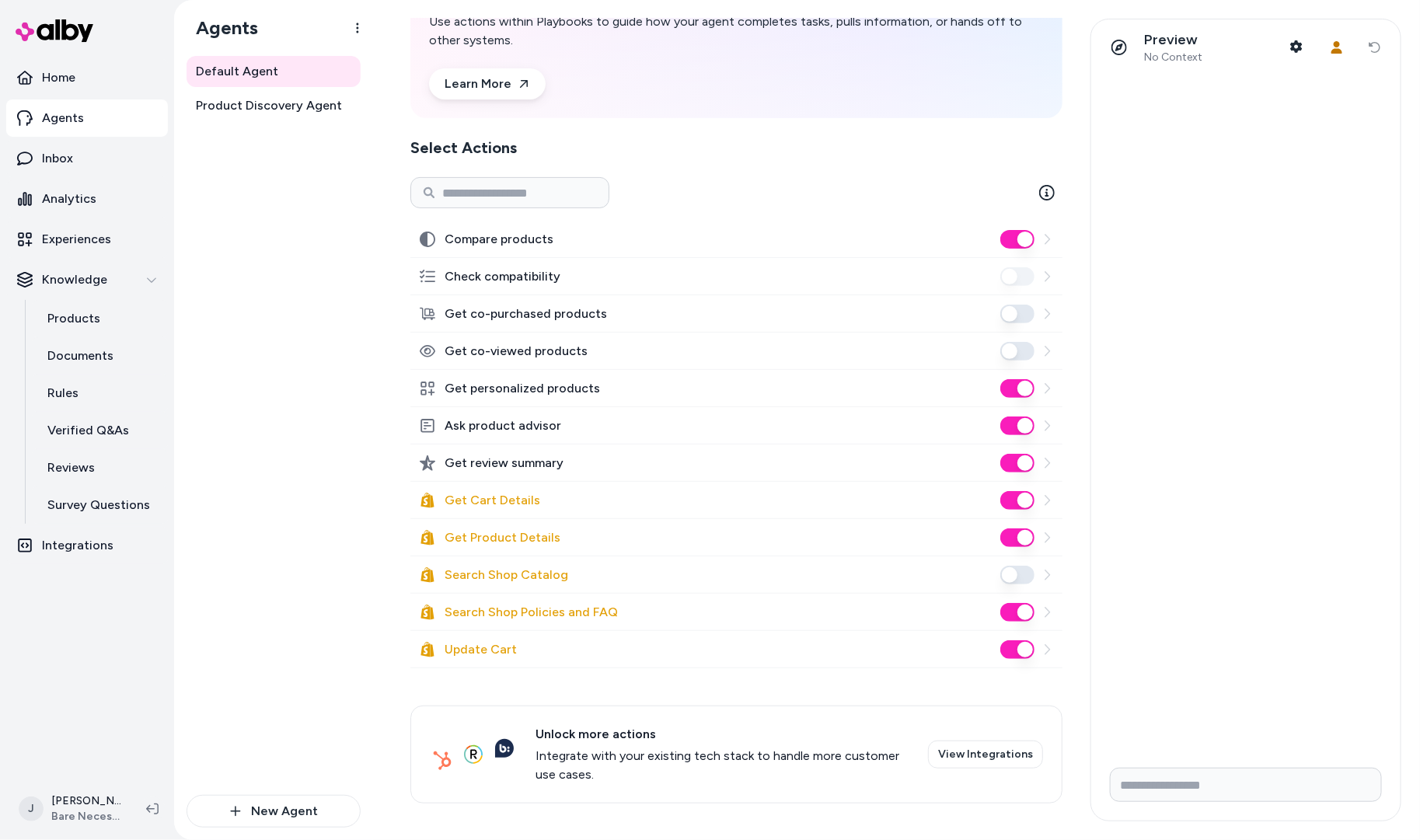
click at [305, 273] on div "Default Agent Product Discovery Agent" at bounding box center [273, 425] width 174 height 738
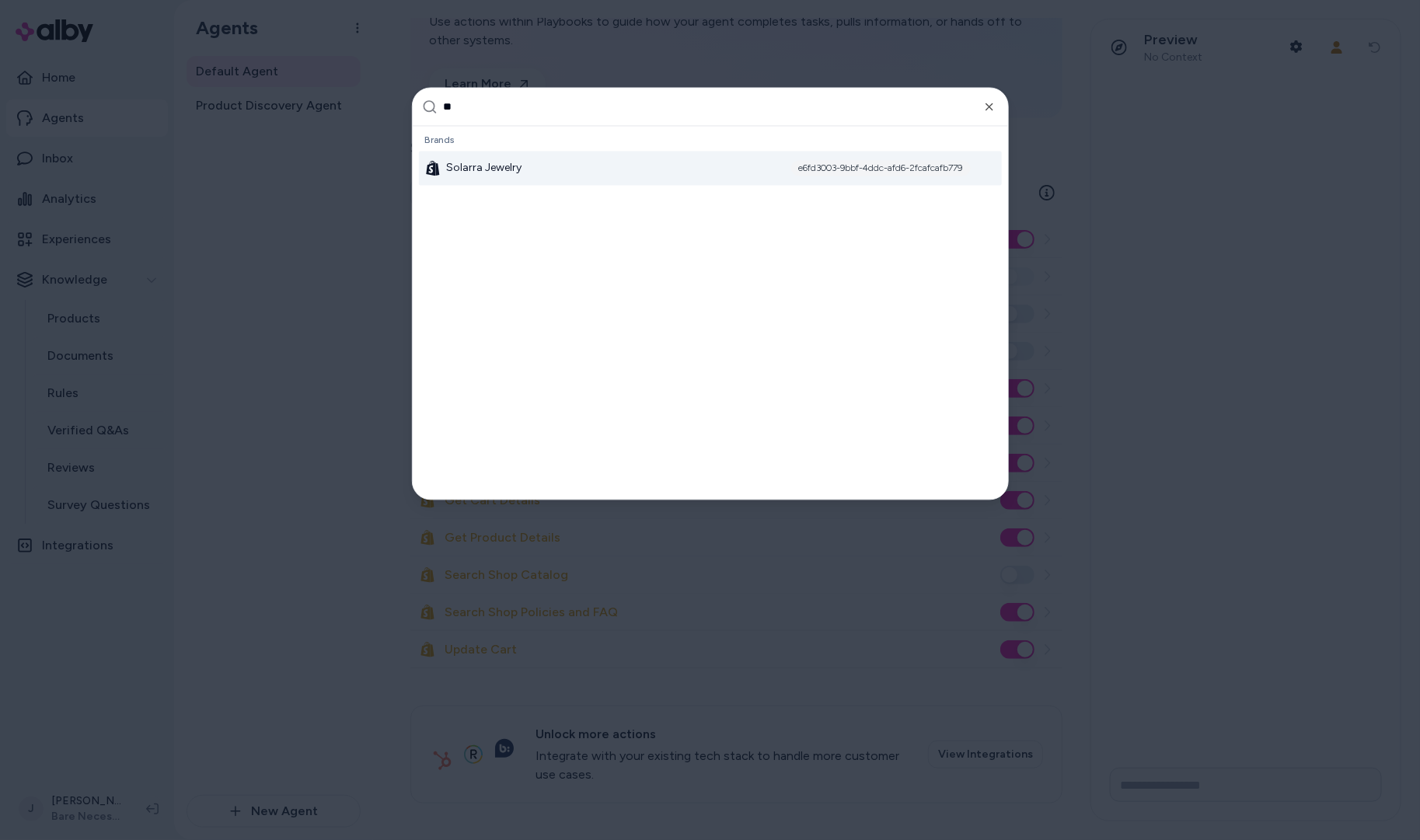
scroll to position [1769, 0]
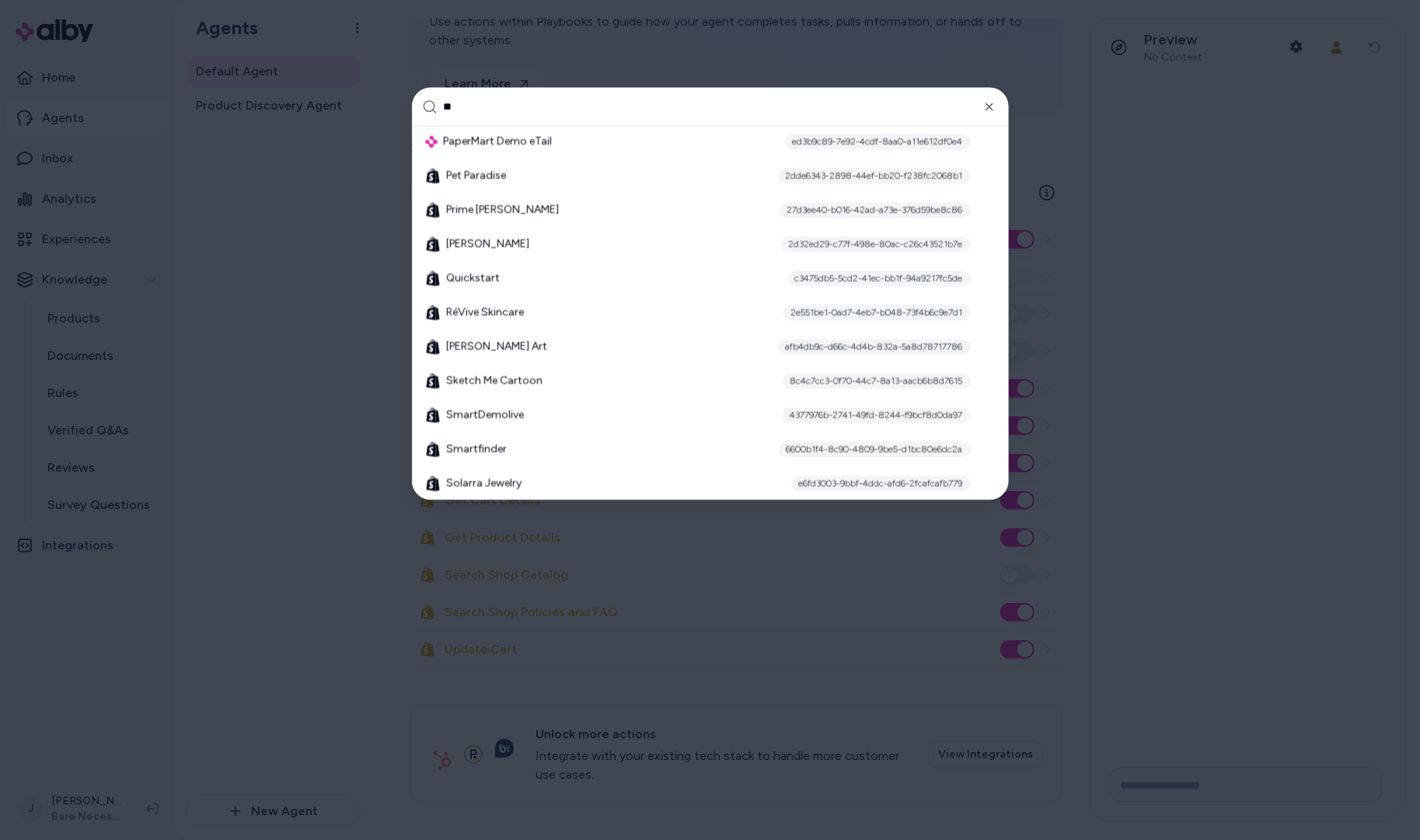
type input "**"
drag, startPoint x: 242, startPoint y: 248, endPoint x: 475, endPoint y: 24, distance: 323.2
click at [246, 241] on div at bounding box center [710, 420] width 1420 height 840
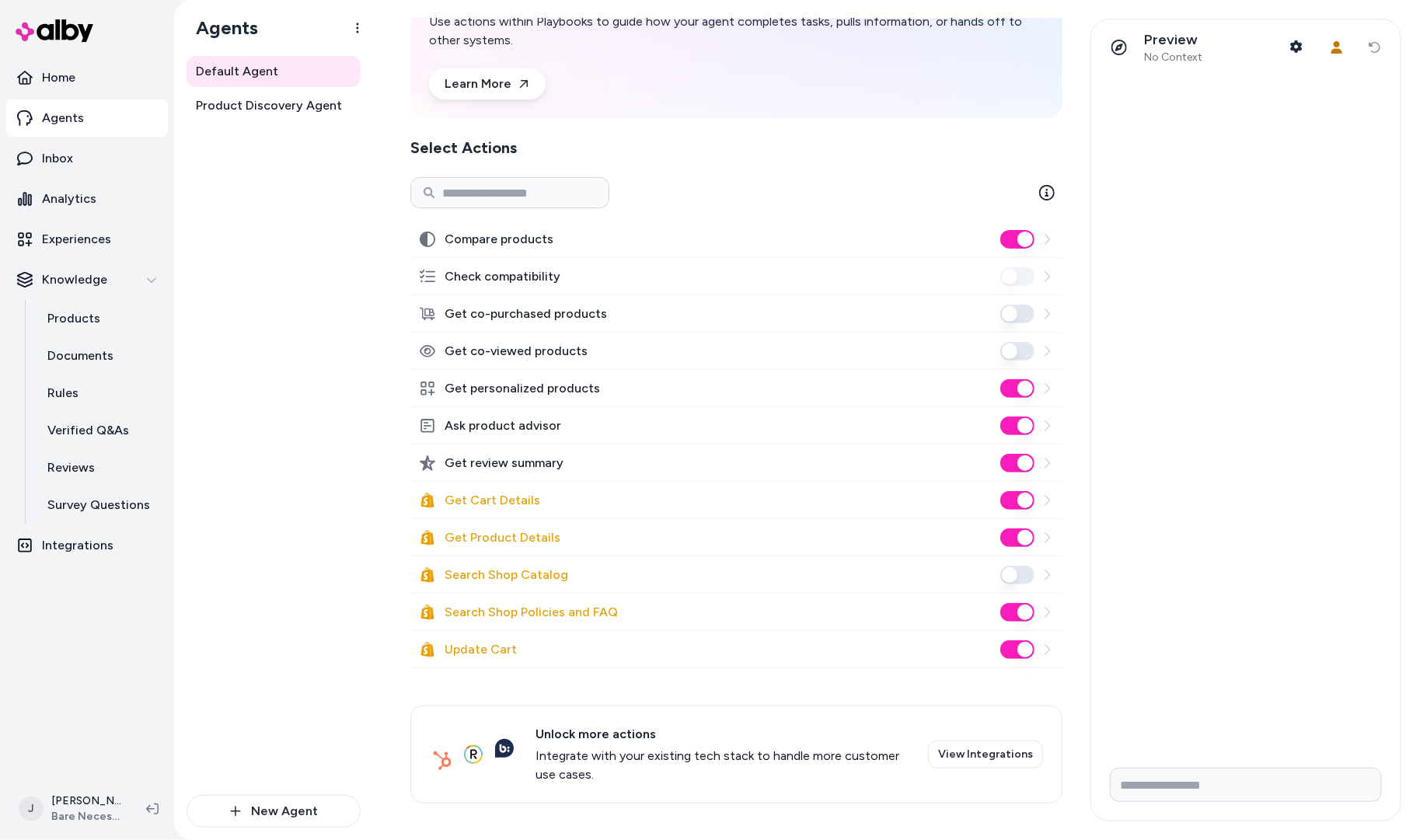
click at [1128, 384] on div at bounding box center [1246, 415] width 310 height 679
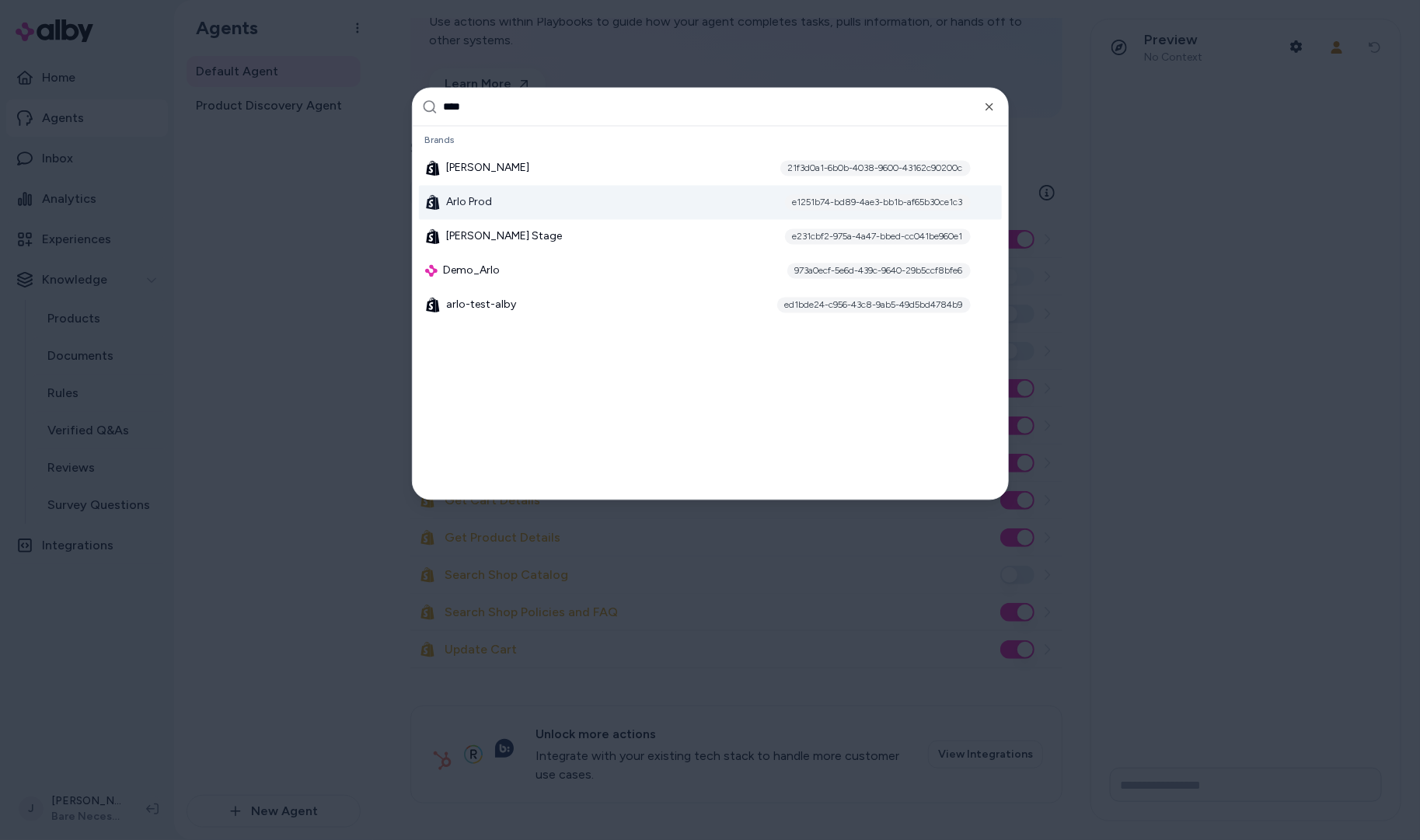
type input "****"
click at [508, 202] on div "[PERSON_NAME] Prod e1251b74-bd89-4ae3-bb1b-af65b30ce1c3" at bounding box center [710, 203] width 583 height 34
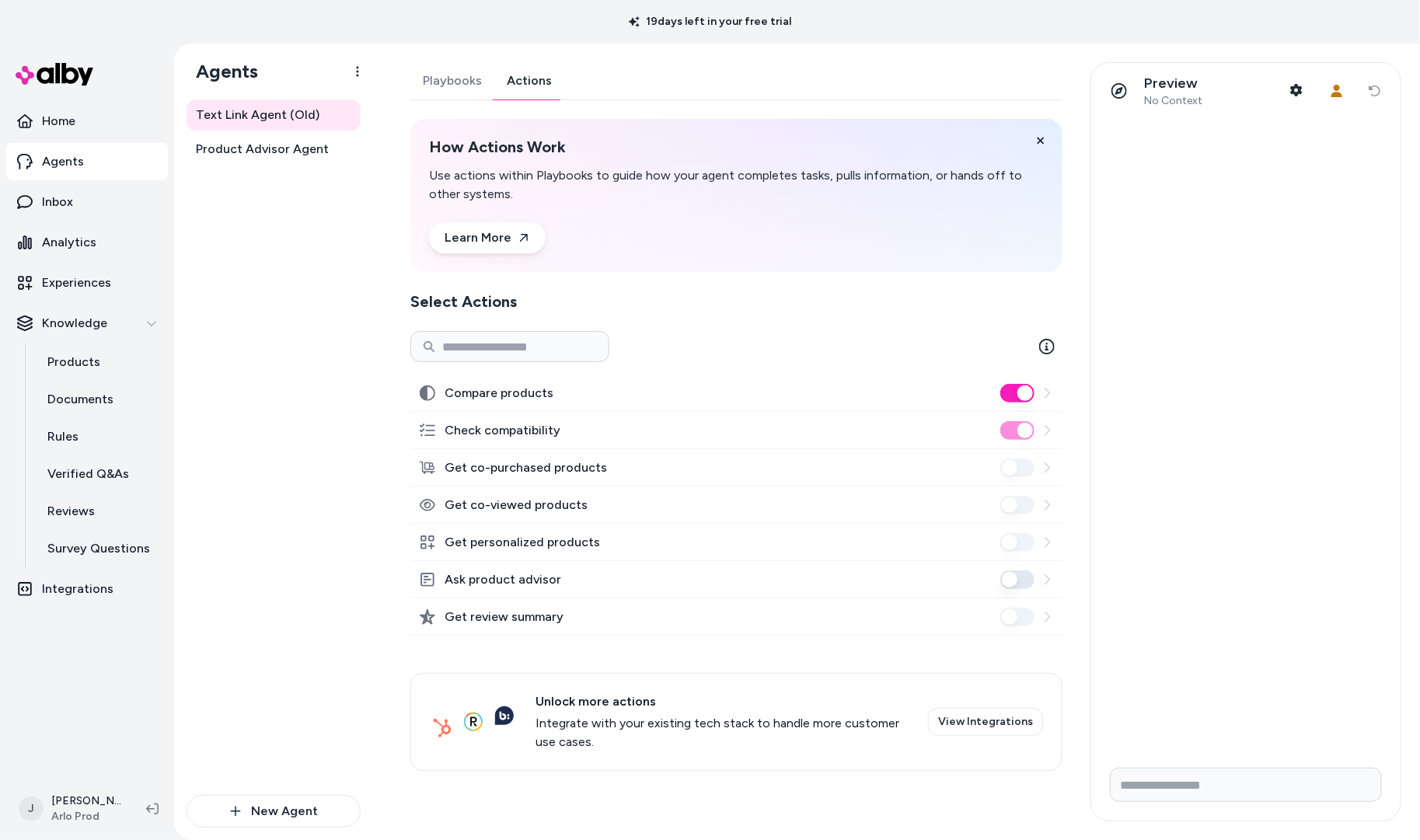
click at [522, 77] on link "Actions" at bounding box center [528, 81] width 70 height 37
click at [240, 144] on span "Product Advisor Agent" at bounding box center [262, 149] width 133 height 18
click at [538, 82] on link "Actions" at bounding box center [528, 81] width 70 height 37
click at [280, 444] on div "Text Link Agent (Old) Product Advisor Agent" at bounding box center [273, 446] width 174 height 695
click at [273, 446] on div "Text Link Agent (Old) Product Advisor Agent" at bounding box center [273, 446] width 174 height 695
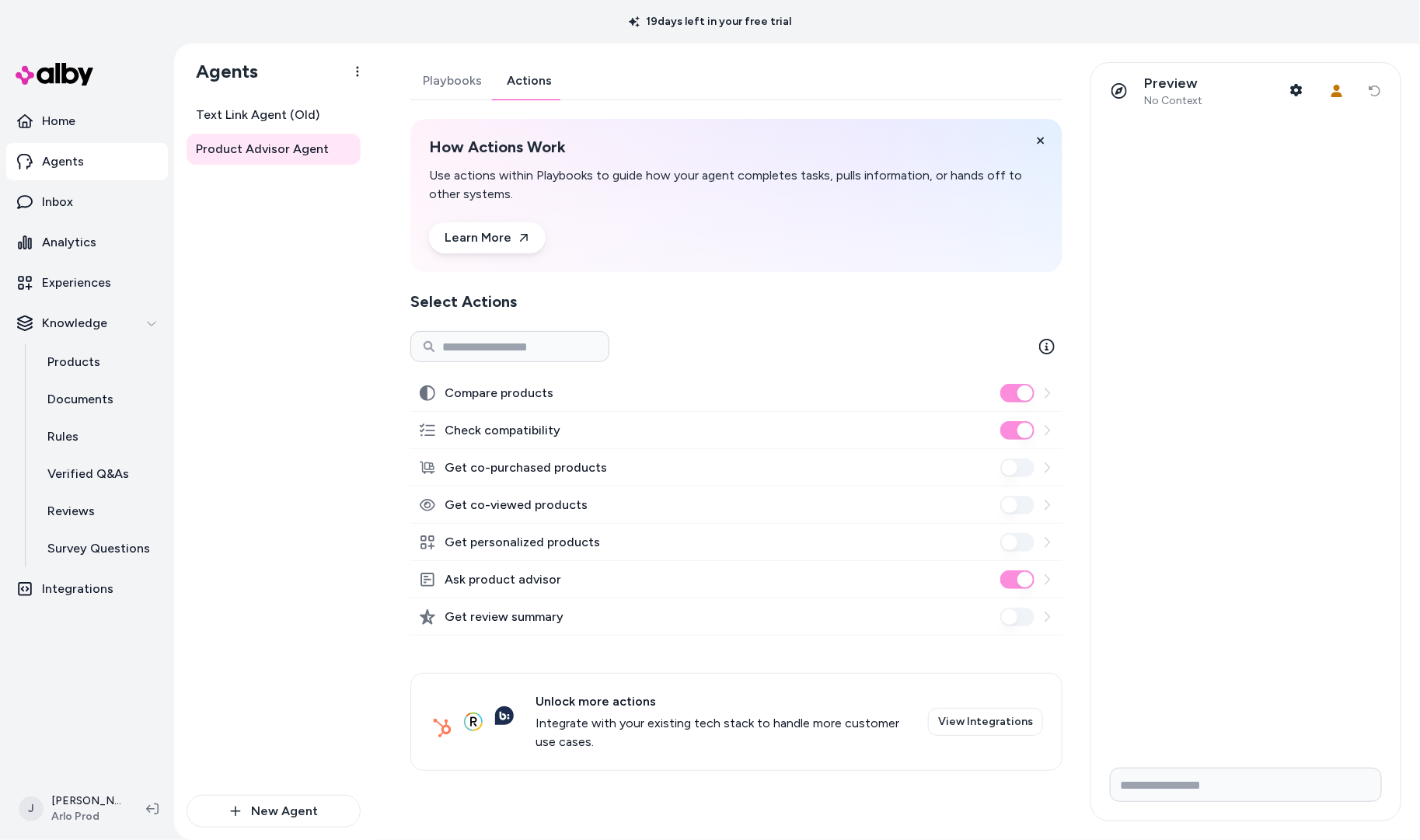
click at [276, 457] on div "Text Link Agent (Old) Product Advisor Agent" at bounding box center [273, 446] width 174 height 695
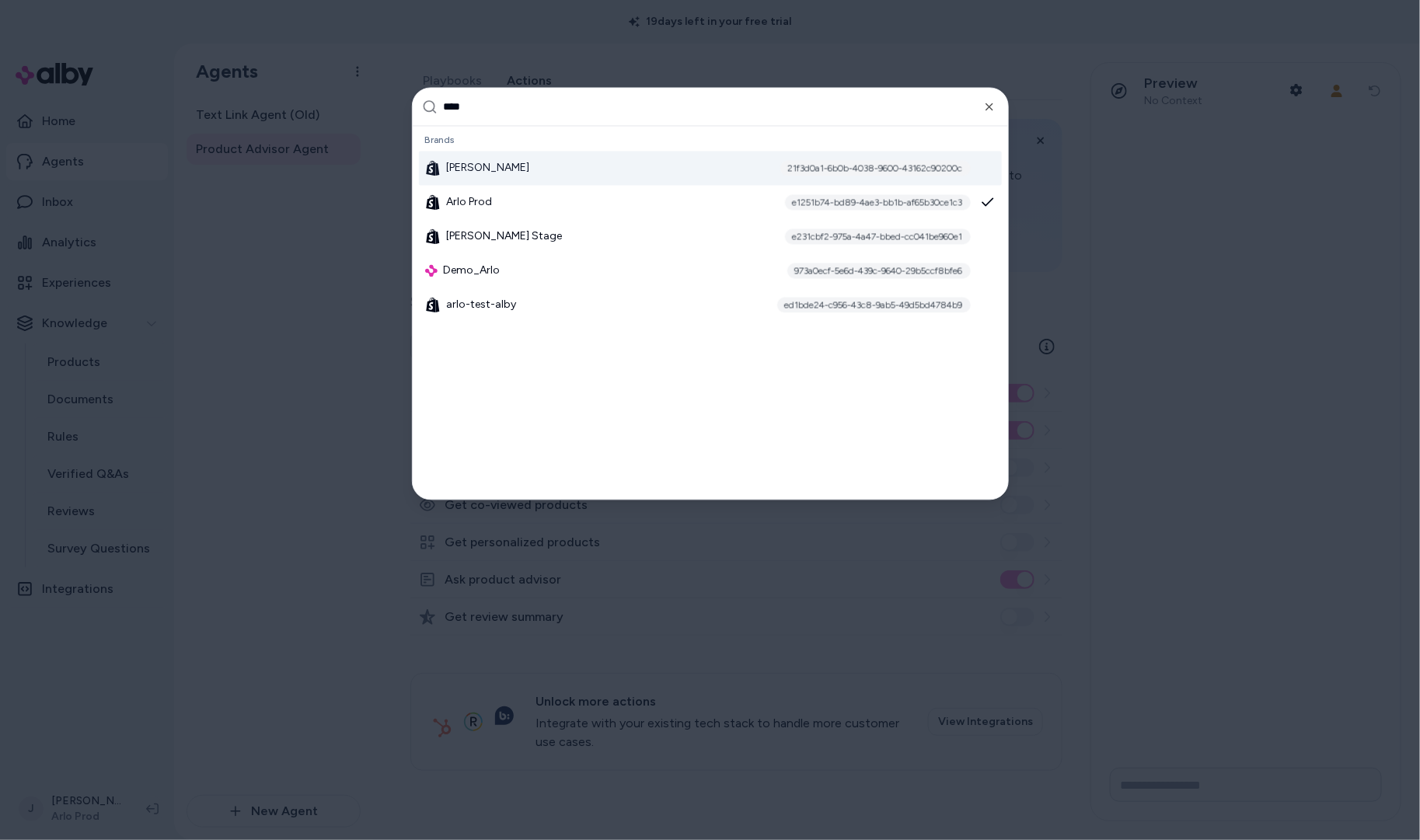
type input "****"
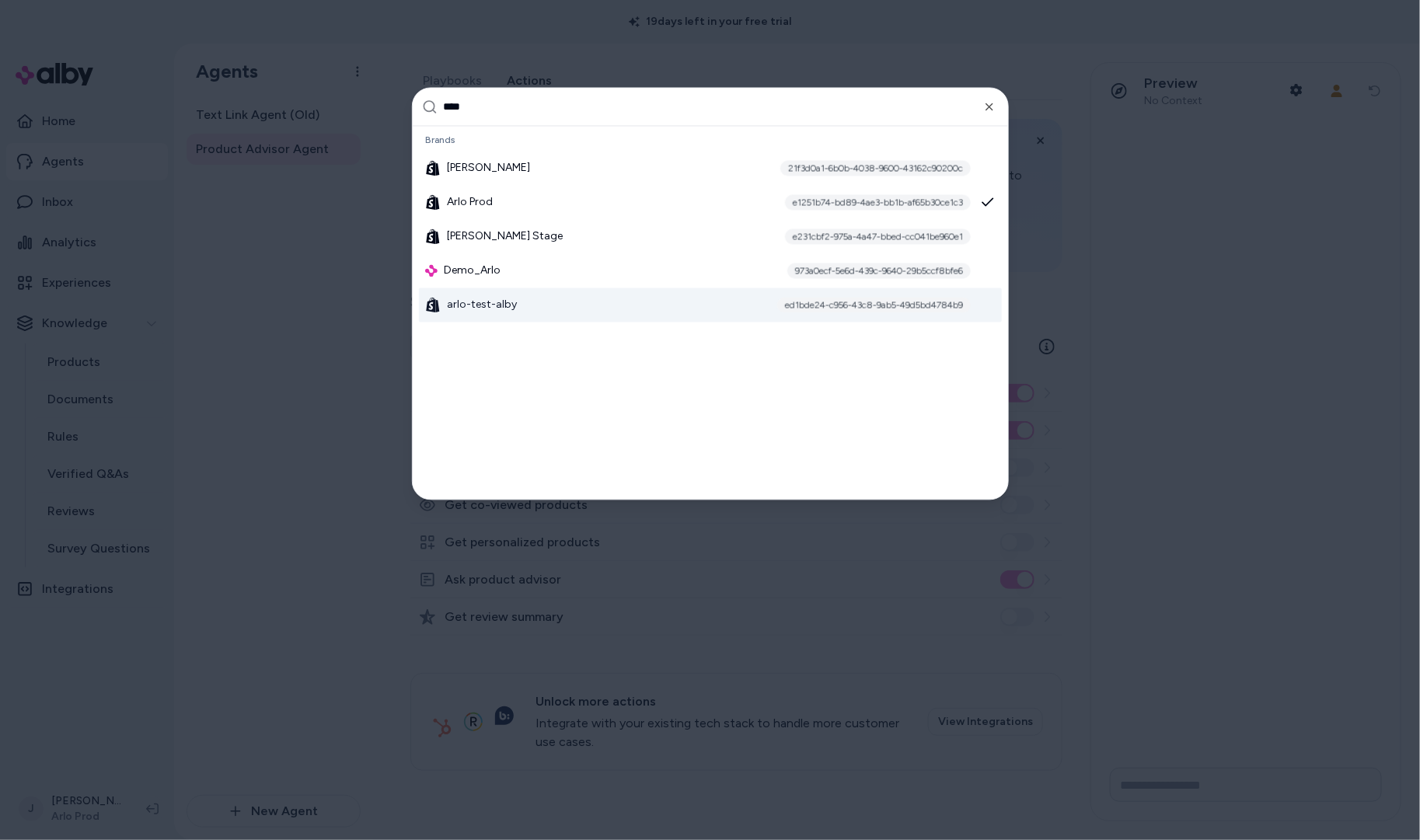
click at [168, 642] on div at bounding box center [710, 420] width 1420 height 840
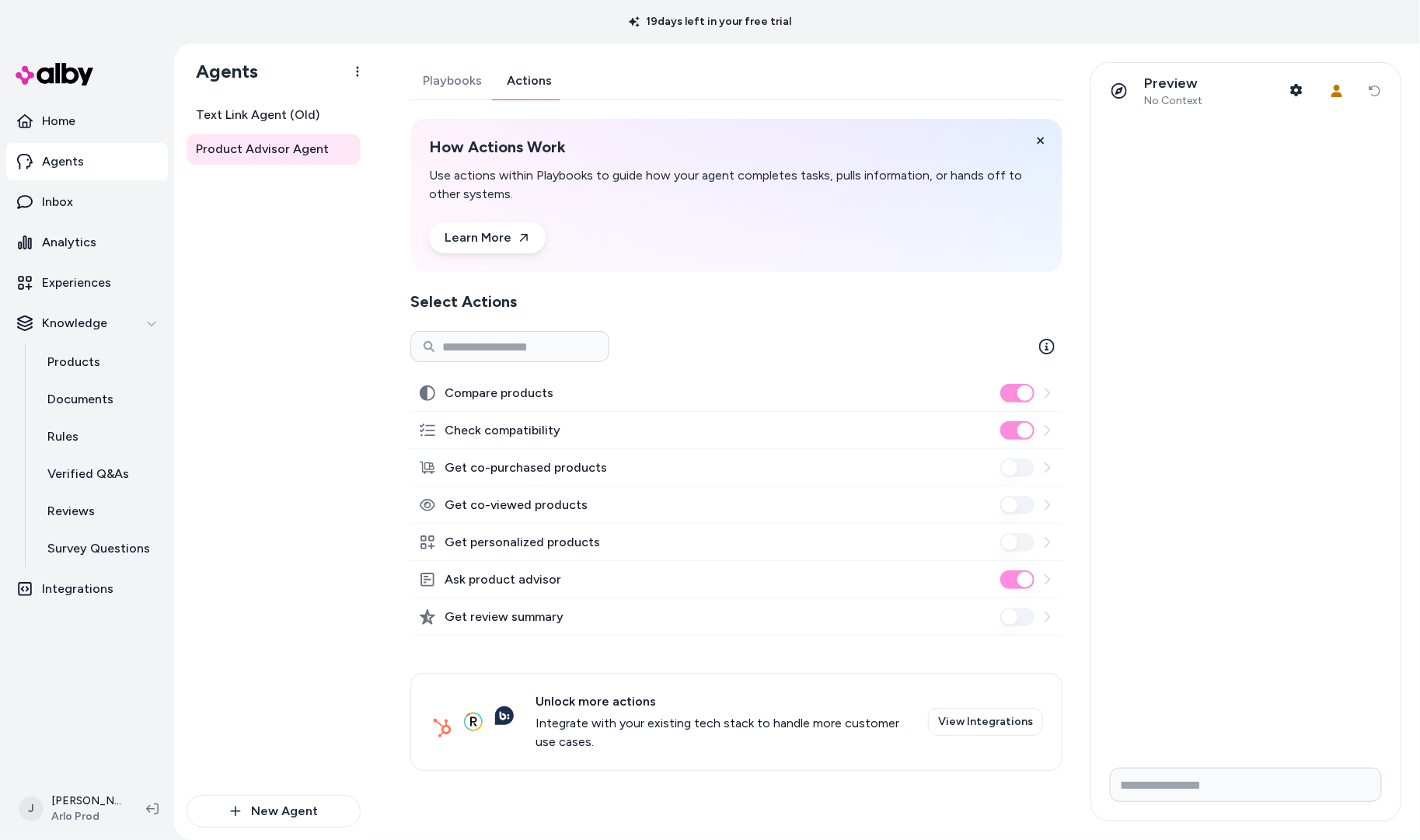
drag, startPoint x: 379, startPoint y: 240, endPoint x: 378, endPoint y: 229, distance: 11.0
click at [378, 229] on div "Product Advisor Agent Playbooks Actions How Actions Work Use actions within Pla…" at bounding box center [896, 441] width 1046 height 796
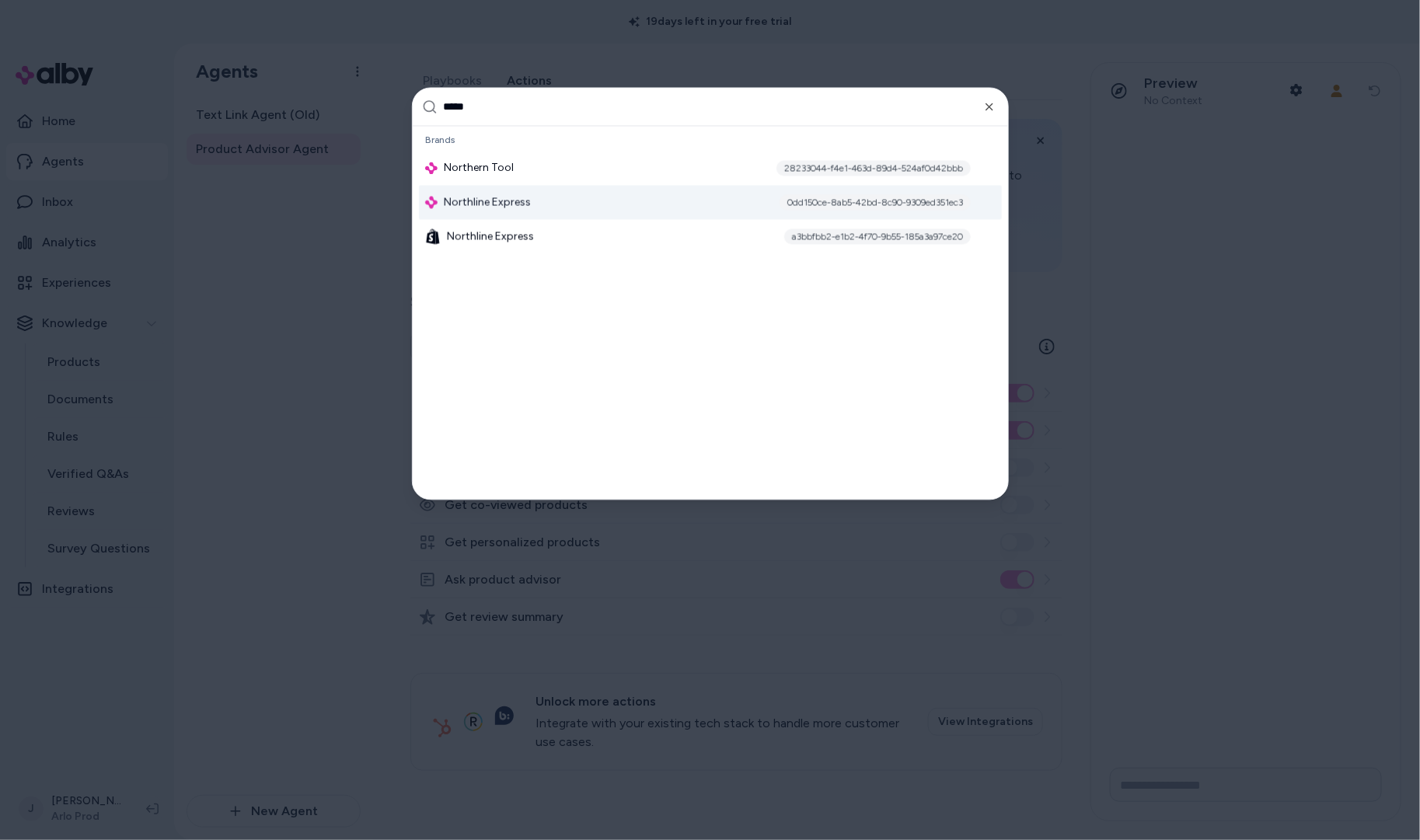
type input "*****"
click at [494, 203] on span "Northline Express" at bounding box center [486, 203] width 87 height 15
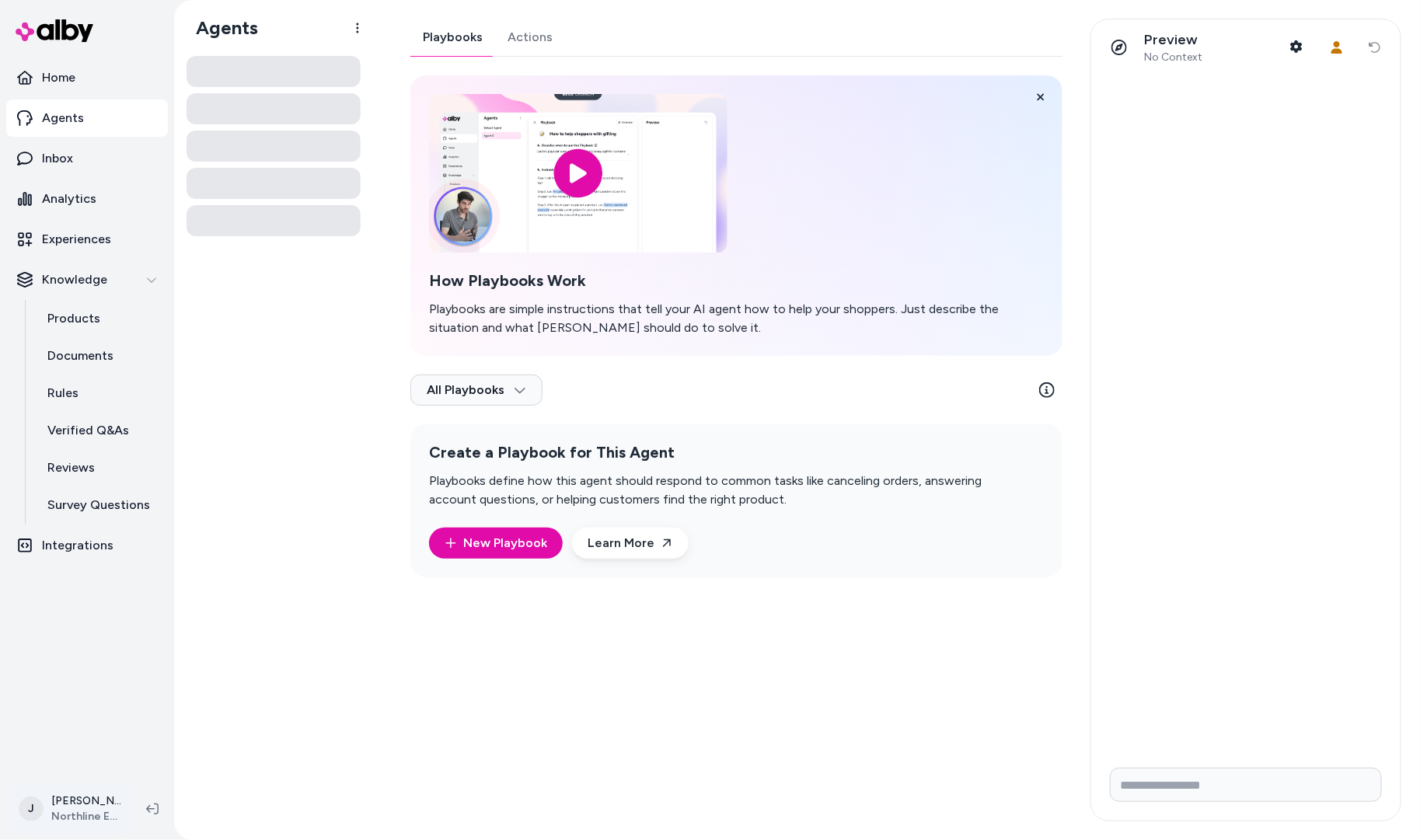
click at [68, 806] on html "Home Agents Inbox Analytics Experiences Knowledge Products Documents Rules Veri…" at bounding box center [710, 420] width 1420 height 840
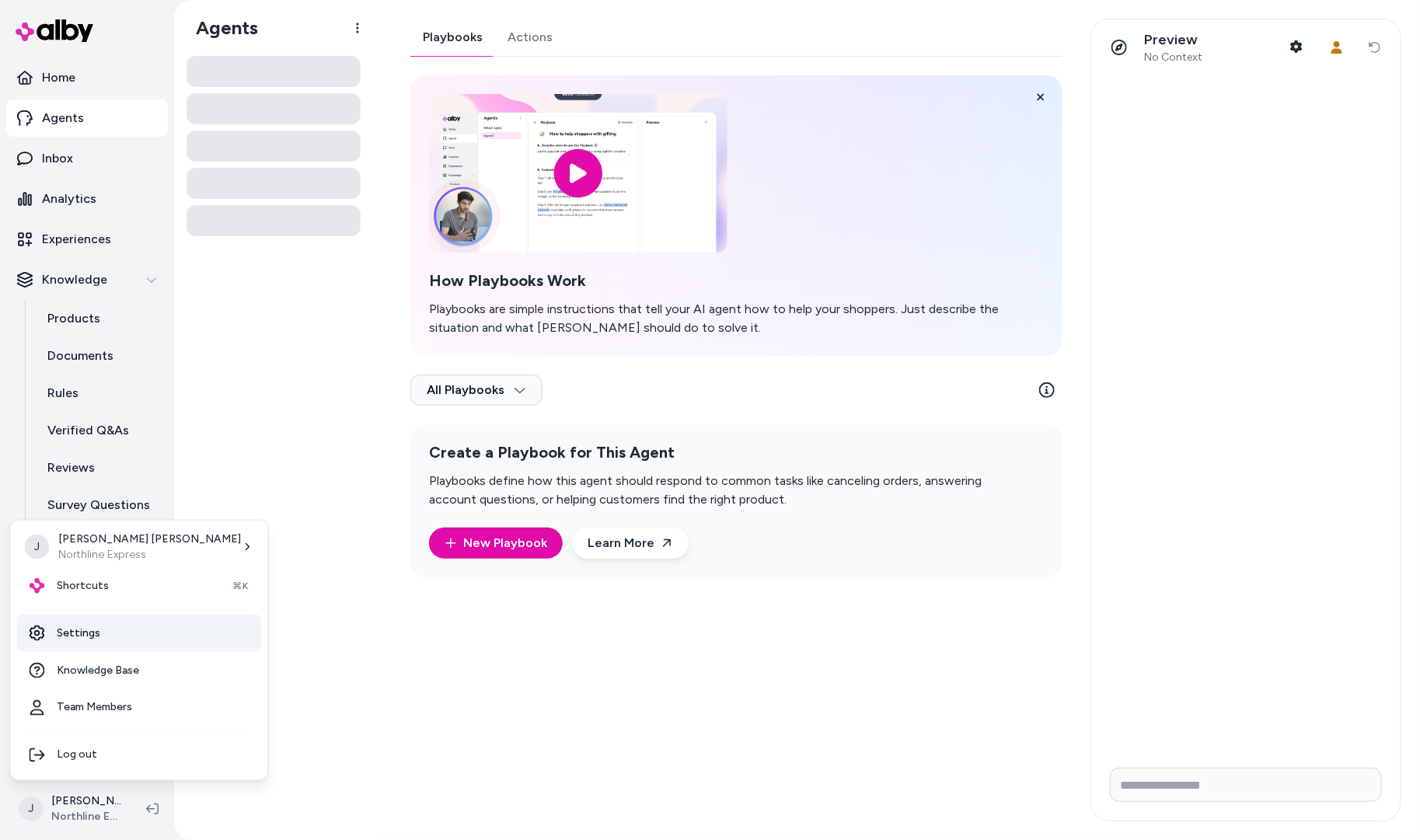
click at [87, 628] on link "Settings" at bounding box center [139, 633] width 245 height 37
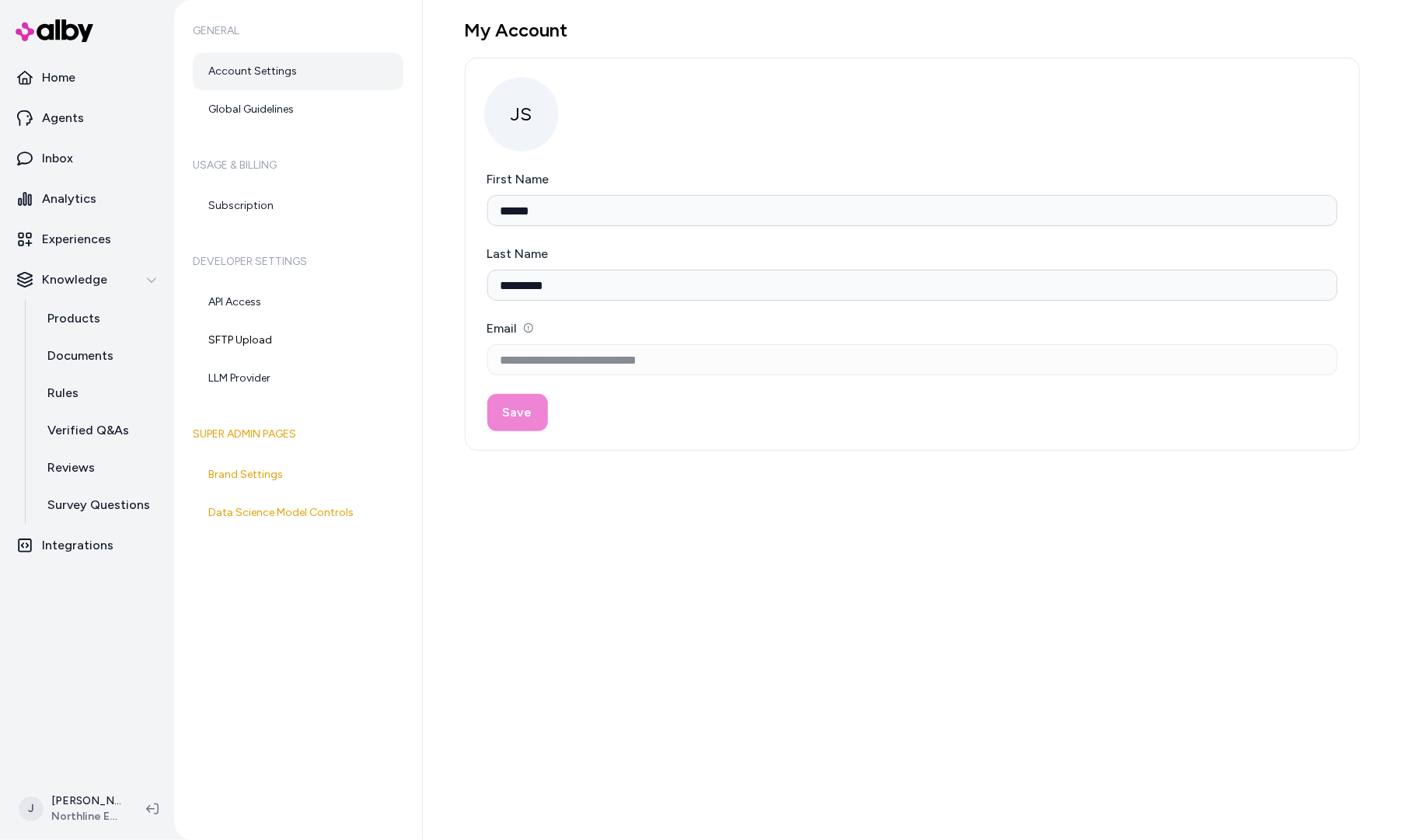
drag, startPoint x: 217, startPoint y: 674, endPoint x: 218, endPoint y: 662, distance: 12.0
click at [217, 669] on div "General Account Settings Global Guidelines Usage & Billing Subscription Develop…" at bounding box center [299, 420] width 249 height 840
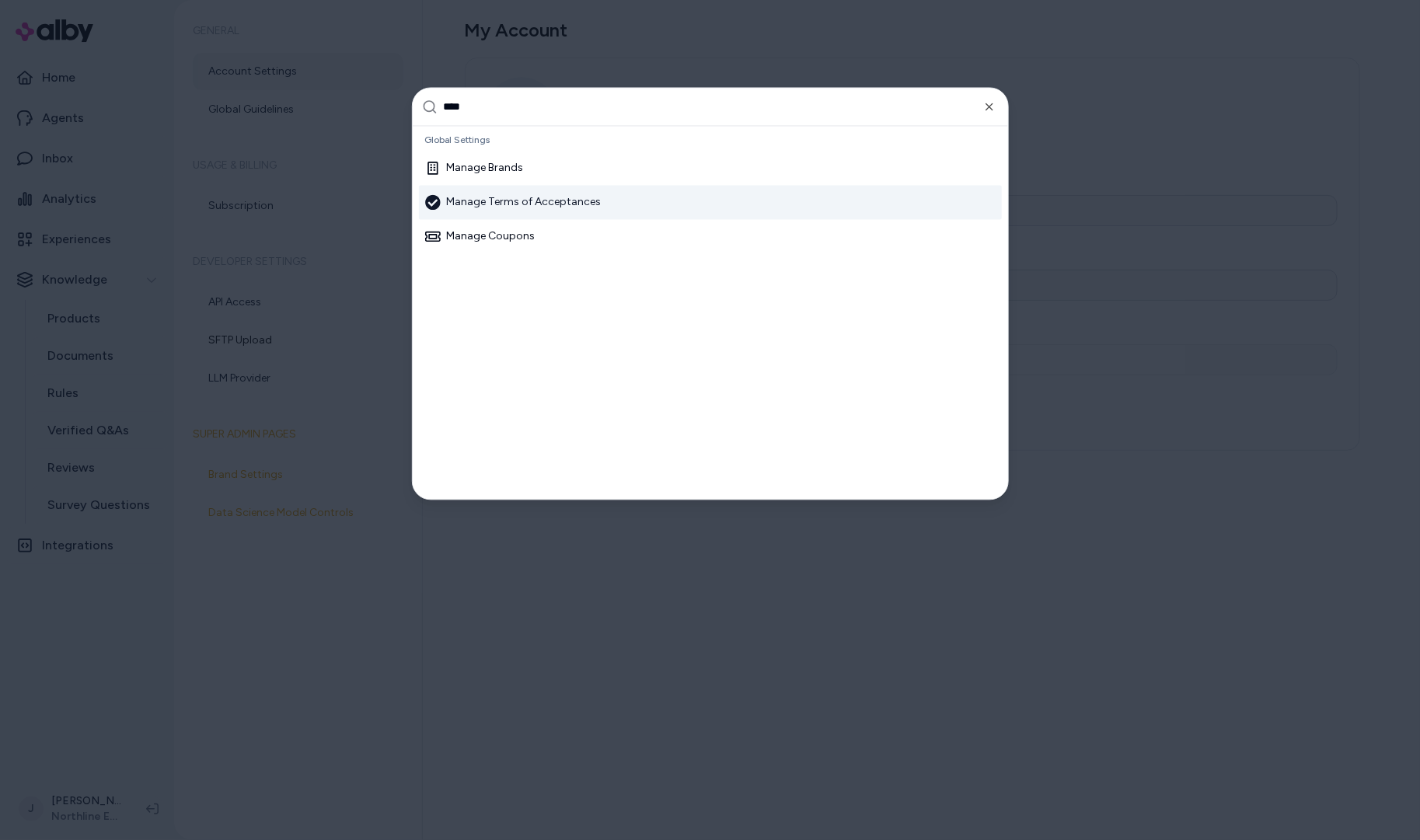
type input "****"
click at [510, 188] on div "Manage Terms of Acceptances" at bounding box center [710, 203] width 583 height 34
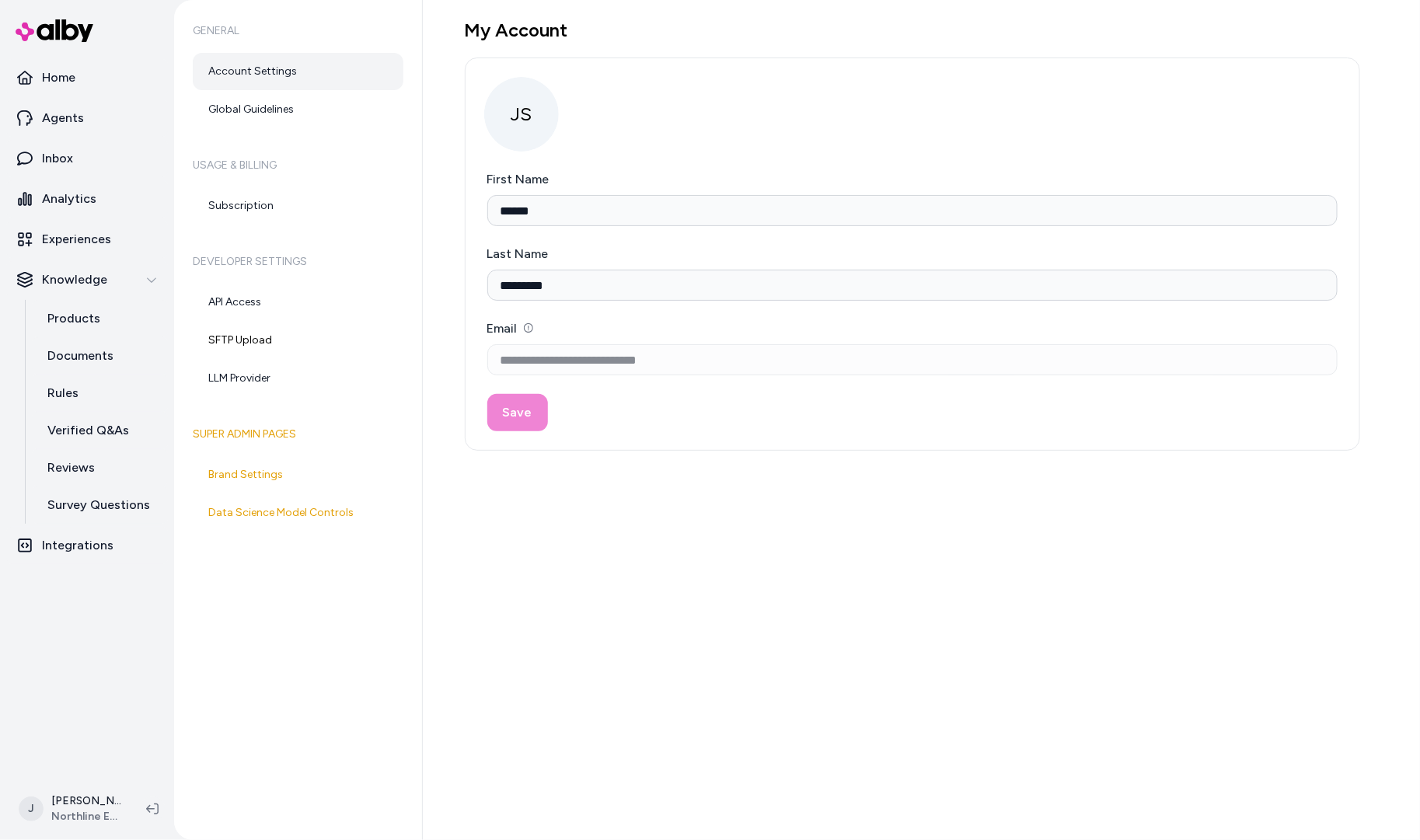
click at [228, 628] on div "General Account Settings Global Guidelines Usage & Billing Subscription Develop…" at bounding box center [299, 420] width 249 height 840
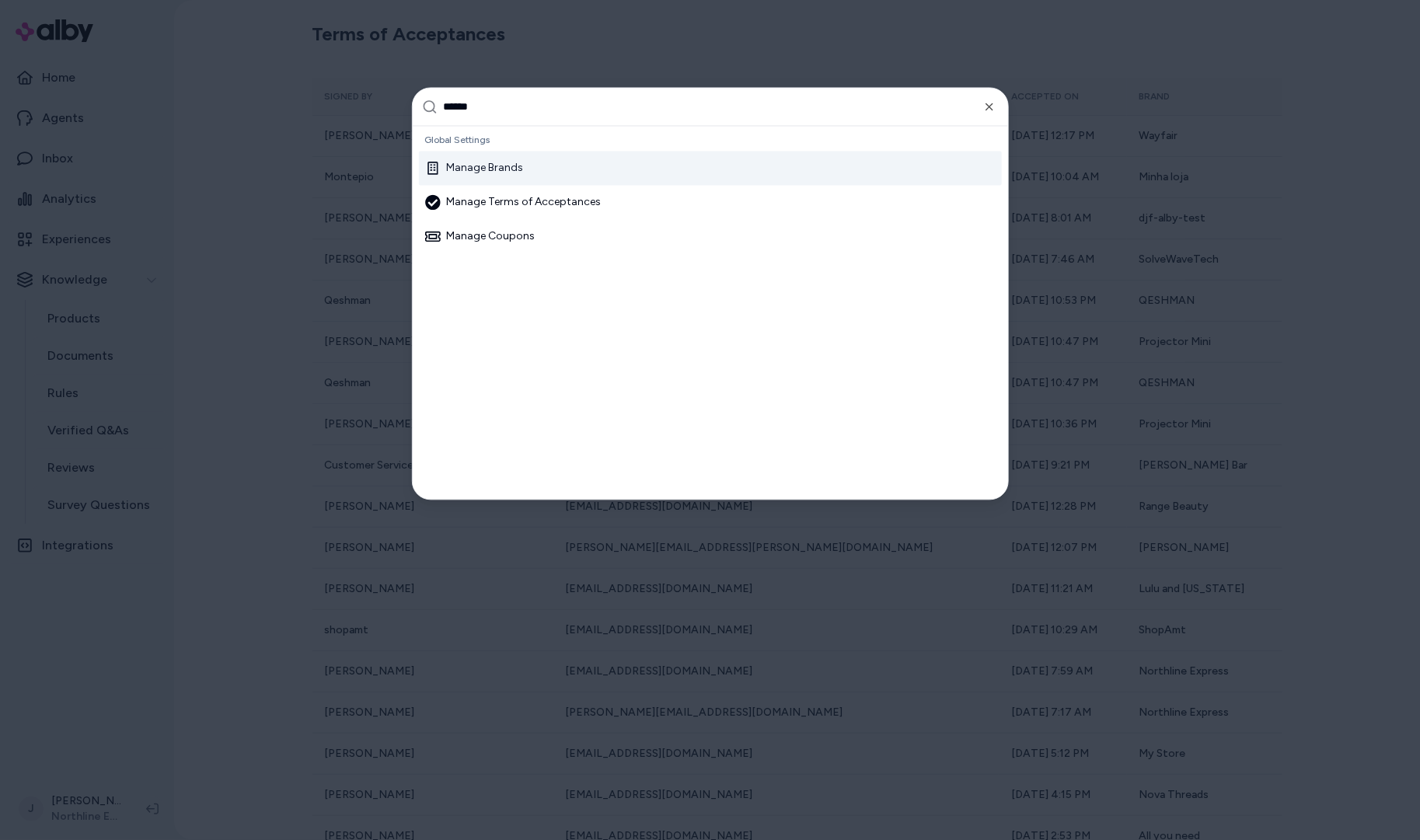
type input "******"
click at [563, 171] on div "Manage Brands" at bounding box center [710, 168] width 583 height 34
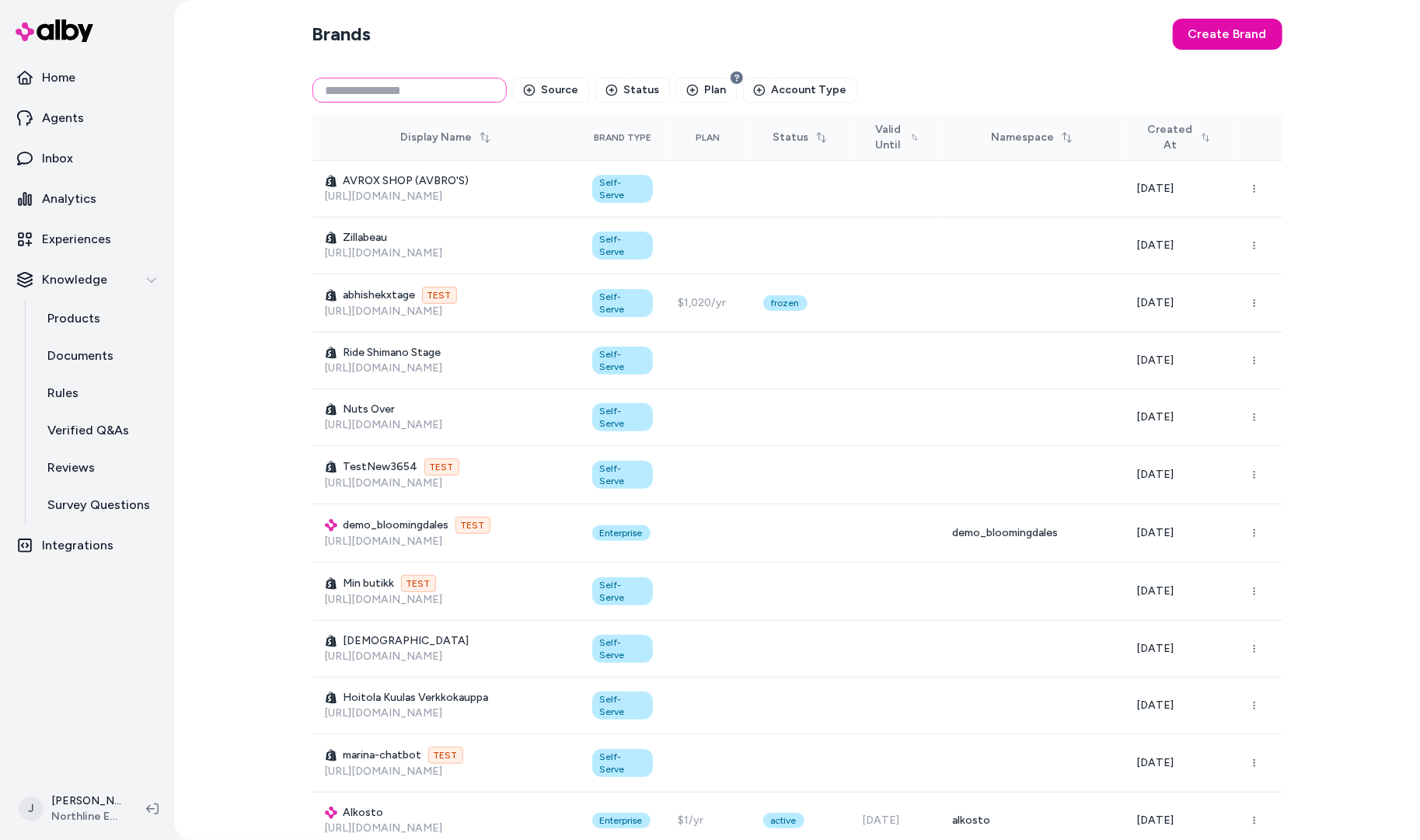
click at [400, 85] on input at bounding box center [409, 90] width 194 height 25
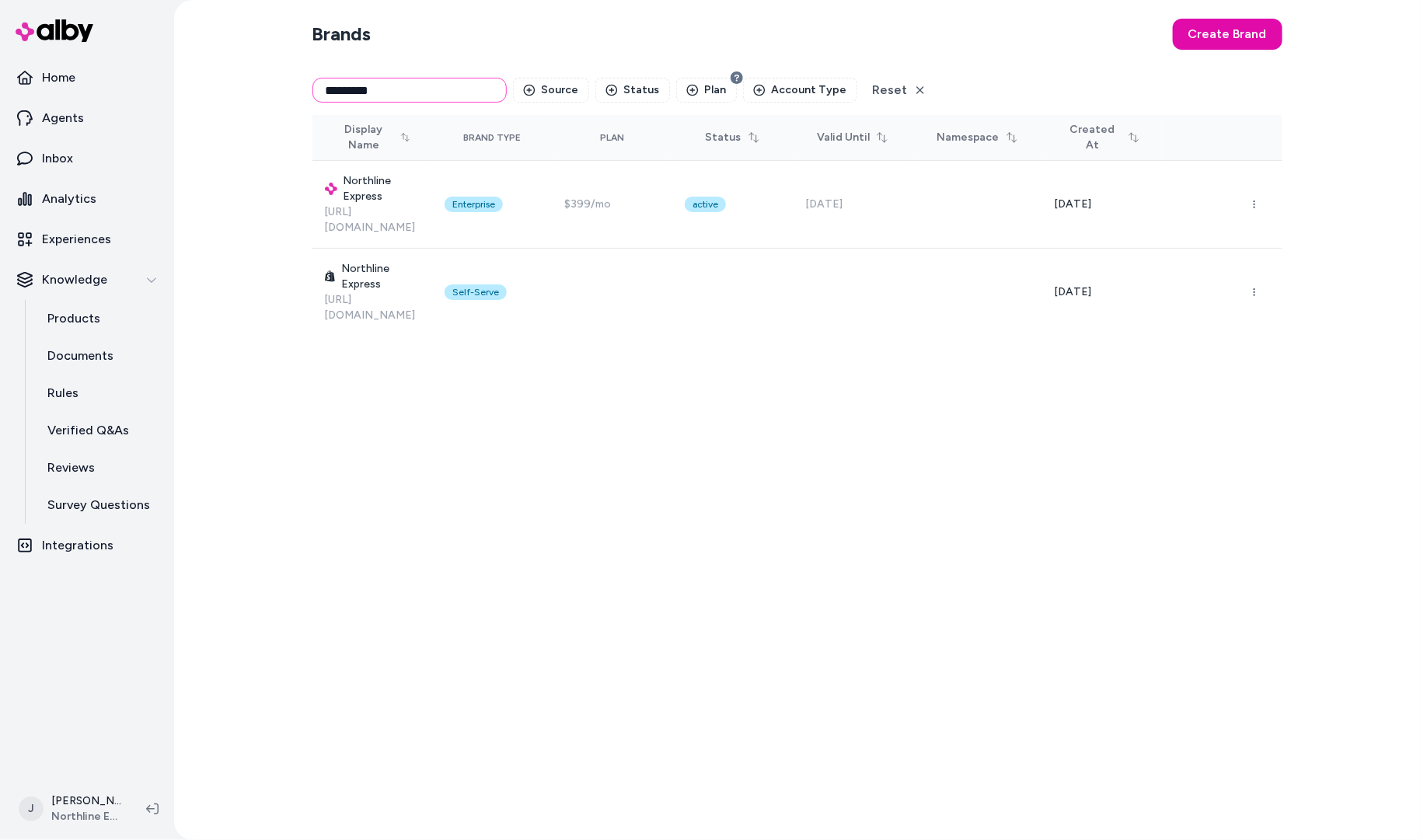
type input "*********"
click at [399, 87] on input "*********" at bounding box center [409, 90] width 194 height 25
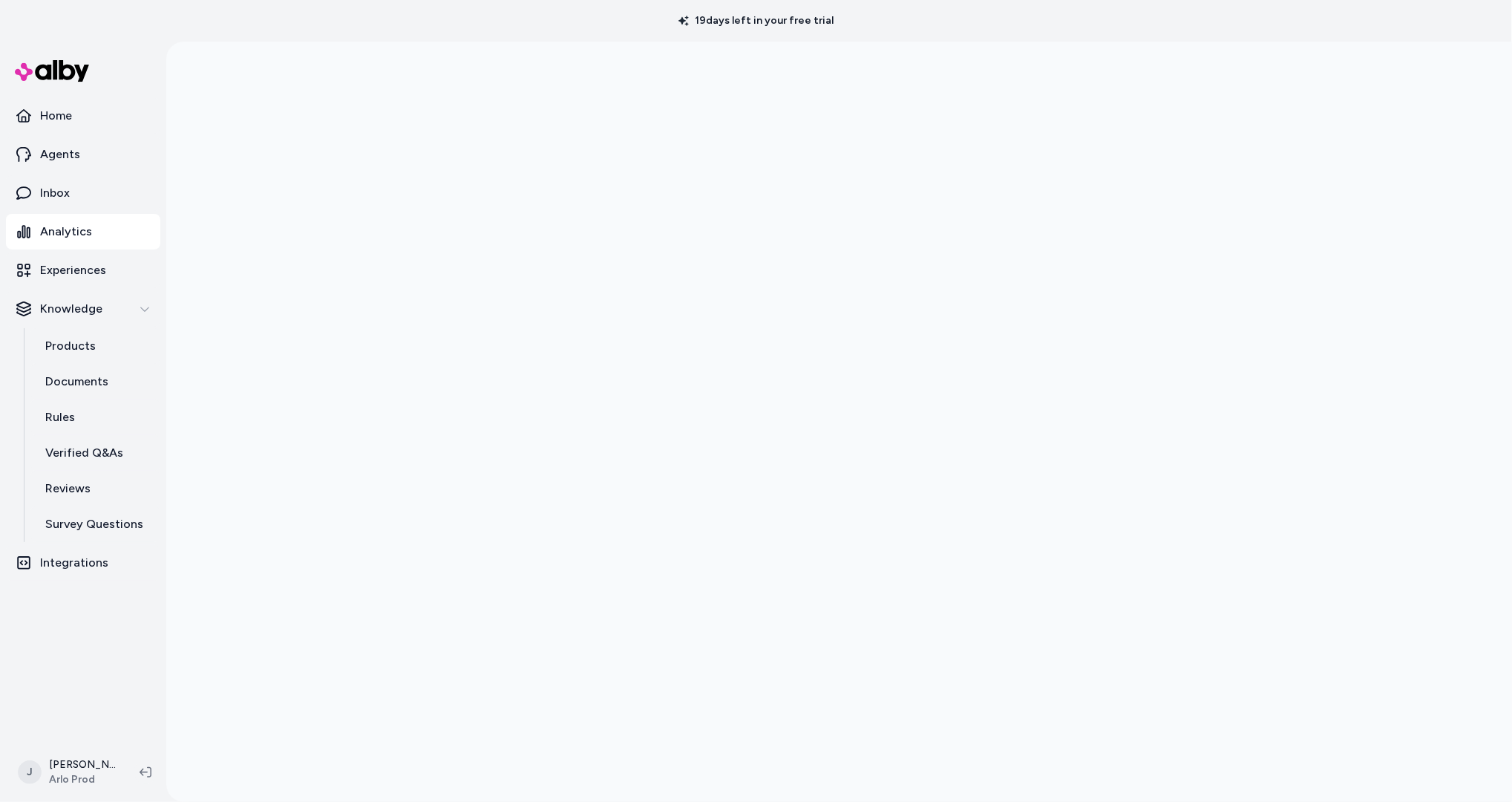
scroll to position [42, 0]
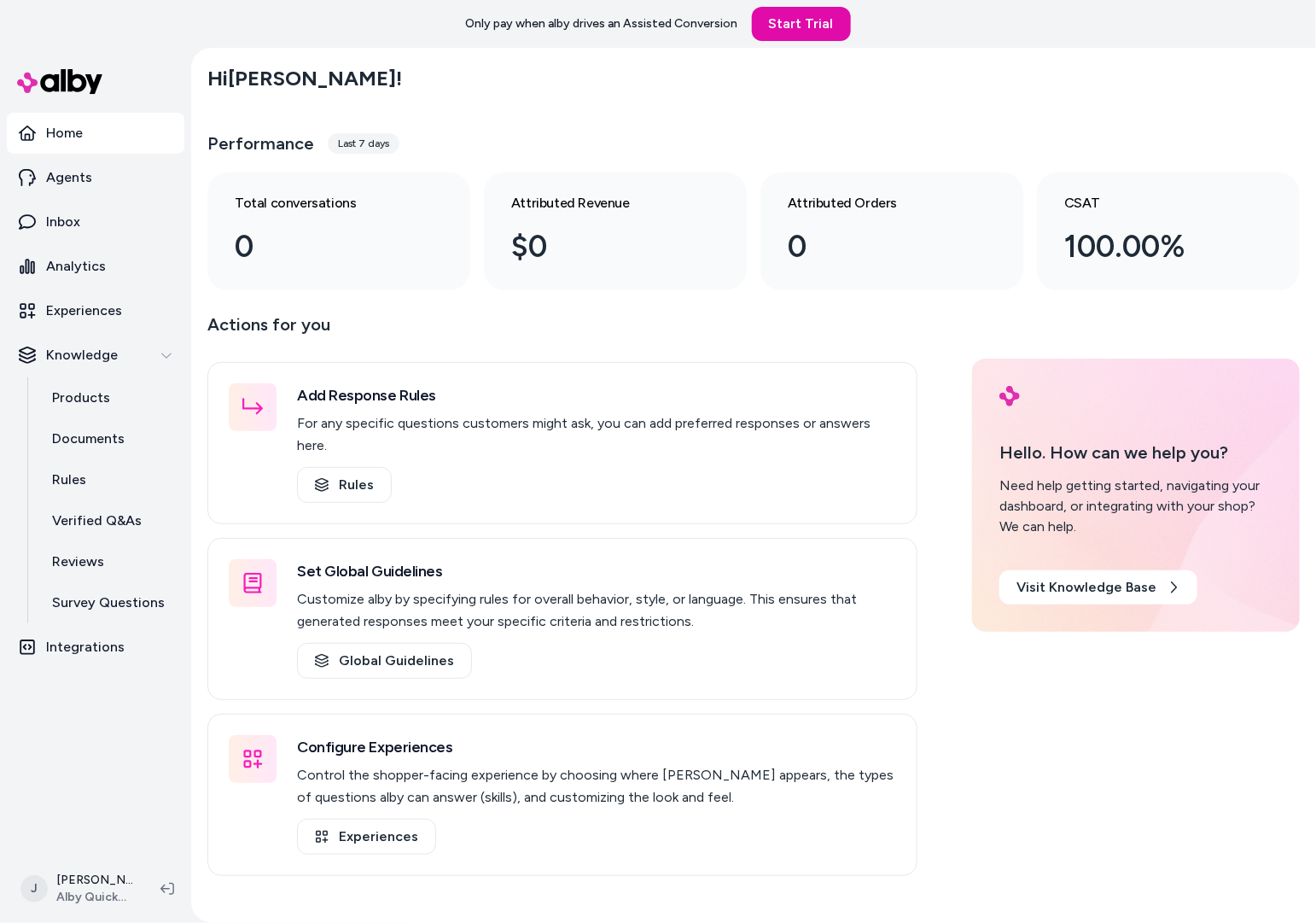
drag, startPoint x: 216, startPoint y: 354, endPoint x: 207, endPoint y: 345, distance: 12.7
click at [214, 353] on div "Actions for you Add Response Rules For any specific questions customers might a…" at bounding box center [562, 592] width 711 height 565
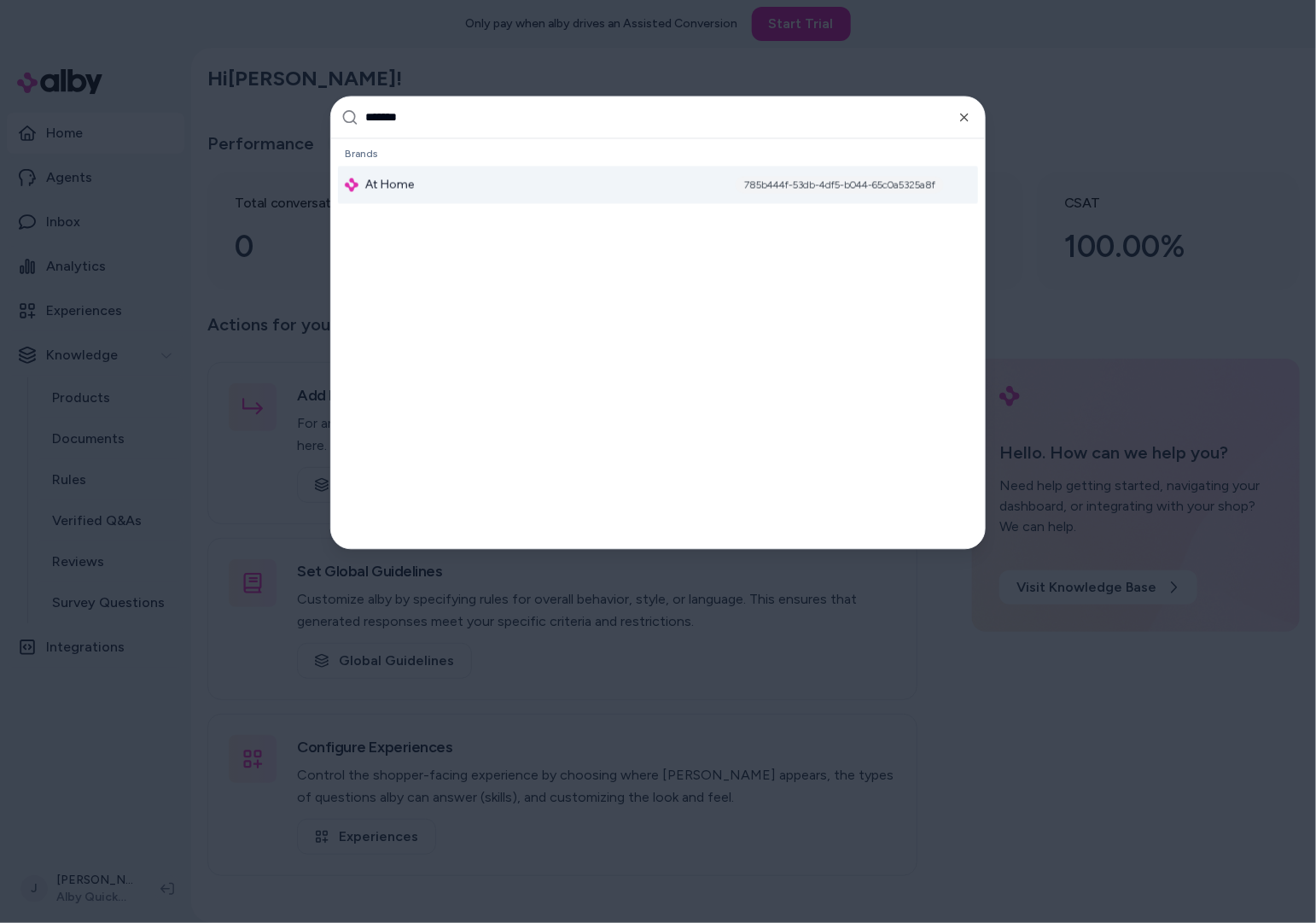
type input "*******"
click at [420, 187] on div "At Home 785b444f-53db-4df5-b044-65c0a5325a8f" at bounding box center [658, 185] width 640 height 38
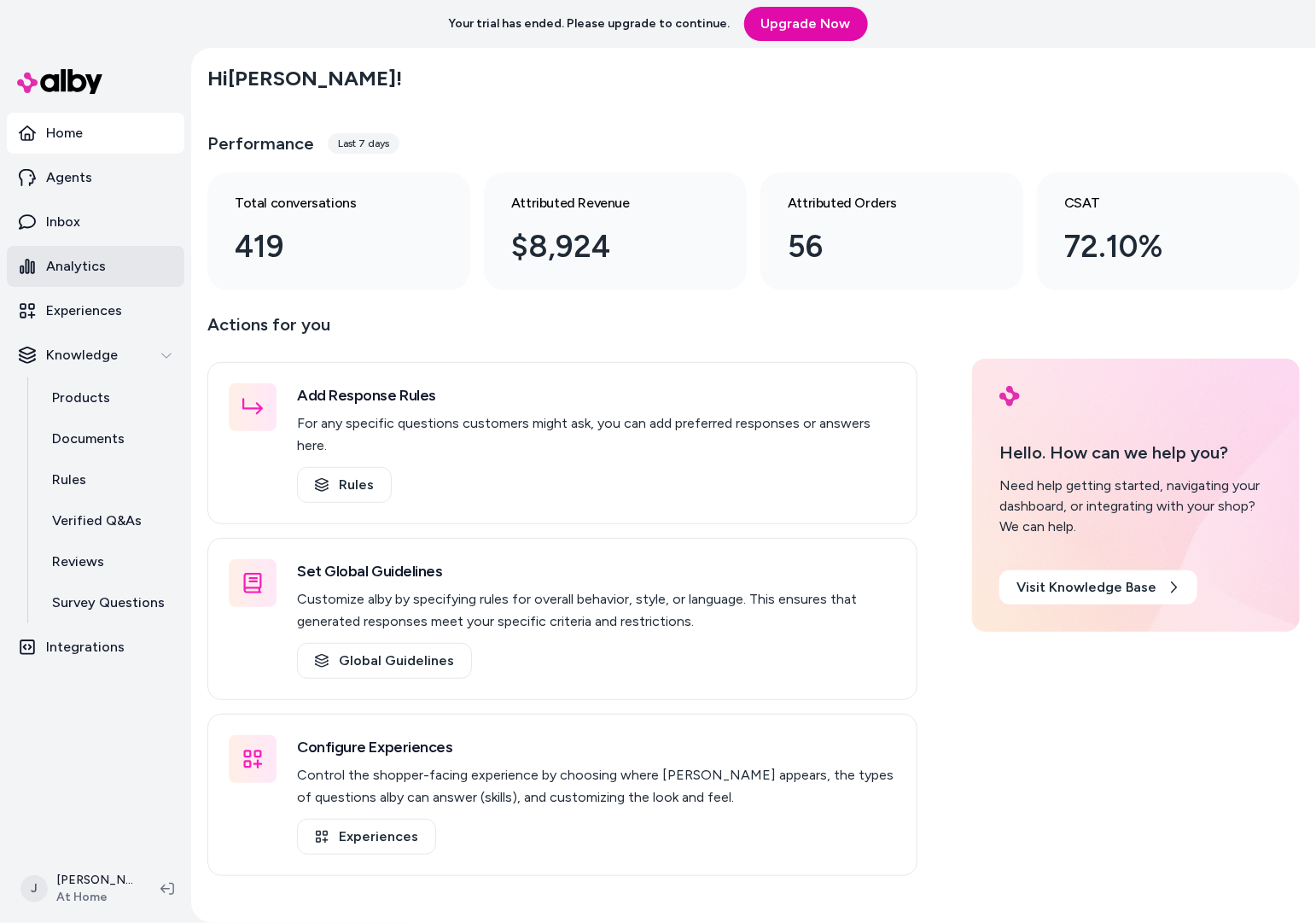
click at [76, 268] on p "Analytics" at bounding box center [76, 266] width 60 height 20
